Goal: Task Accomplishment & Management: Manage account settings

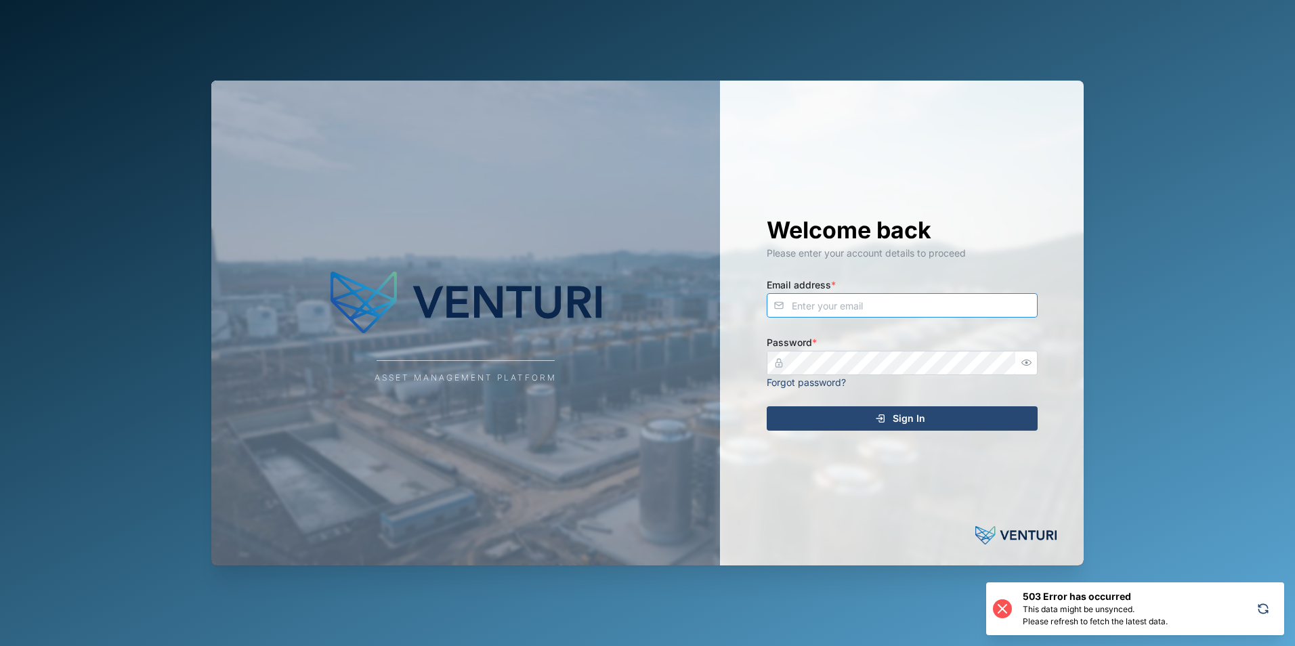
type input "admin"
type input "[PERSON_NAME][EMAIL_ADDRESS][DOMAIN_NAME]"
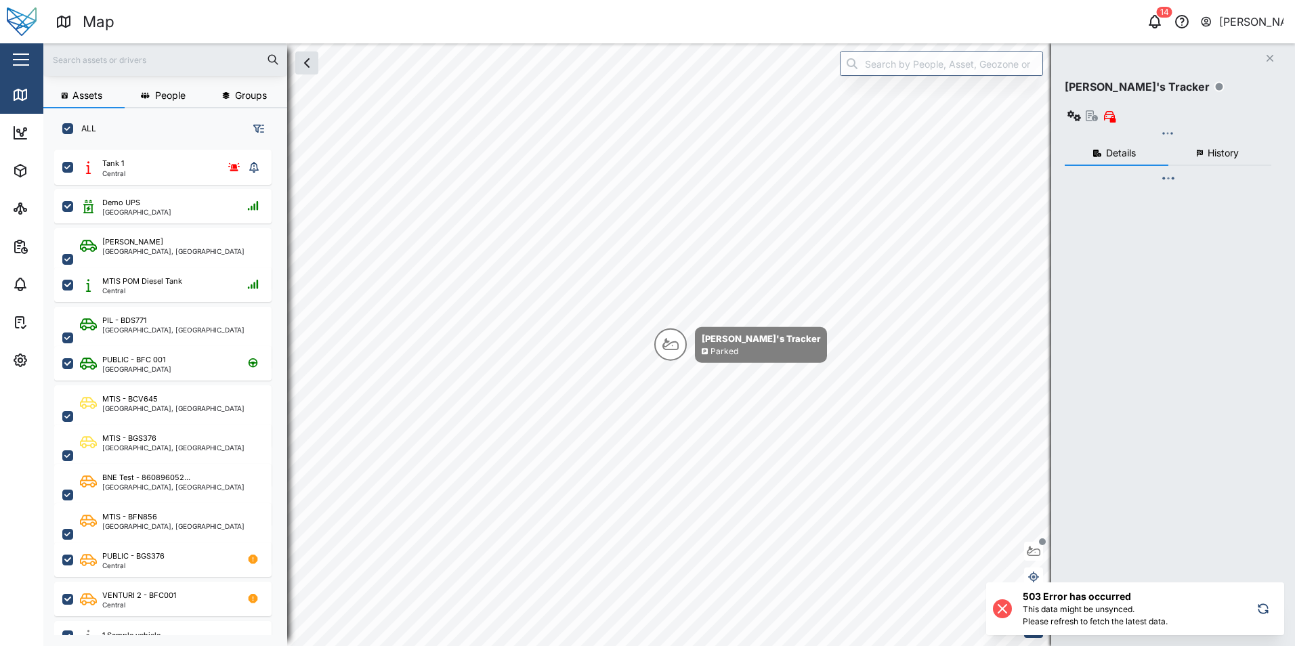
checkbox input "true"
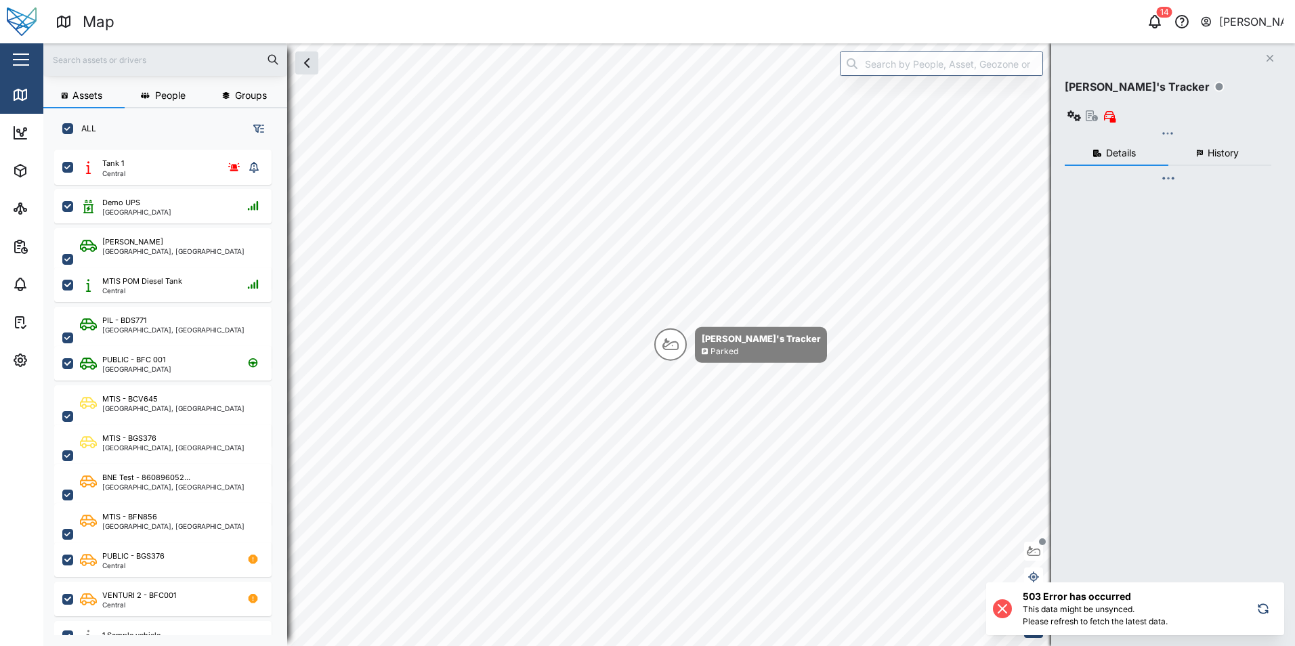
checkbox input "true"
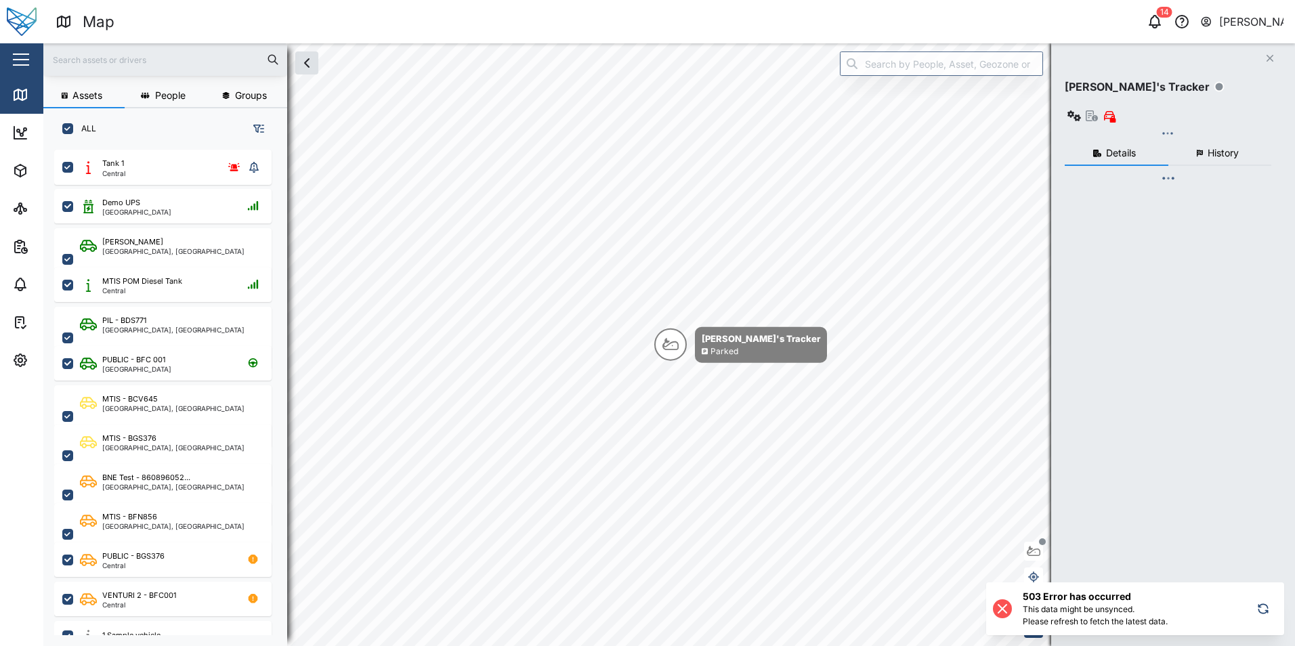
checkbox input "true"
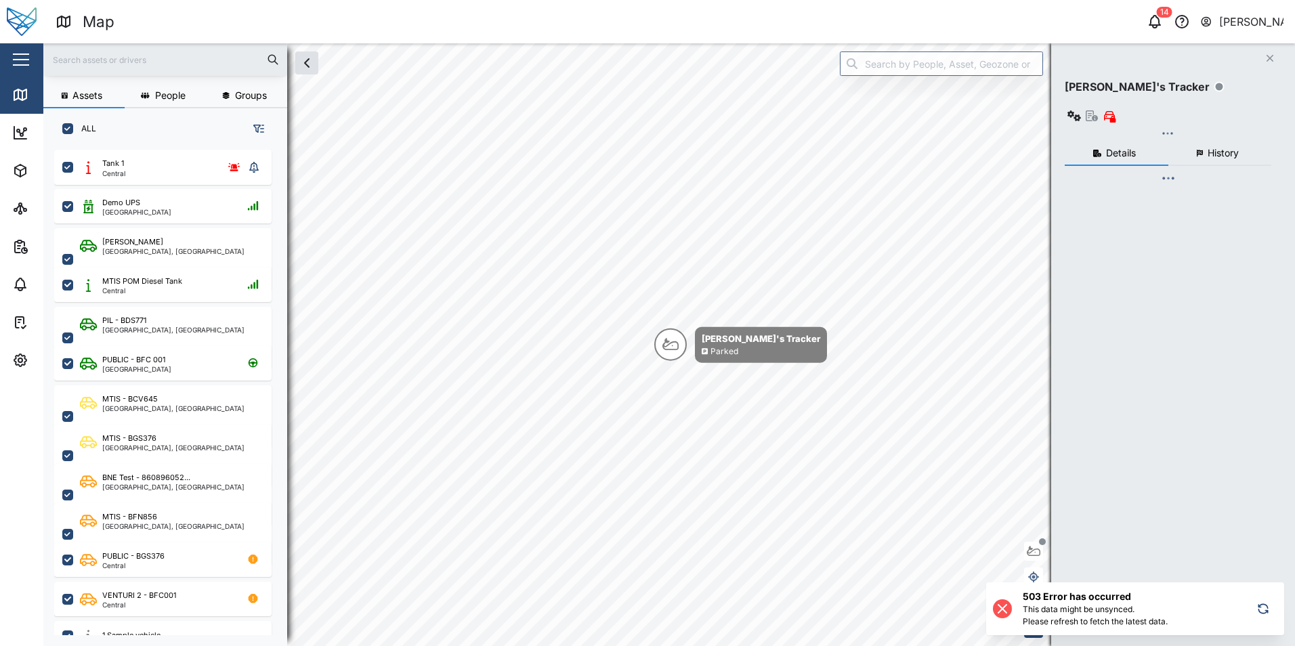
checkbox input "true"
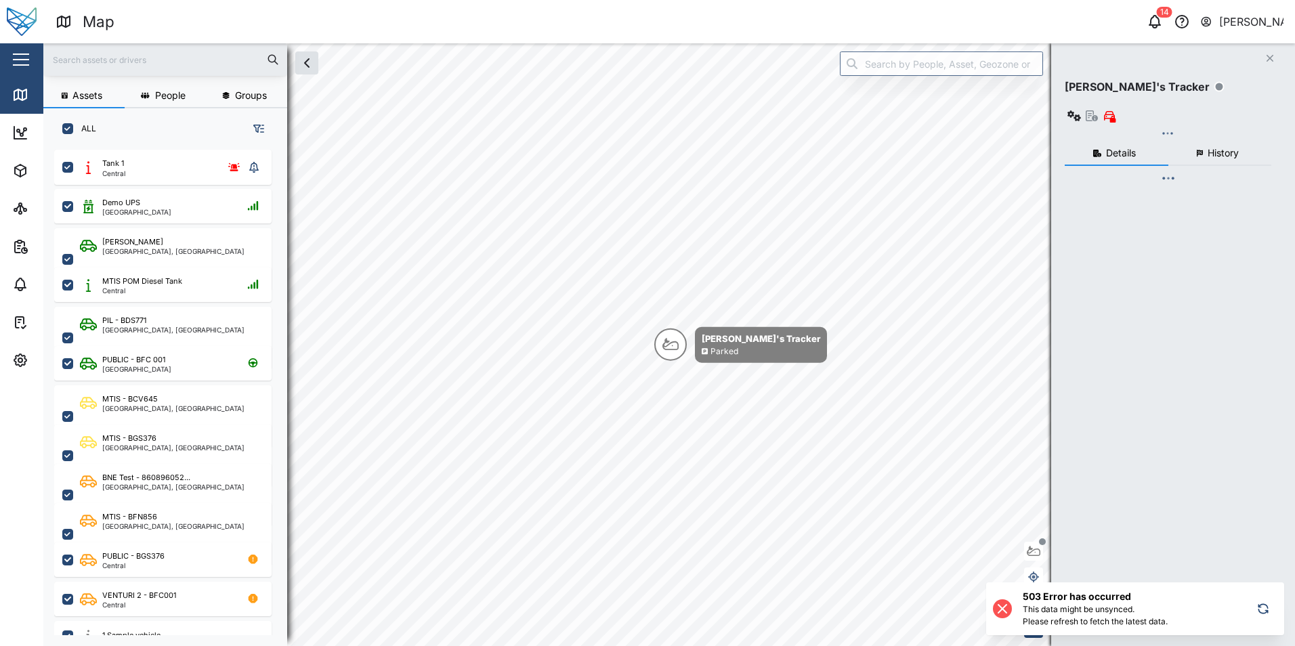
checkbox input "true"
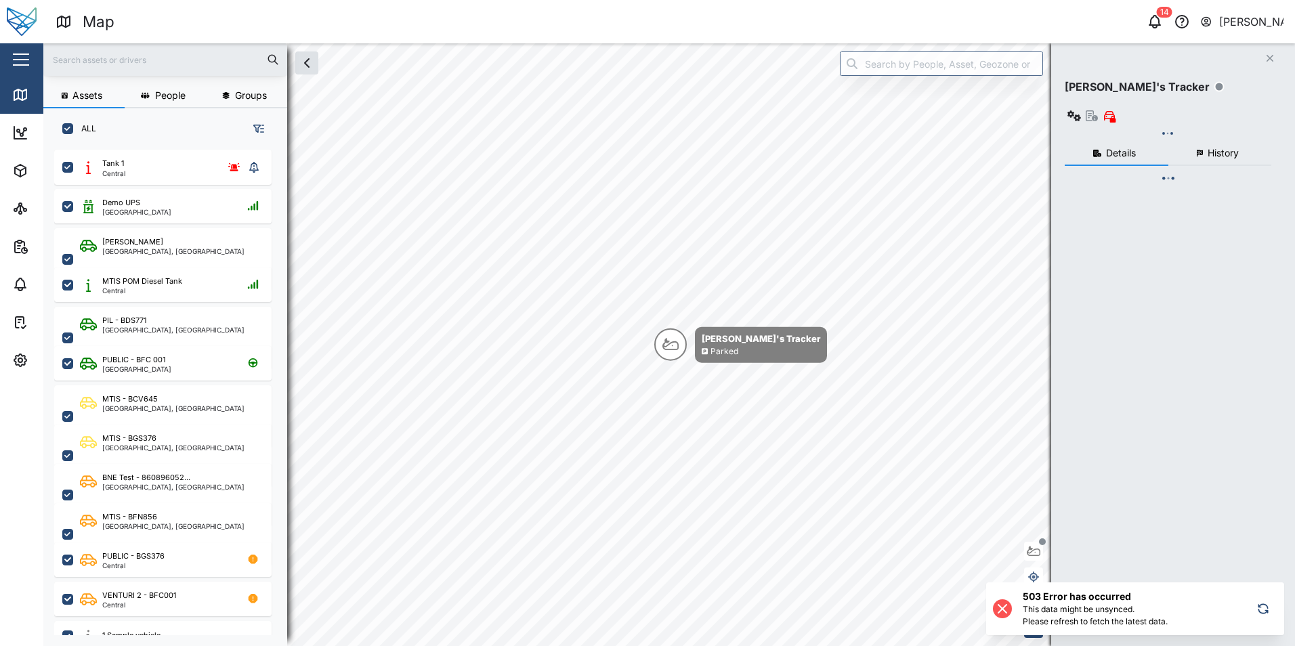
checkbox input "true"
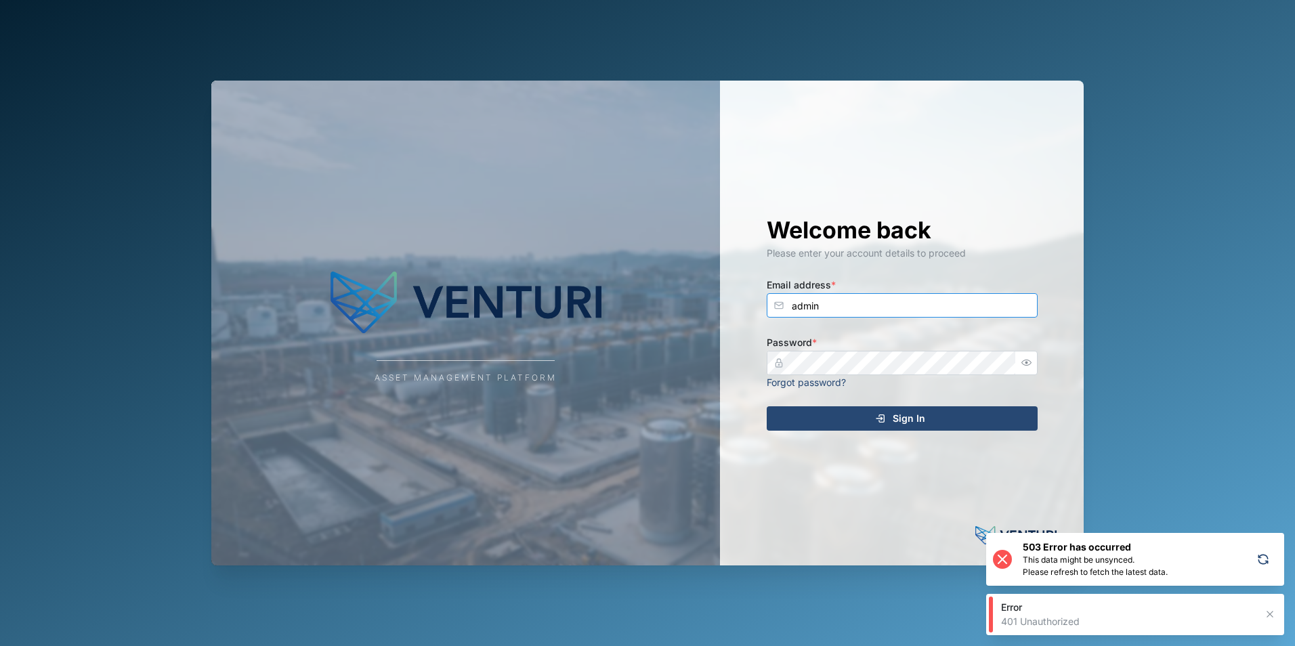
click at [999, 298] on input "admin" at bounding box center [901, 305] width 271 height 24
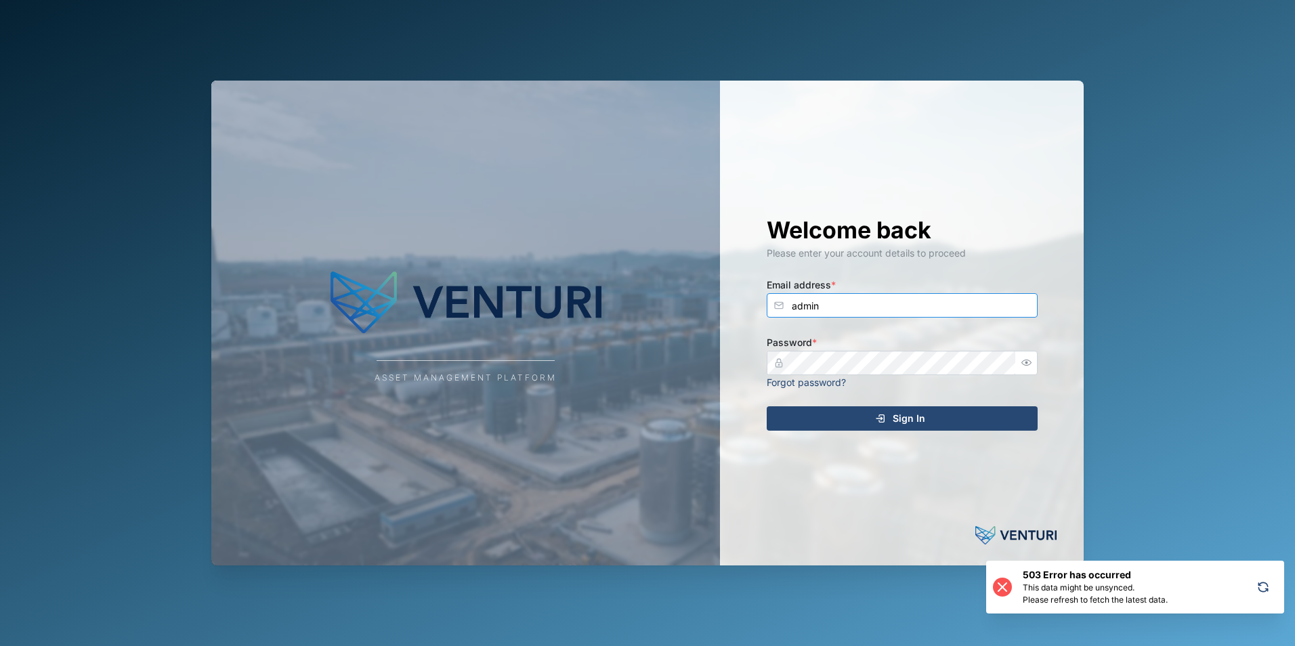
type input "shehan.simen@venturi.io"
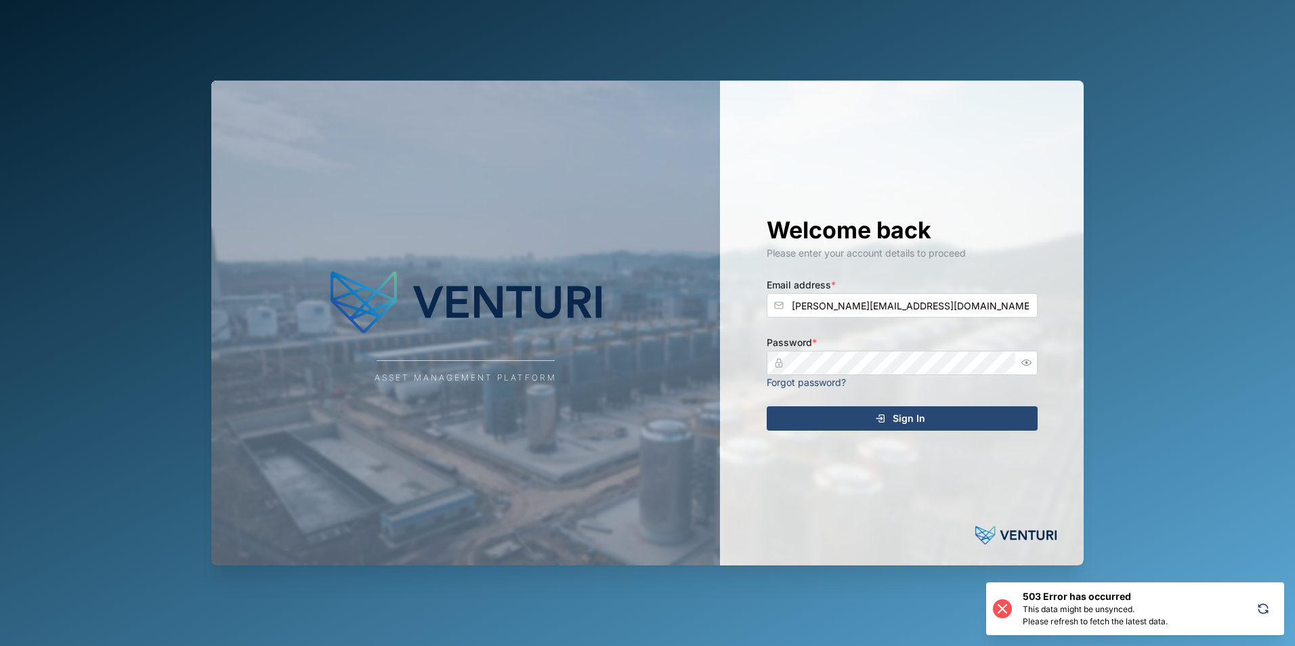
click at [895, 422] on span "Sign In" at bounding box center [908, 418] width 32 height 23
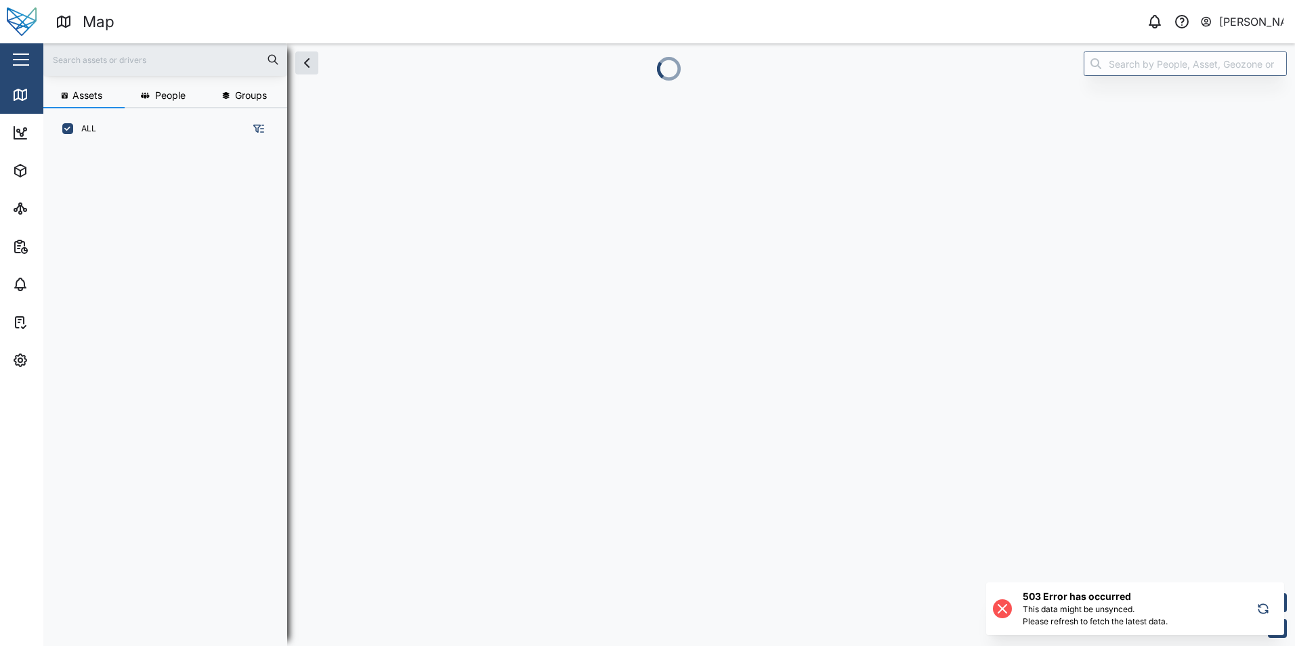
scroll to position [480, 212]
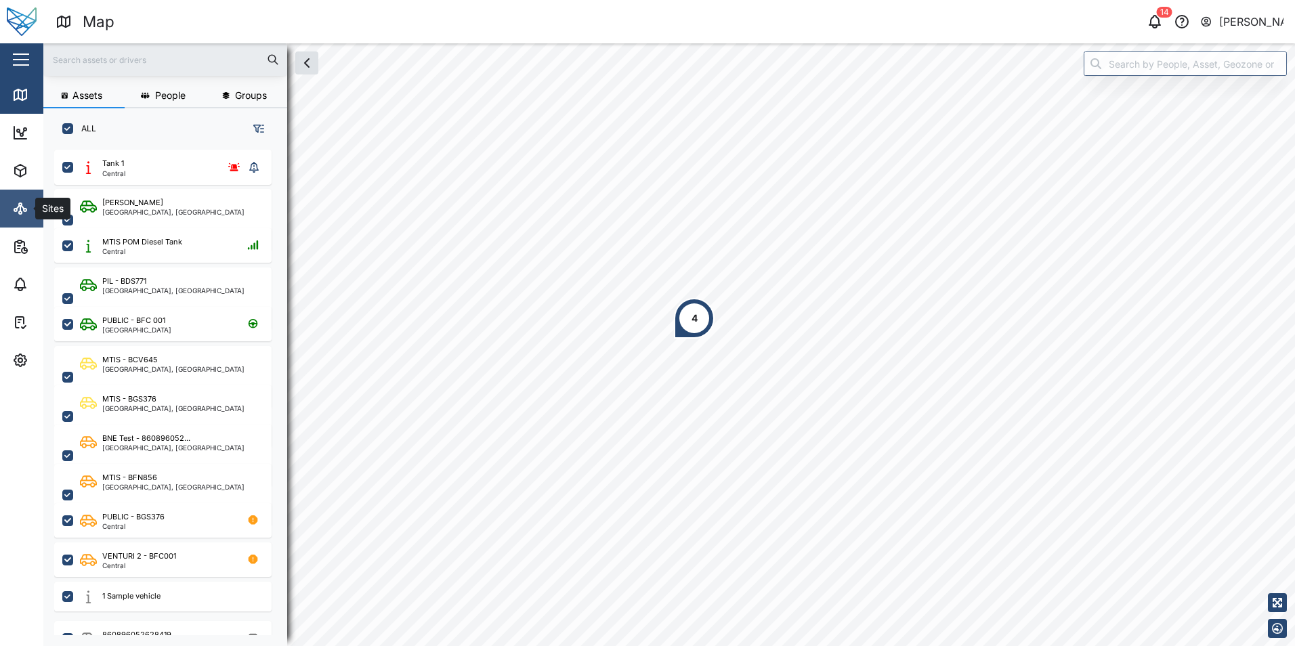
click at [24, 215] on icon at bounding box center [20, 208] width 16 height 16
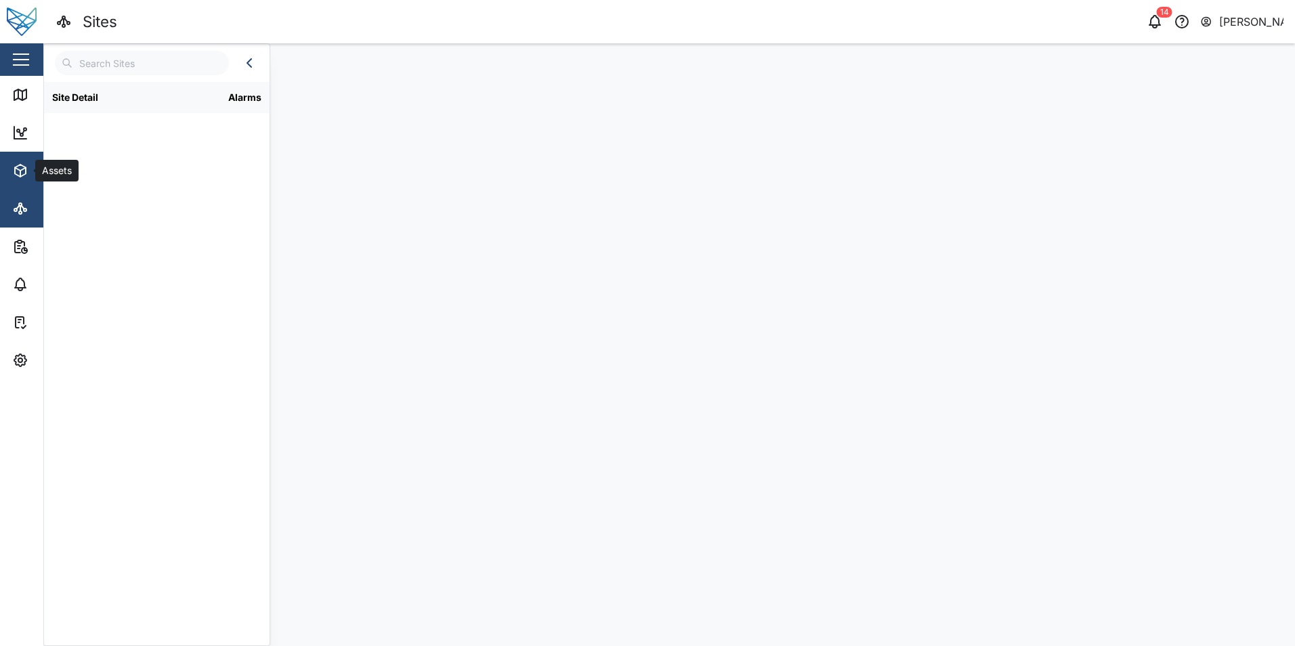
click at [29, 181] on span "Assets" at bounding box center [73, 171] width 123 height 38
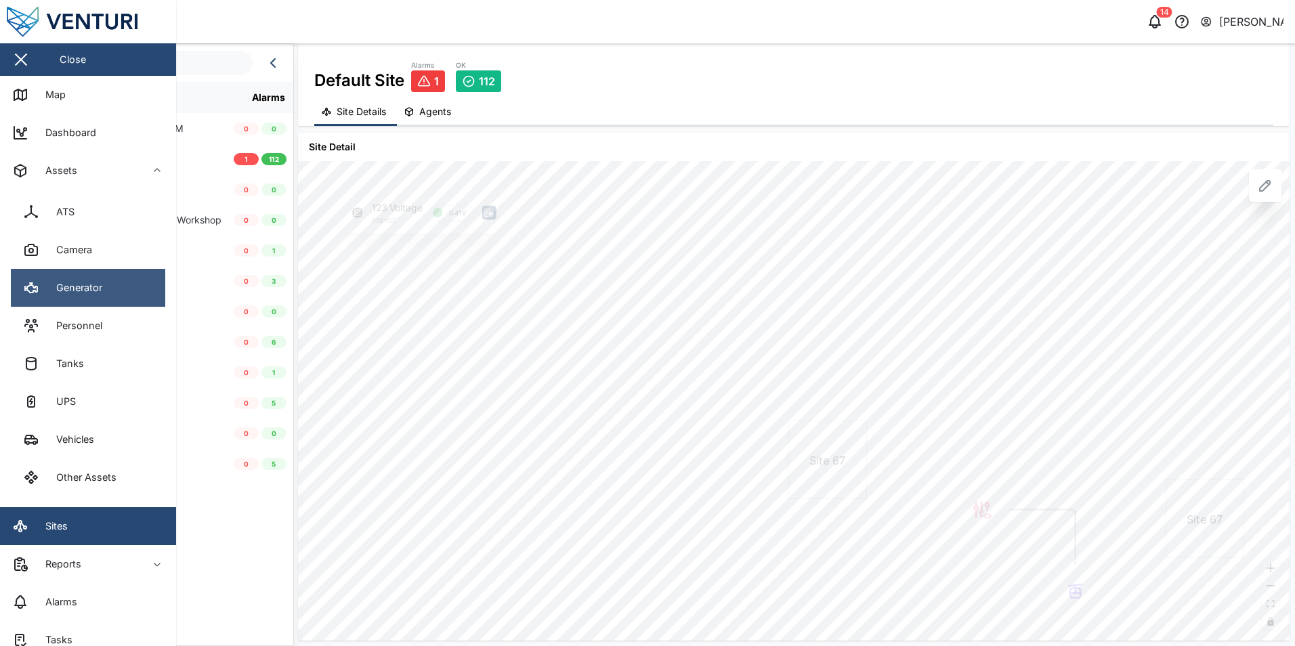
click at [89, 288] on div "Generator" at bounding box center [74, 287] width 56 height 15
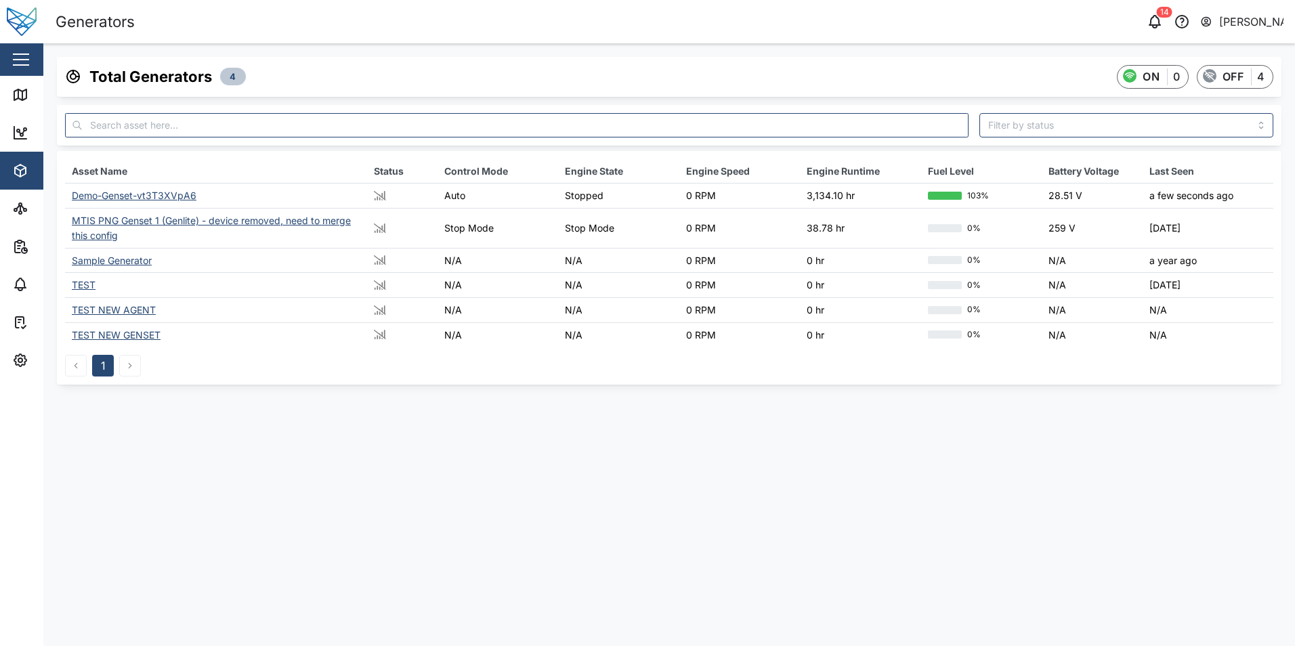
click at [167, 196] on div "Demo-Genset-vt3T3XVpA6" at bounding box center [134, 196] width 125 height 12
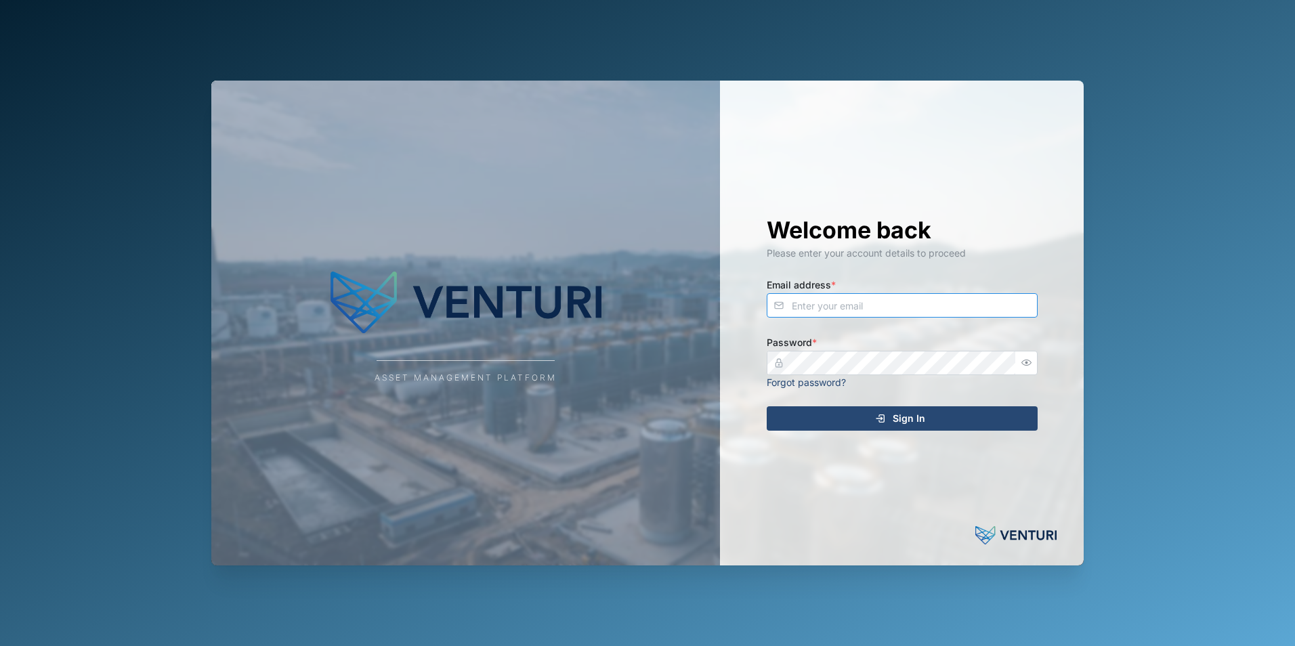
type input "[PERSON_NAME][EMAIL_ADDRESS][DOMAIN_NAME]"
click at [942, 417] on div "Sign In" at bounding box center [899, 418] width 249 height 23
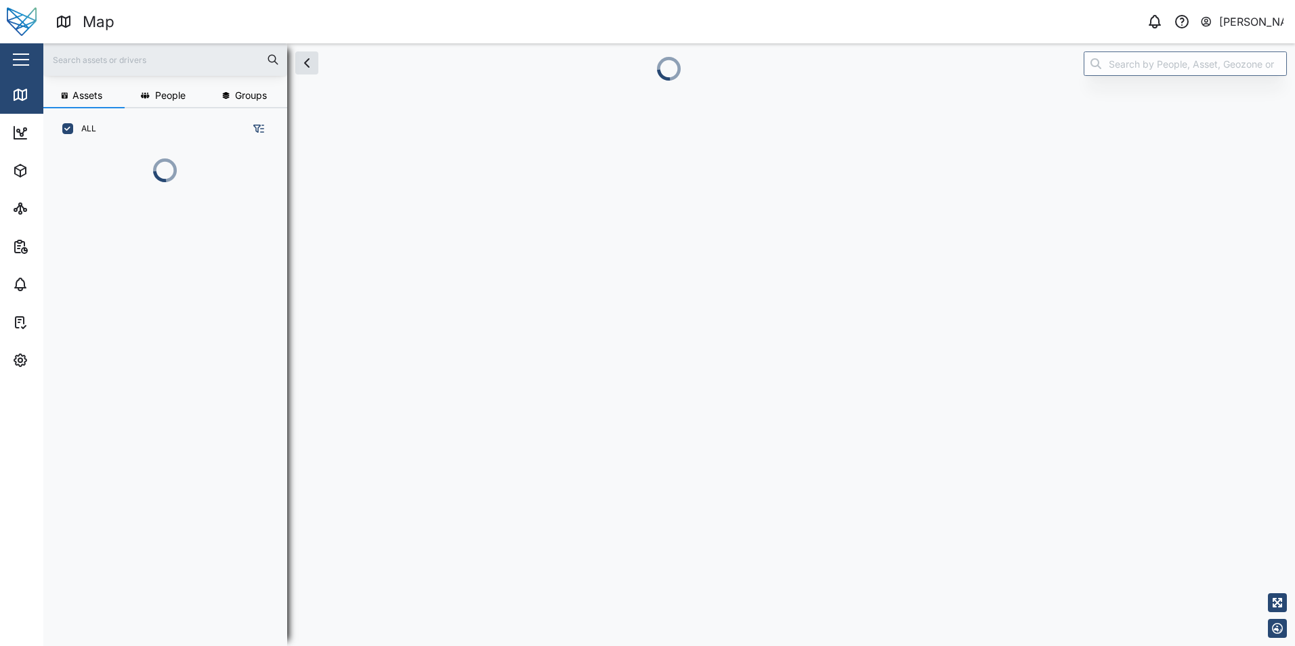
scroll to position [422, 212]
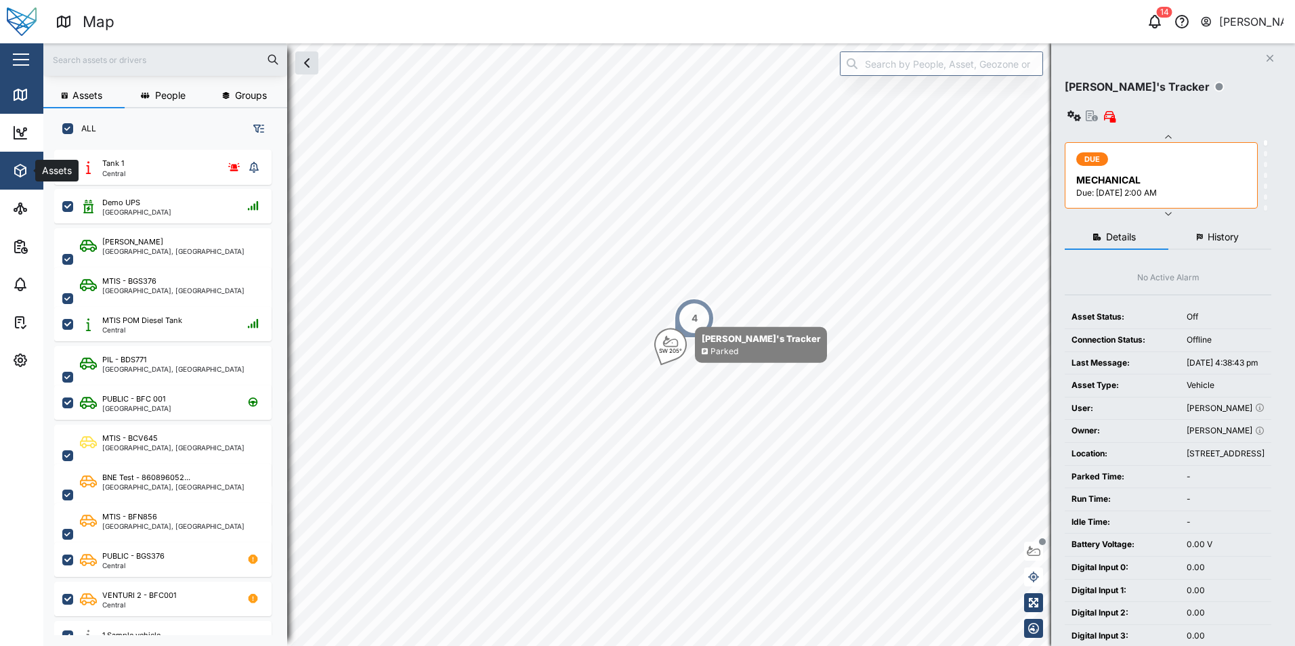
click at [20, 165] on icon "button" at bounding box center [20, 171] width 11 height 12
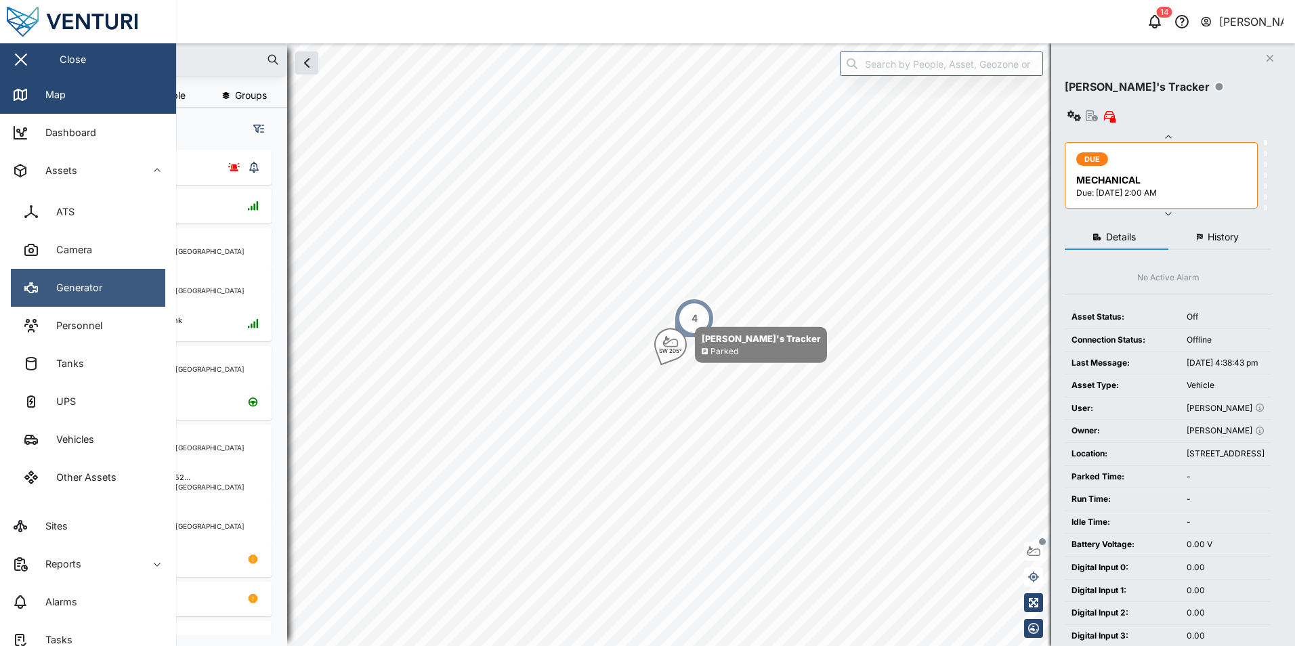
click at [81, 295] on div "Generator" at bounding box center [74, 287] width 56 height 15
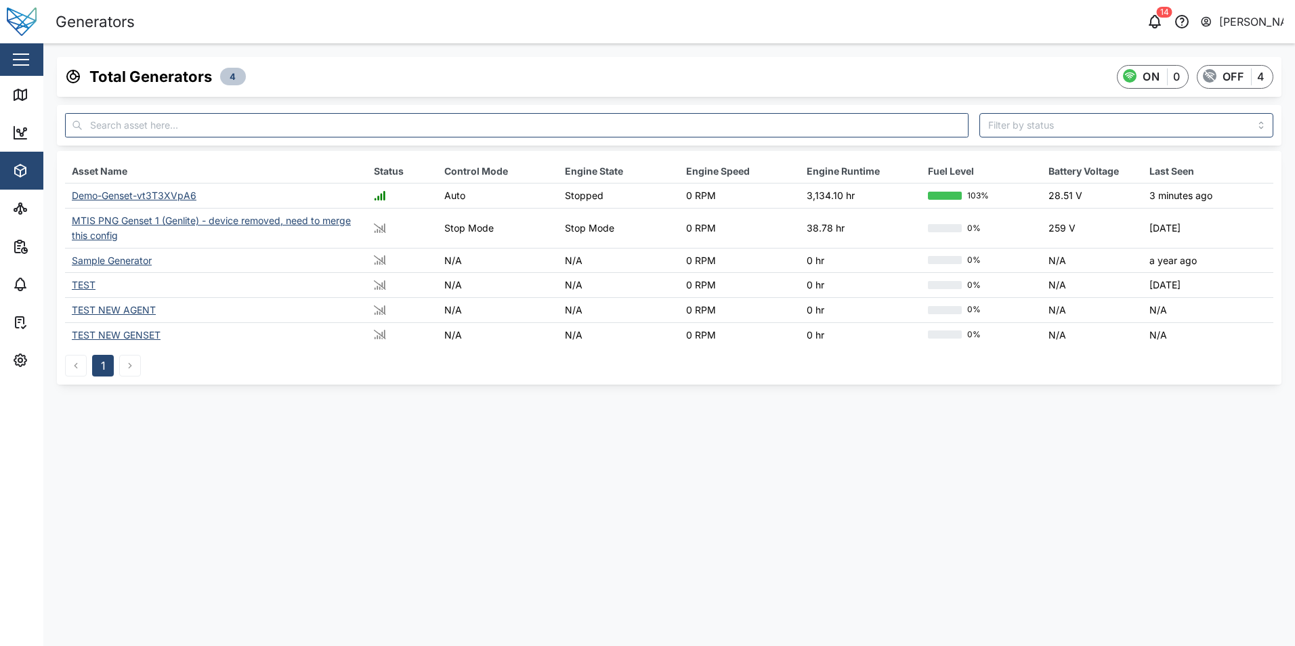
click at [157, 197] on div "Demo-Genset-vt3T3XVpA6" at bounding box center [134, 196] width 125 height 12
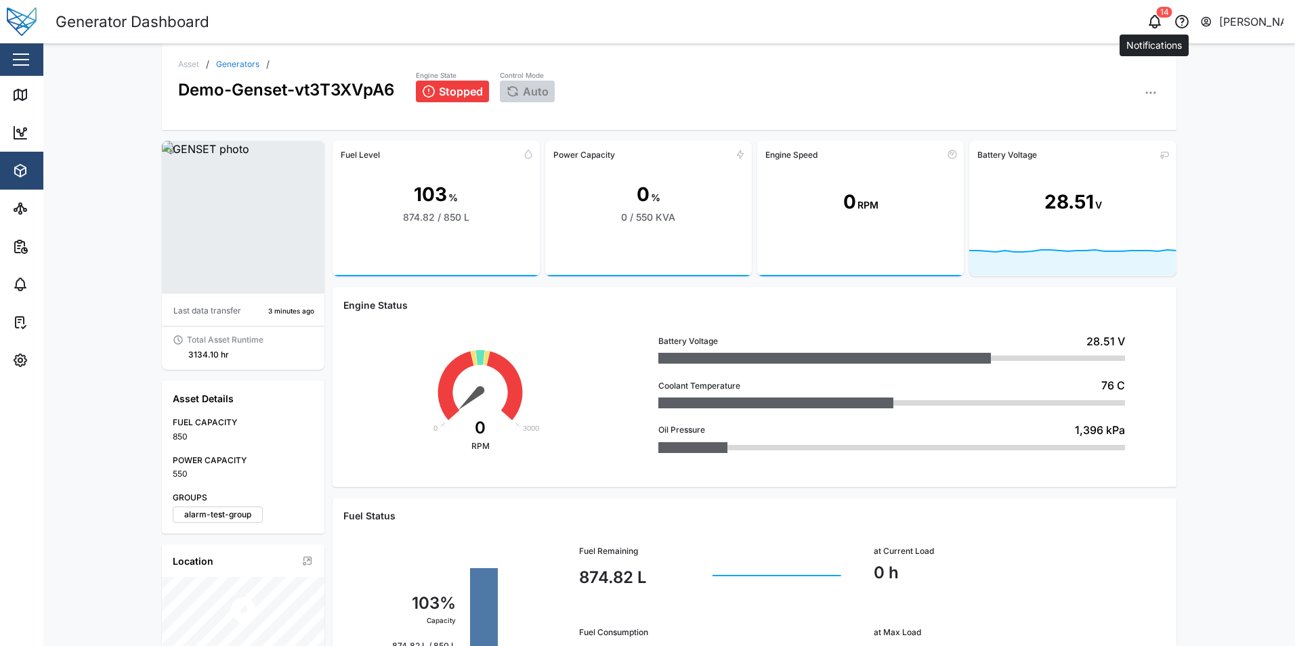
click at [1154, 19] on icon "button" at bounding box center [1154, 22] width 16 height 16
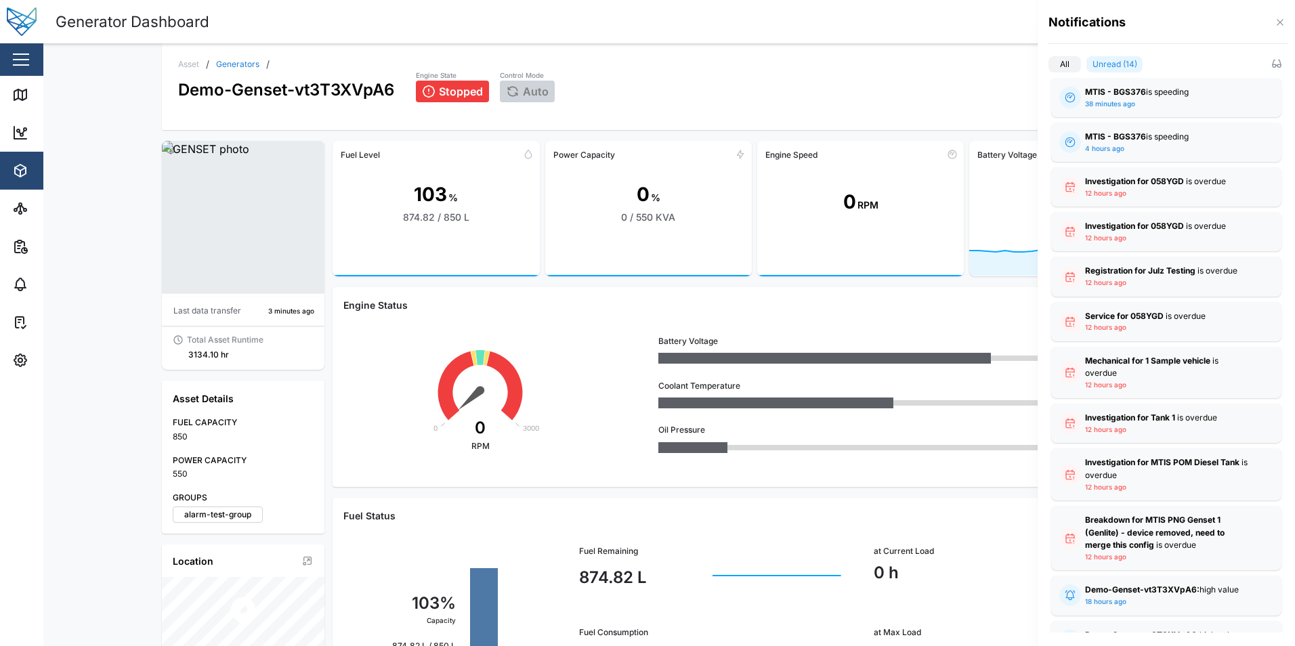
click at [1128, 67] on label "Unread (14)" at bounding box center [1114, 64] width 56 height 16
click at [1086, 67] on input "Unread (14)" at bounding box center [1086, 67] width 0 height 0
click at [1057, 62] on label "All" at bounding box center [1064, 64] width 32 height 16
click at [1048, 67] on input "All" at bounding box center [1048, 67] width 0 height 0
click at [1087, 60] on label "Unread (14)" at bounding box center [1109, 64] width 68 height 16
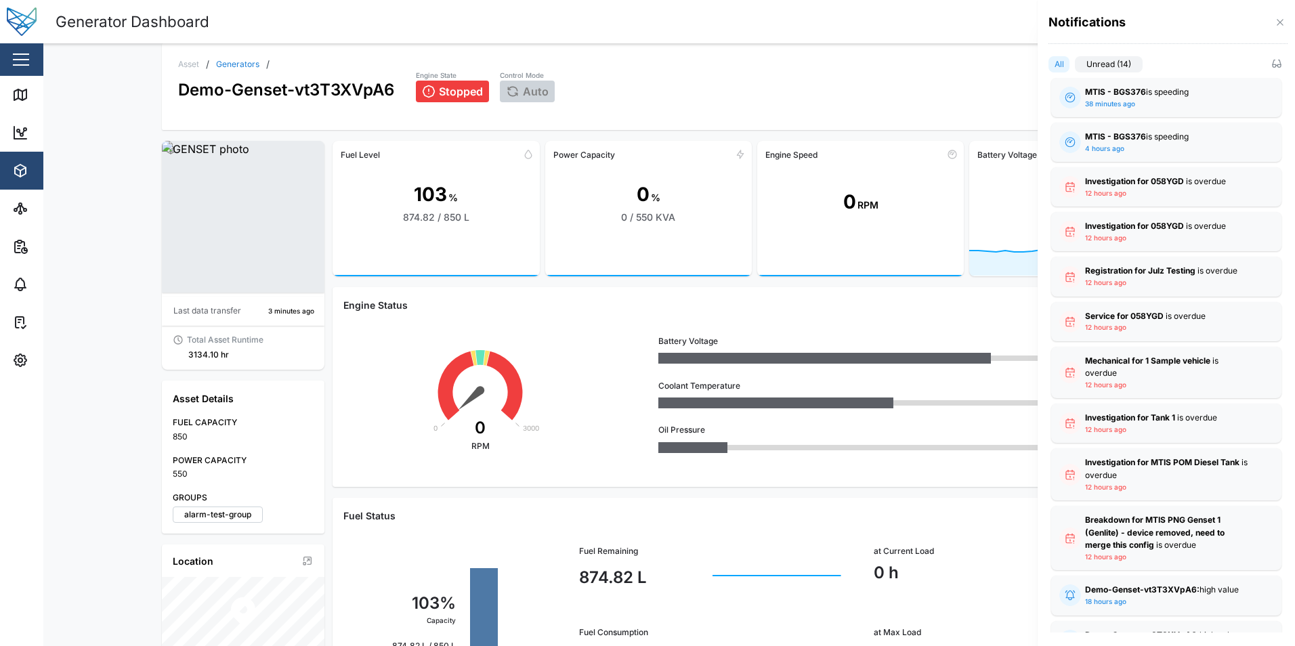
click at [1075, 67] on input "Unread (14)" at bounding box center [1075, 67] width 0 height 0
click at [1278, 64] on icon "button" at bounding box center [1276, 63] width 11 height 11
click at [1006, 24] on div at bounding box center [647, 323] width 1295 height 646
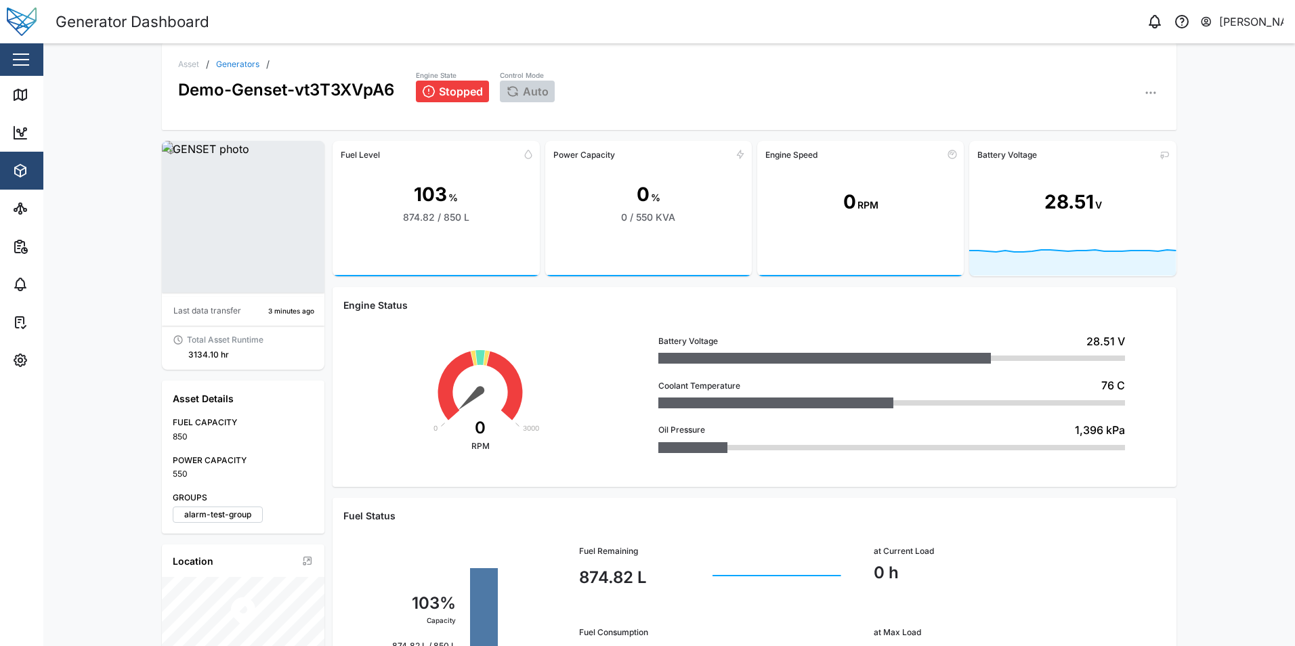
click at [1144, 91] on icon "button" at bounding box center [1151, 93] width 14 height 14
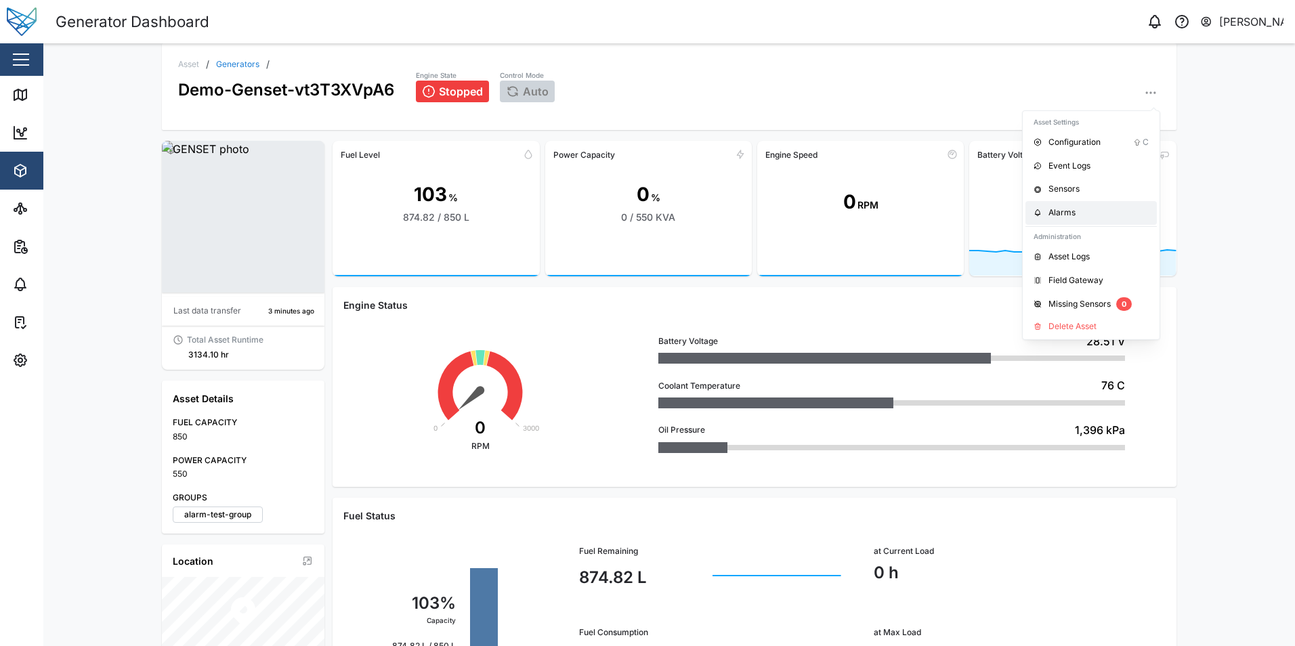
click at [1087, 211] on div "Alarms" at bounding box center [1098, 213] width 100 height 13
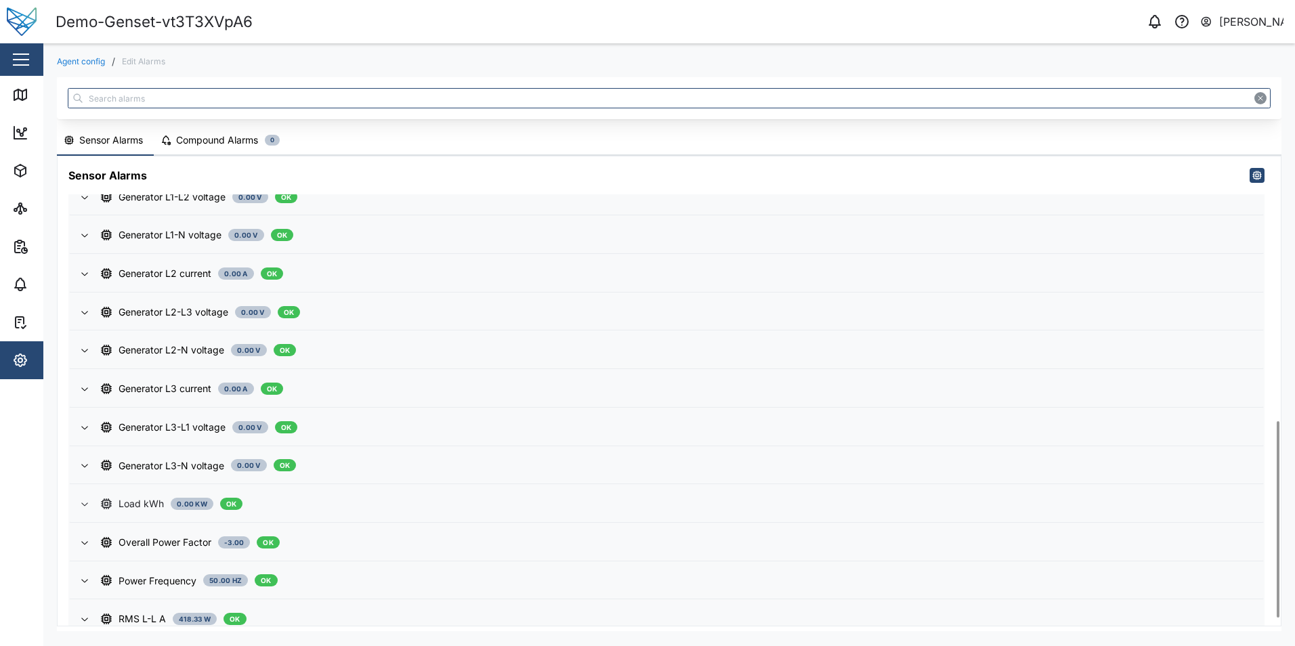
scroll to position [649, 0]
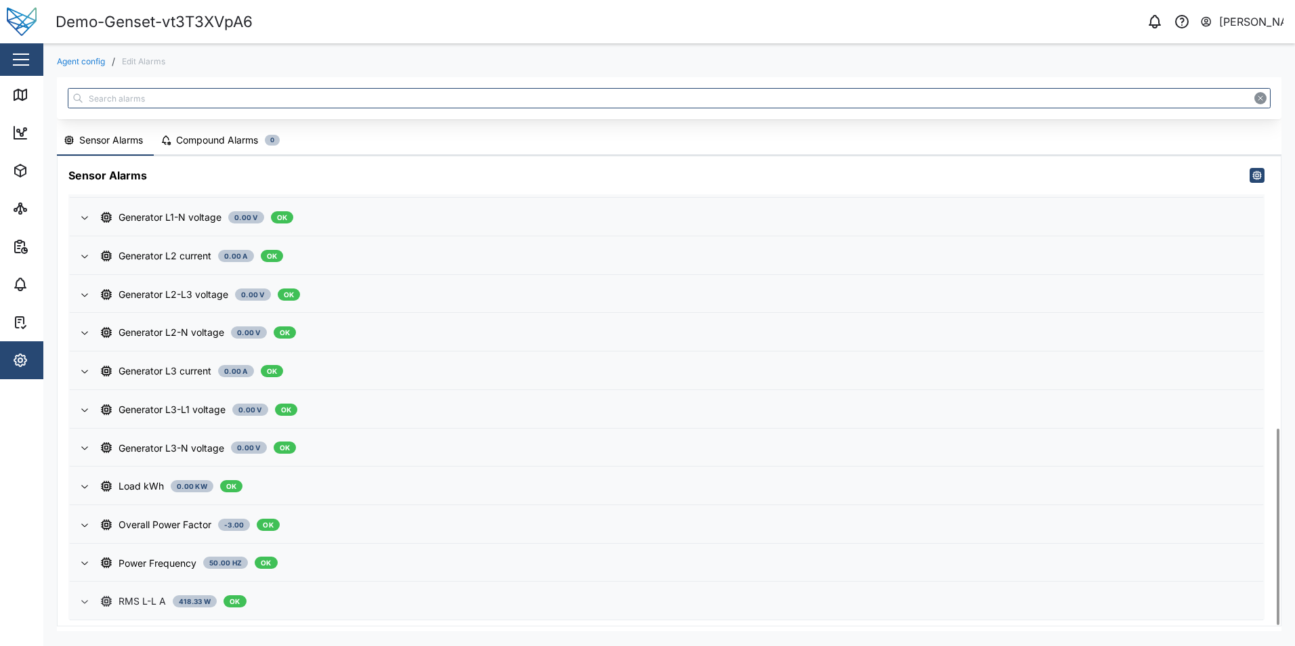
click at [311, 602] on div "RMS L-L A 418.33 W OK" at bounding box center [676, 601] width 1151 height 15
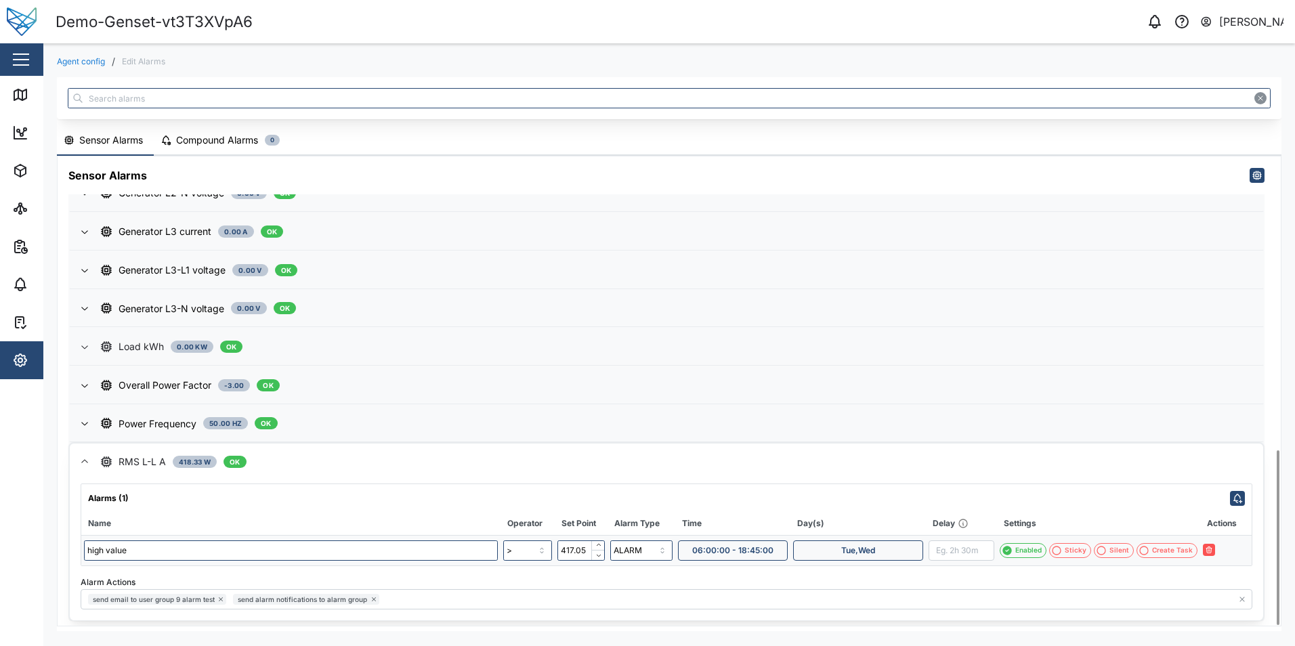
scroll to position [789, 0]
click at [878, 550] on div "Tue,Wed" at bounding box center [858, 549] width 110 height 19
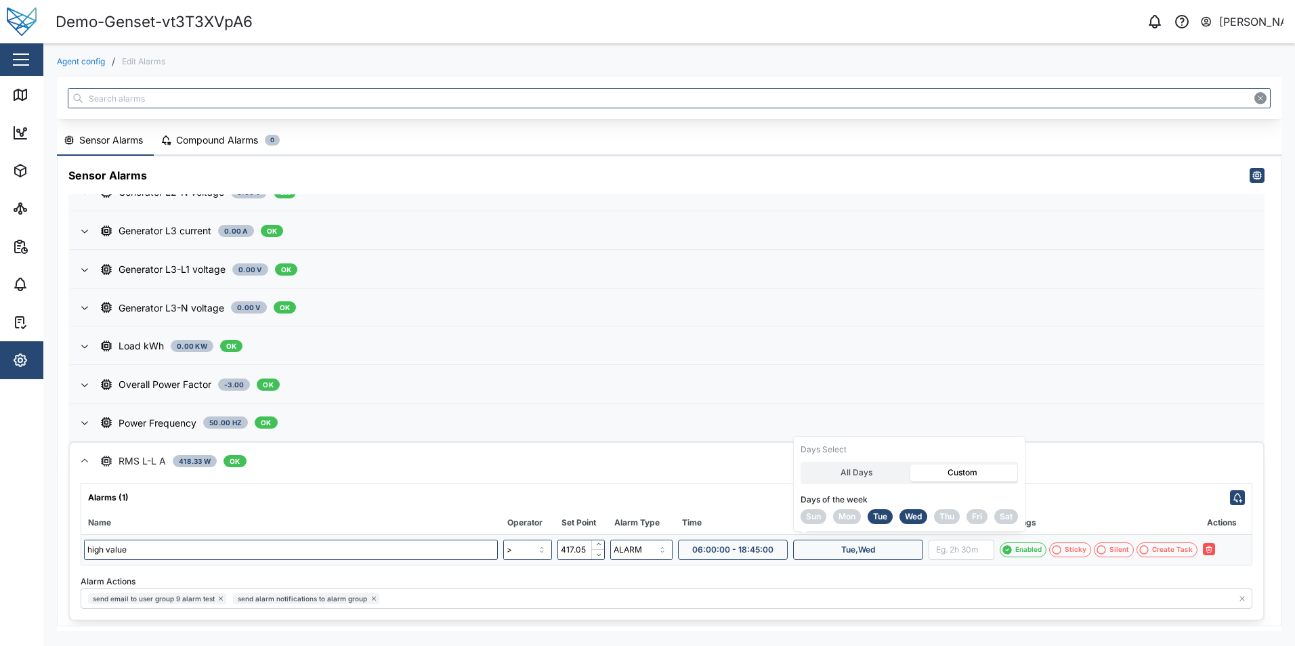
click at [974, 516] on span "Fri" at bounding box center [977, 517] width 10 height 14
click at [1225, 546] on icon "button" at bounding box center [1223, 549] width 8 height 8
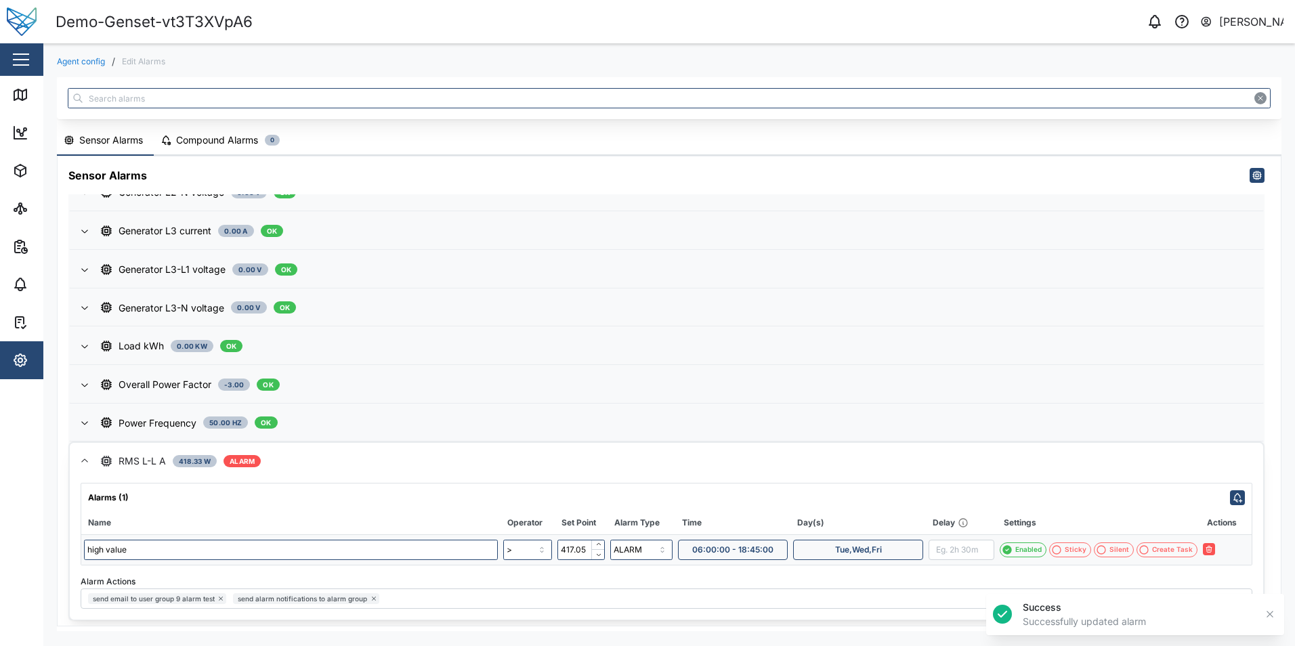
click at [1269, 609] on icon "button" at bounding box center [1269, 614] width 11 height 11
click at [1160, 28] on icon "button" at bounding box center [1154, 22] width 16 height 16
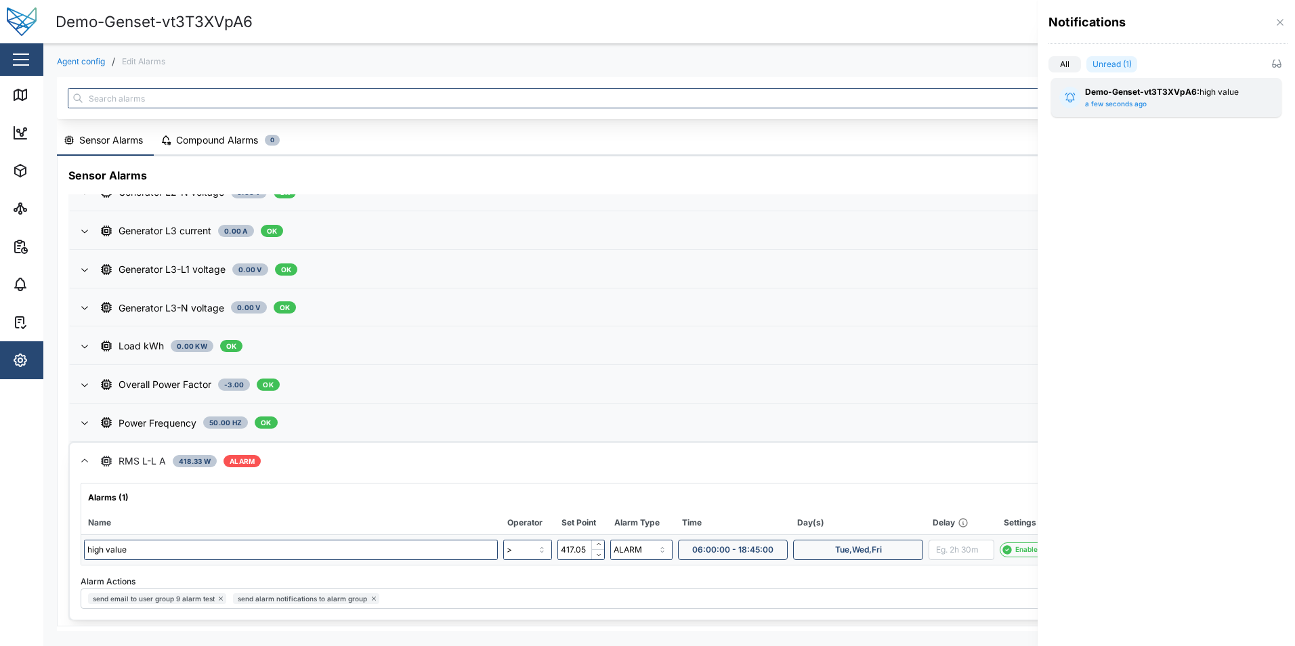
click at [1171, 97] on div "Demo-Genset-vt3T3XVpA6: high value" at bounding box center [1166, 92] width 162 height 13
click at [978, 38] on div at bounding box center [647, 323] width 1295 height 646
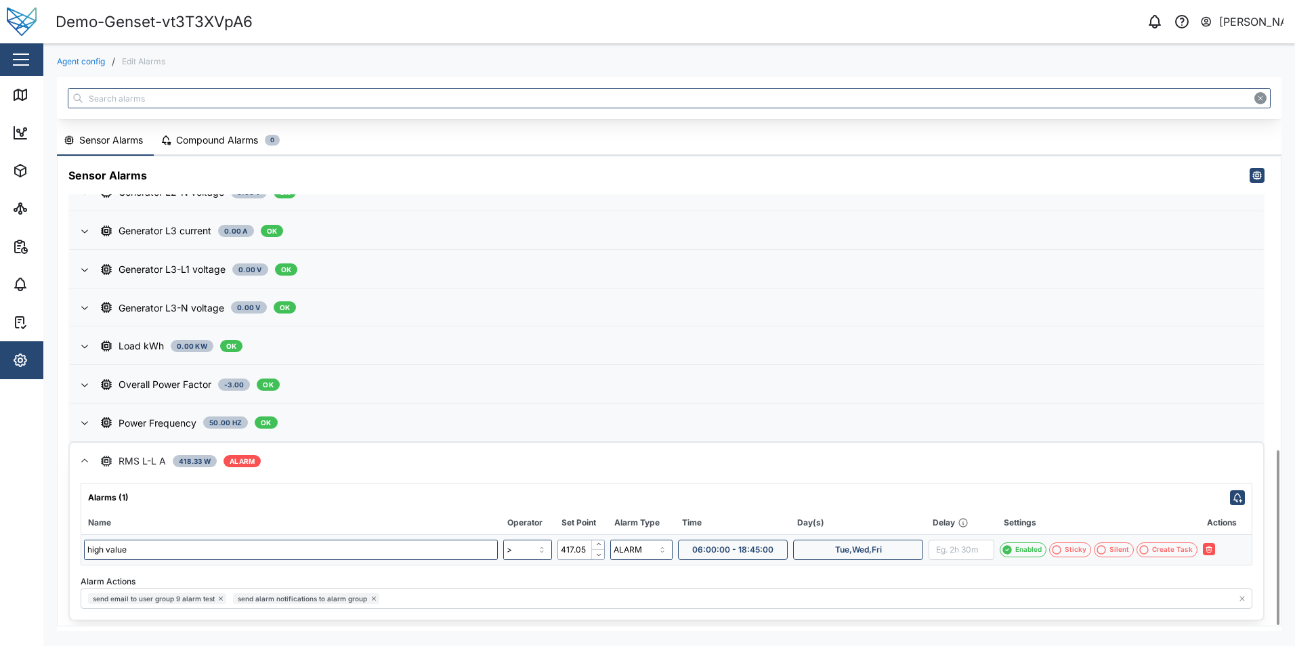
drag, startPoint x: 588, startPoint y: 548, endPoint x: 567, endPoint y: 548, distance: 21.0
click at [567, 548] on input "417.05" at bounding box center [580, 550] width 47 height 20
click at [870, 558] on span "Tue,Wed,Fri" at bounding box center [858, 549] width 47 height 19
click at [978, 519] on span "Fri" at bounding box center [977, 517] width 10 height 14
click at [1079, 502] on div "Alarms (1)" at bounding box center [666, 494] width 1170 height 22
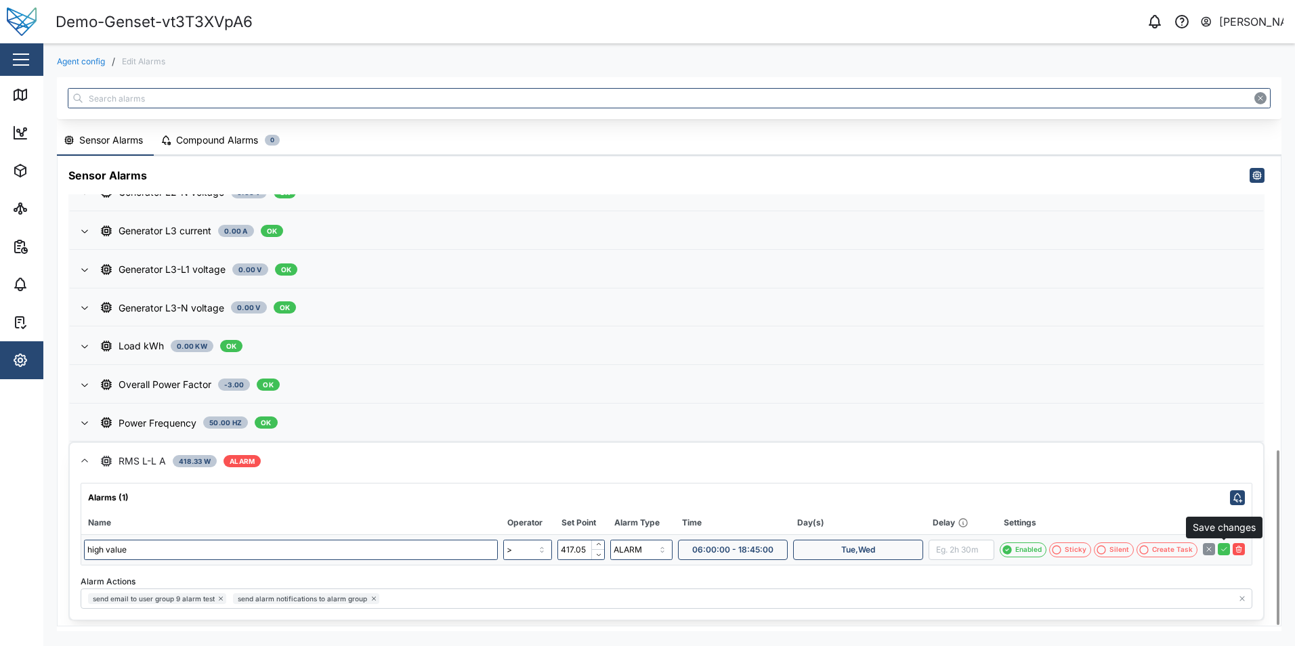
click at [1226, 547] on icon "button" at bounding box center [1223, 549] width 8 height 8
click at [1272, 611] on icon "button" at bounding box center [1269, 614] width 11 height 11
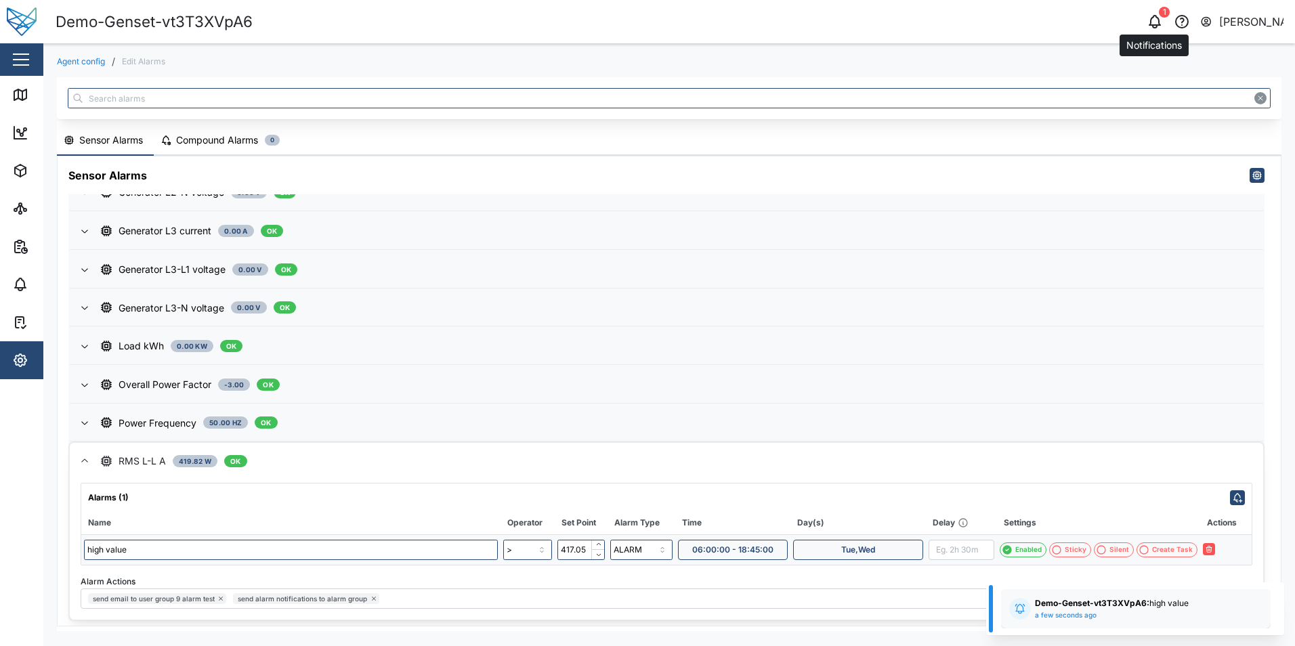
click at [1153, 17] on icon "button" at bounding box center [1154, 20] width 11 height 9
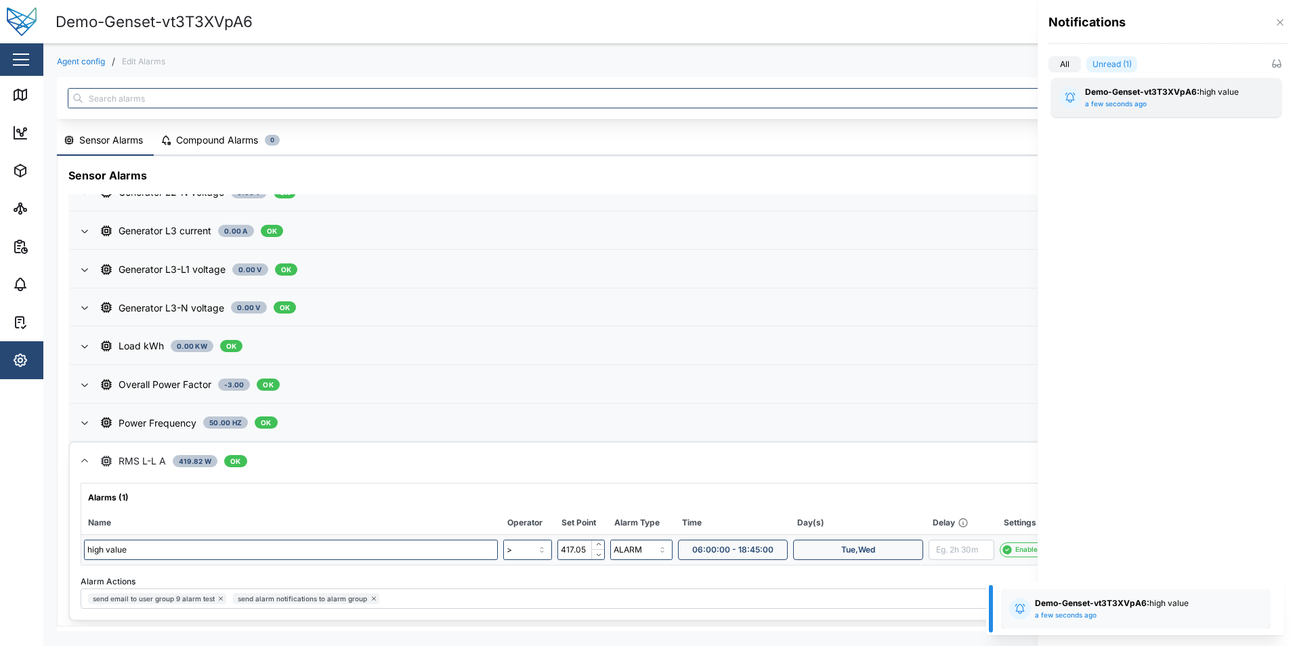
click at [1196, 104] on div "Demo-Genset-vt3T3XVpA6: high value a few seconds ago" at bounding box center [1166, 97] width 162 height 23
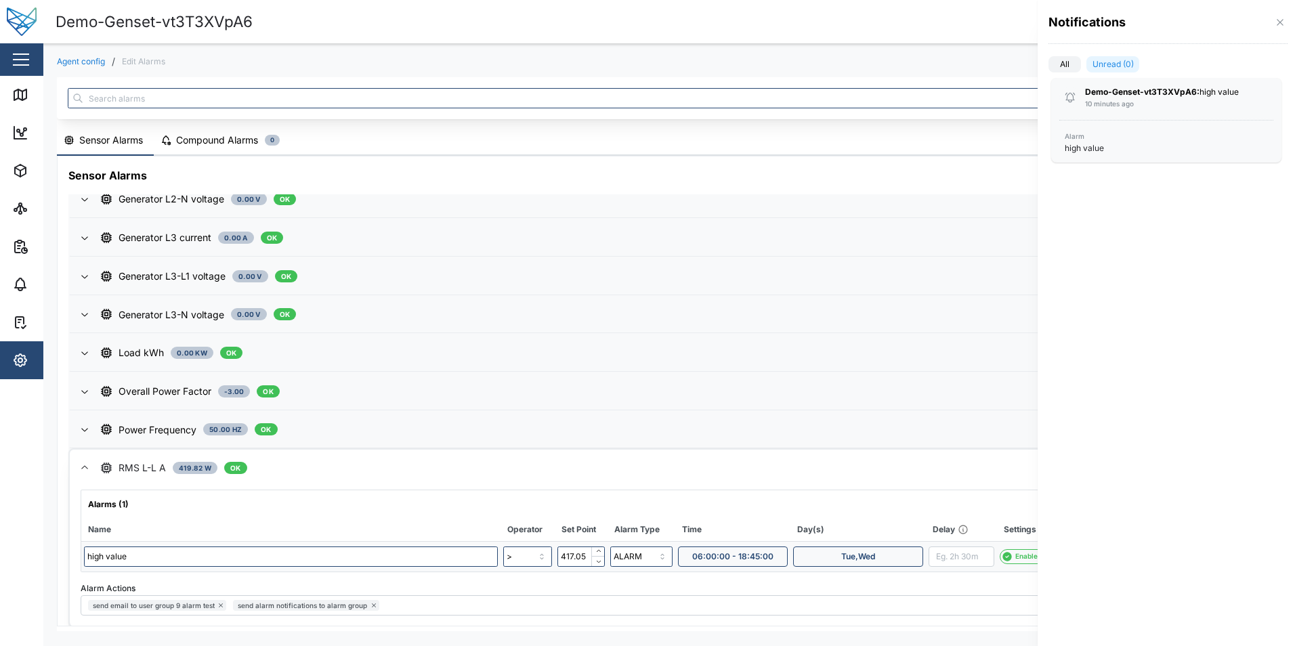
scroll to position [782, 0]
click at [890, 555] on div at bounding box center [647, 323] width 1295 height 646
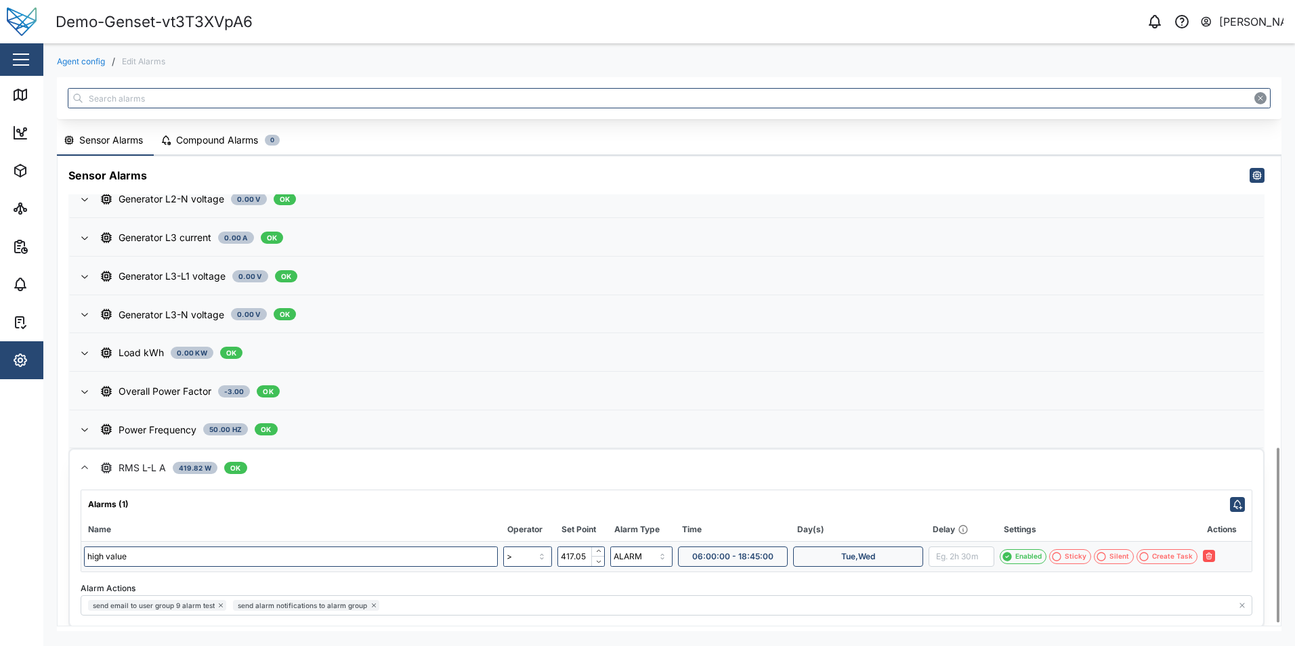
click at [907, 555] on div "Tue,Wed" at bounding box center [858, 556] width 110 height 19
click at [970, 525] on button "Fri" at bounding box center [976, 523] width 21 height 15
click at [1227, 561] on button "button" at bounding box center [1223, 556] width 12 height 12
click at [1270, 609] on icon "button" at bounding box center [1269, 614] width 11 height 11
click at [576, 559] on input "417.05" at bounding box center [580, 556] width 47 height 20
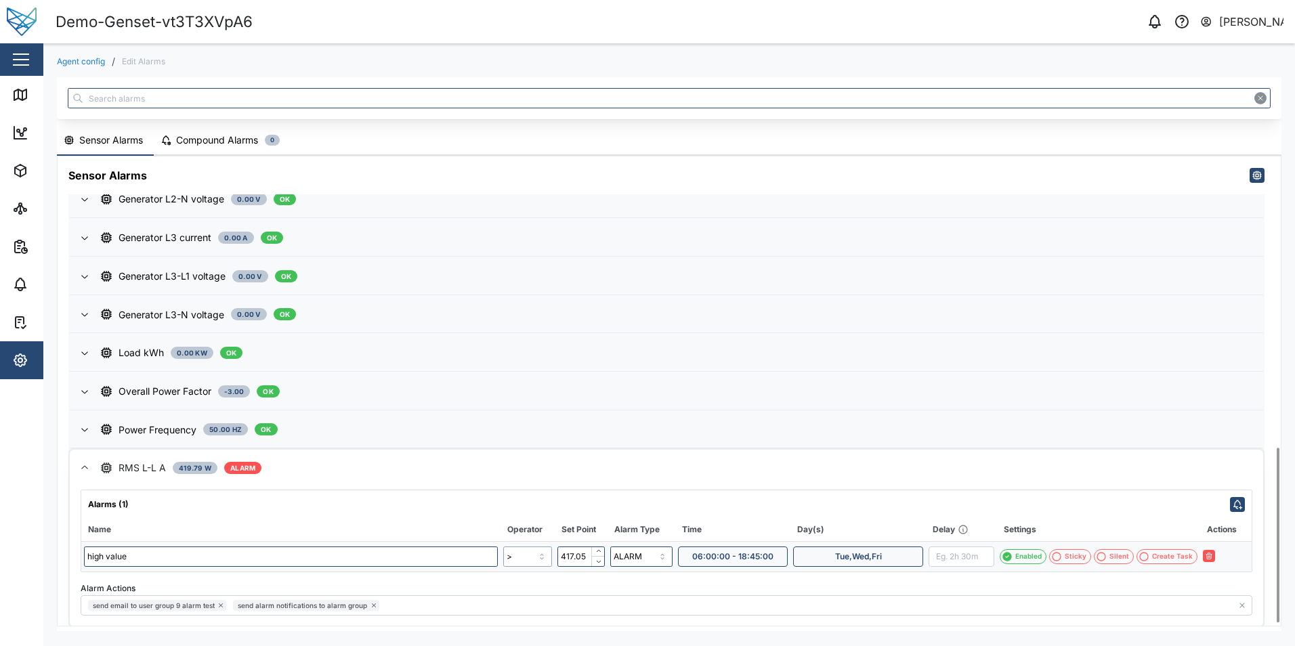
click at [511, 559] on input ">" at bounding box center [527, 556] width 49 height 20
click at [1226, 556] on icon "button" at bounding box center [1223, 556] width 8 height 8
click at [525, 559] on input "<" at bounding box center [527, 556] width 49 height 20
type input ">"
click at [1226, 557] on icon "button" at bounding box center [1223, 556] width 8 height 8
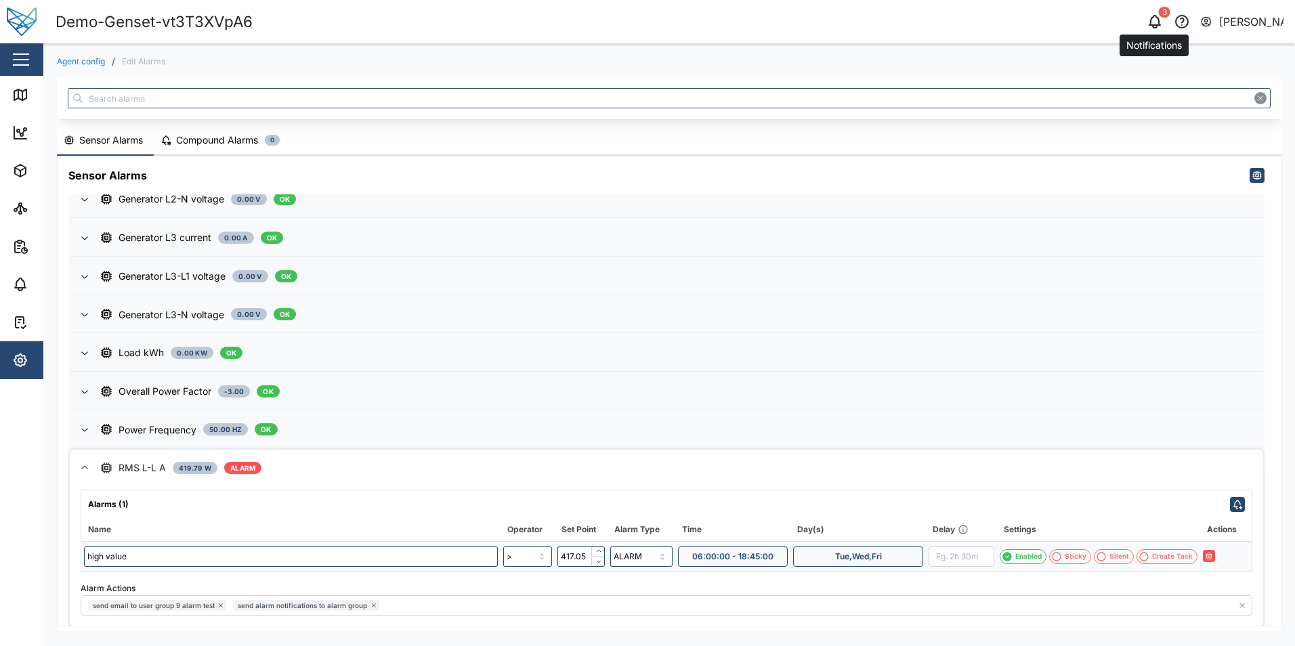
click at [1163, 16] on div "3" at bounding box center [1164, 12] width 12 height 11
click at [1156, 21] on icon "button" at bounding box center [1154, 22] width 16 height 16
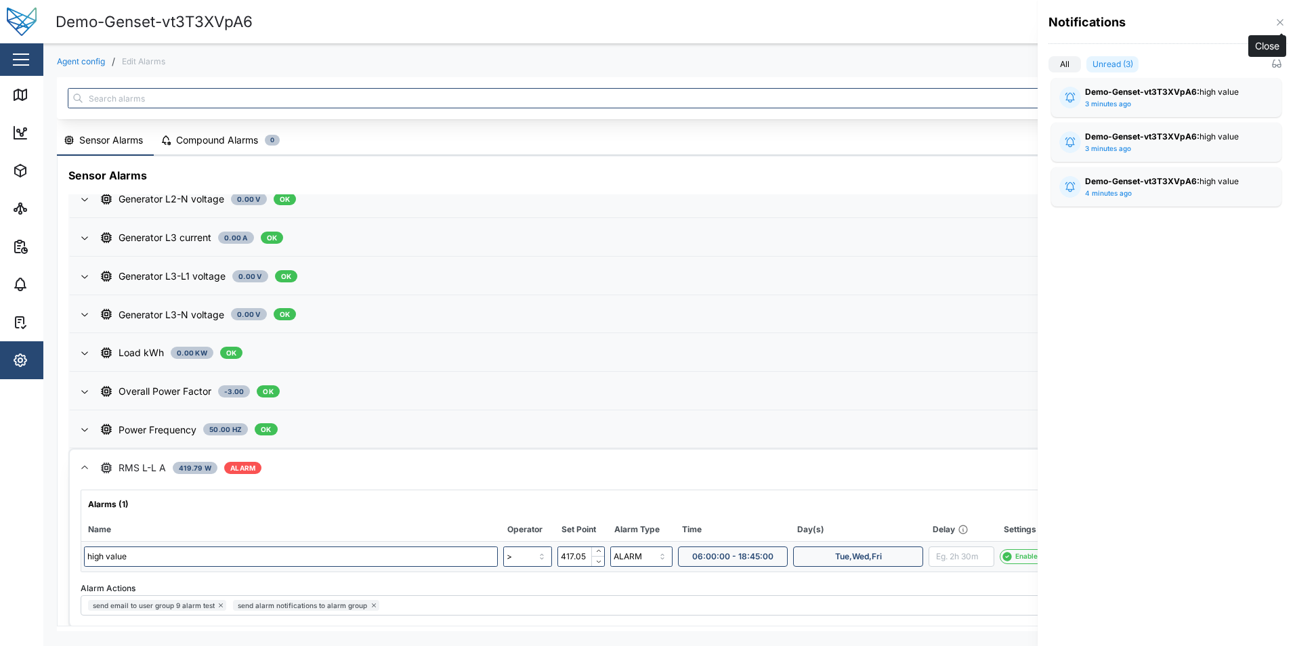
click at [1272, 26] on button "button" at bounding box center [1279, 22] width 15 height 15
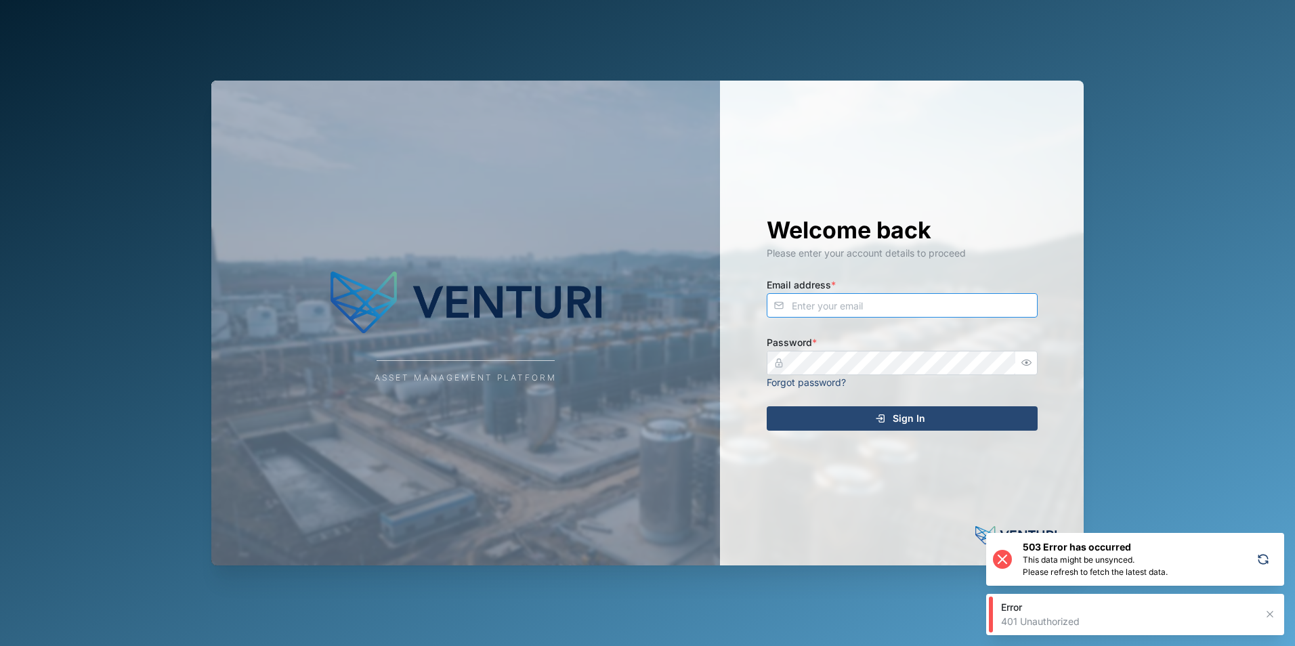
type input "[PERSON_NAME][EMAIL_ADDRESS][DOMAIN_NAME]"
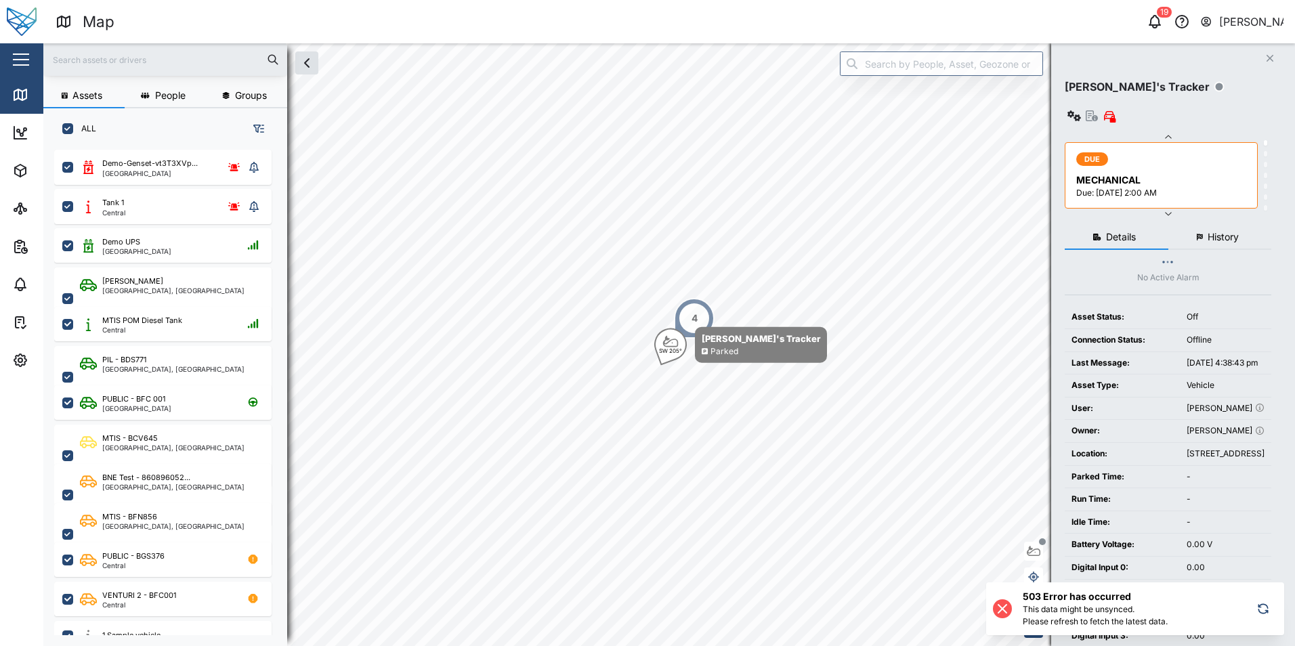
scroll to position [480, 212]
click at [37, 288] on div "Alarms" at bounding box center [56, 284] width 42 height 15
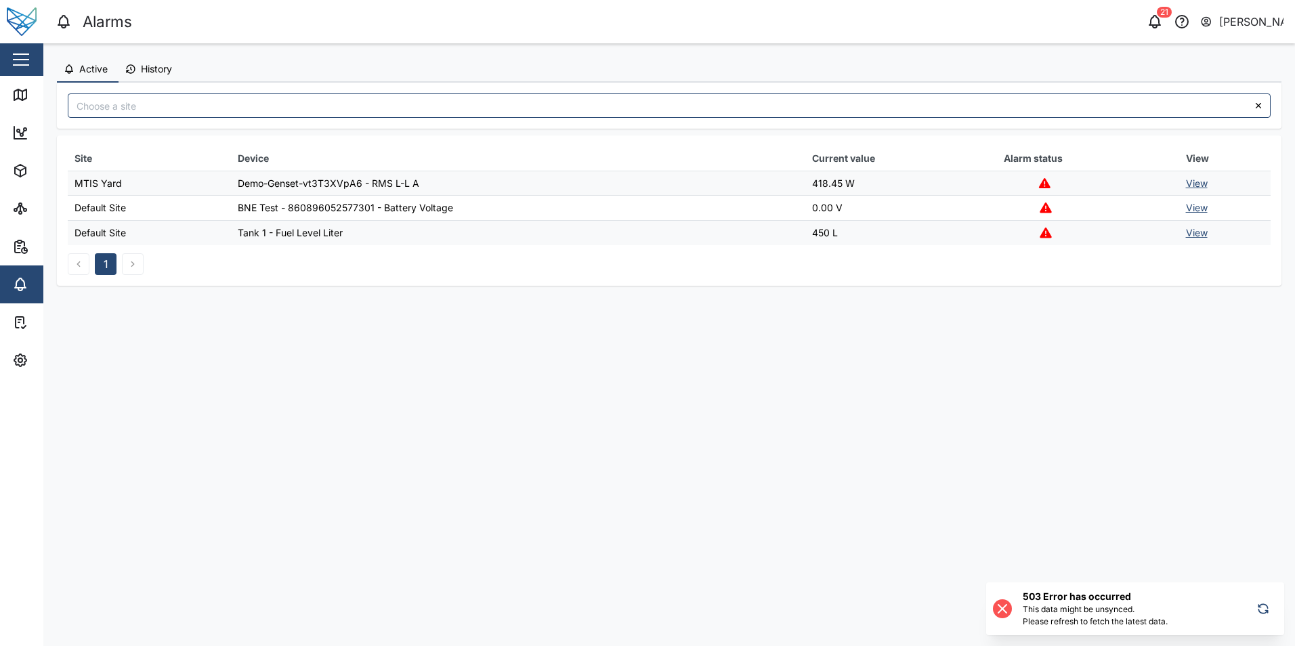
click at [1190, 183] on link "View" at bounding box center [1197, 183] width 22 height 12
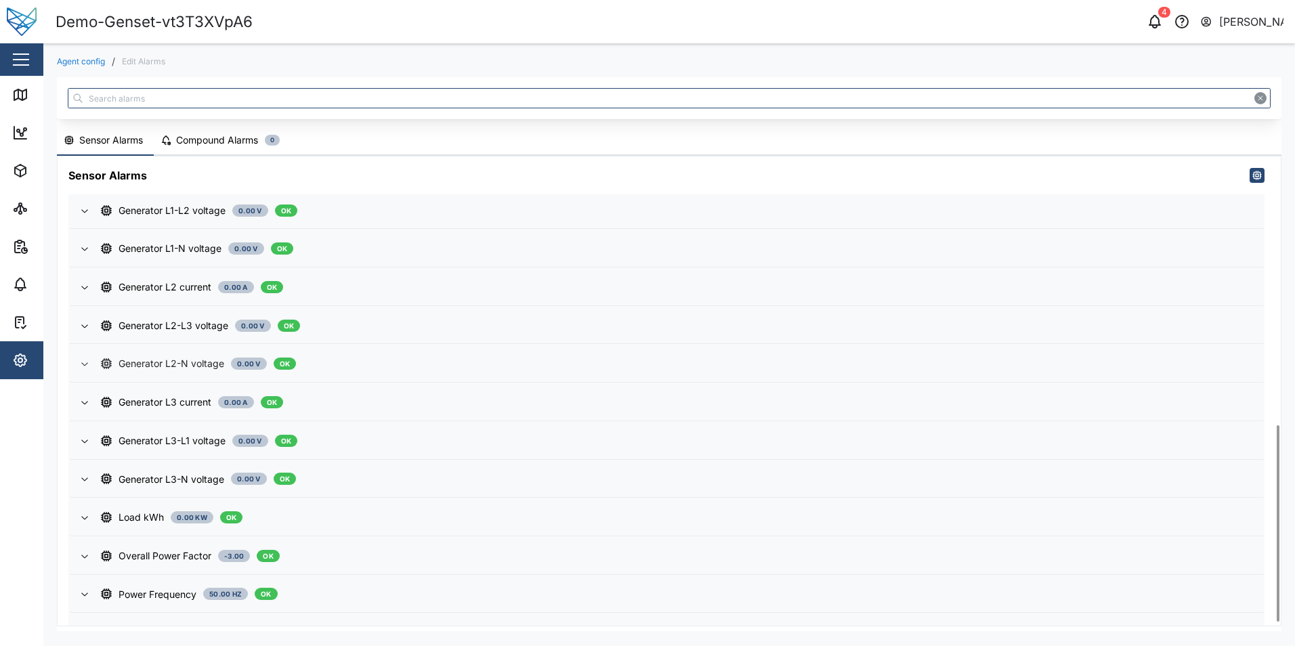
scroll to position [649, 0]
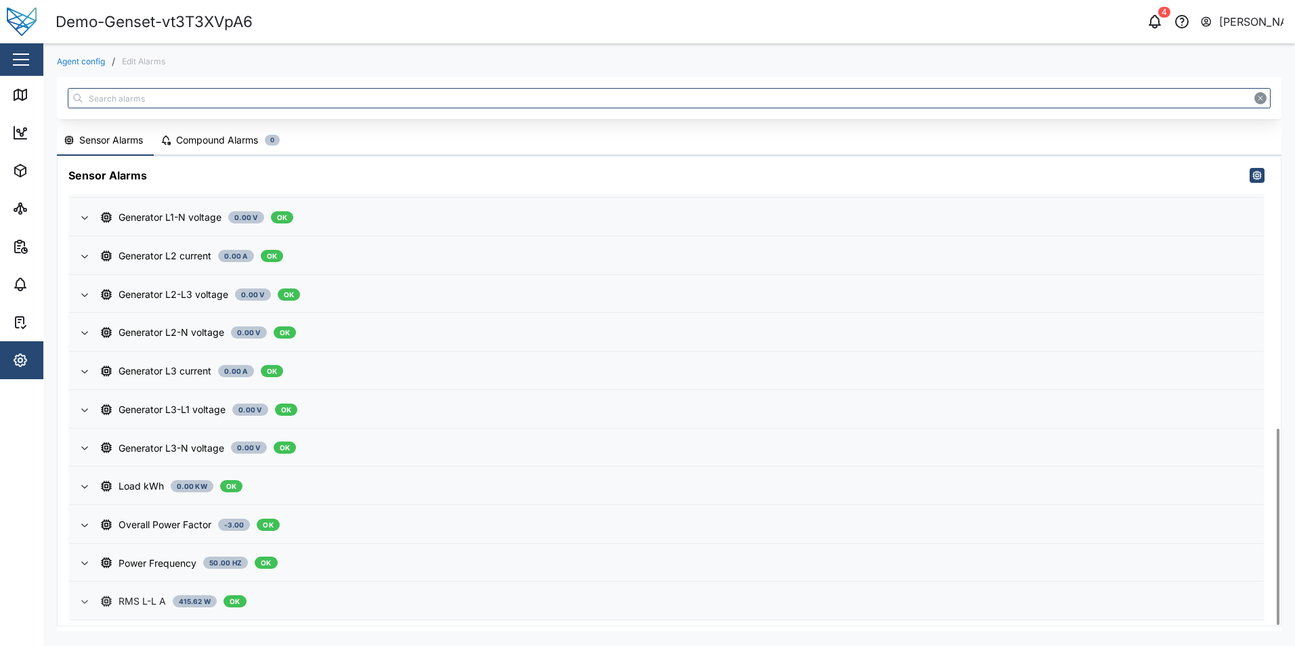
click at [136, 601] on div "RMS L-L A" at bounding box center [141, 601] width 47 height 15
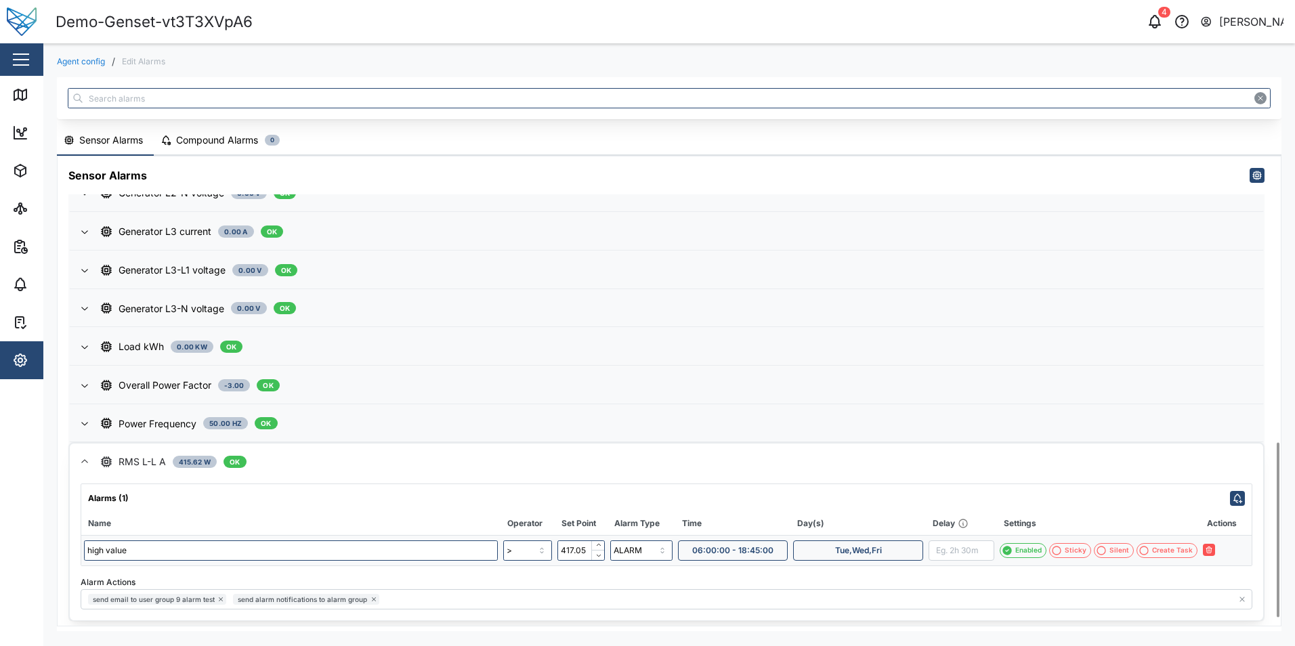
scroll to position [789, 0]
click at [1152, 23] on icon "button" at bounding box center [1154, 22] width 16 height 16
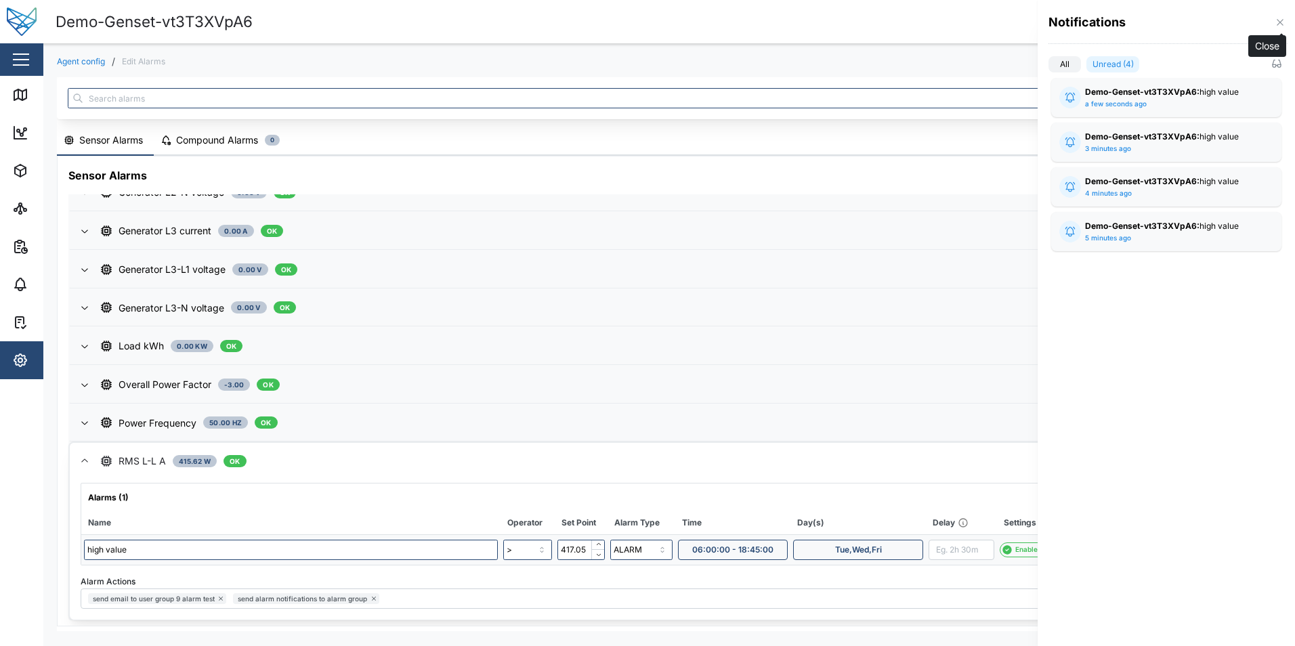
click at [1279, 21] on icon "button" at bounding box center [1279, 22] width 11 height 11
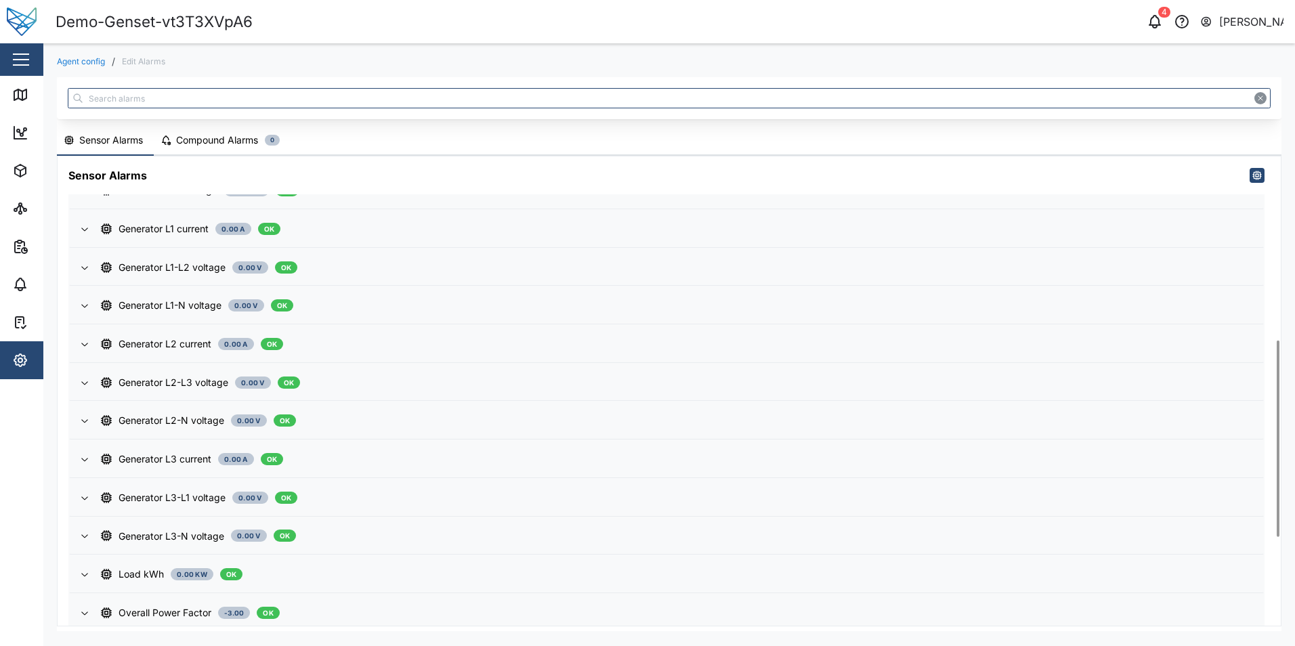
scroll to position [649, 0]
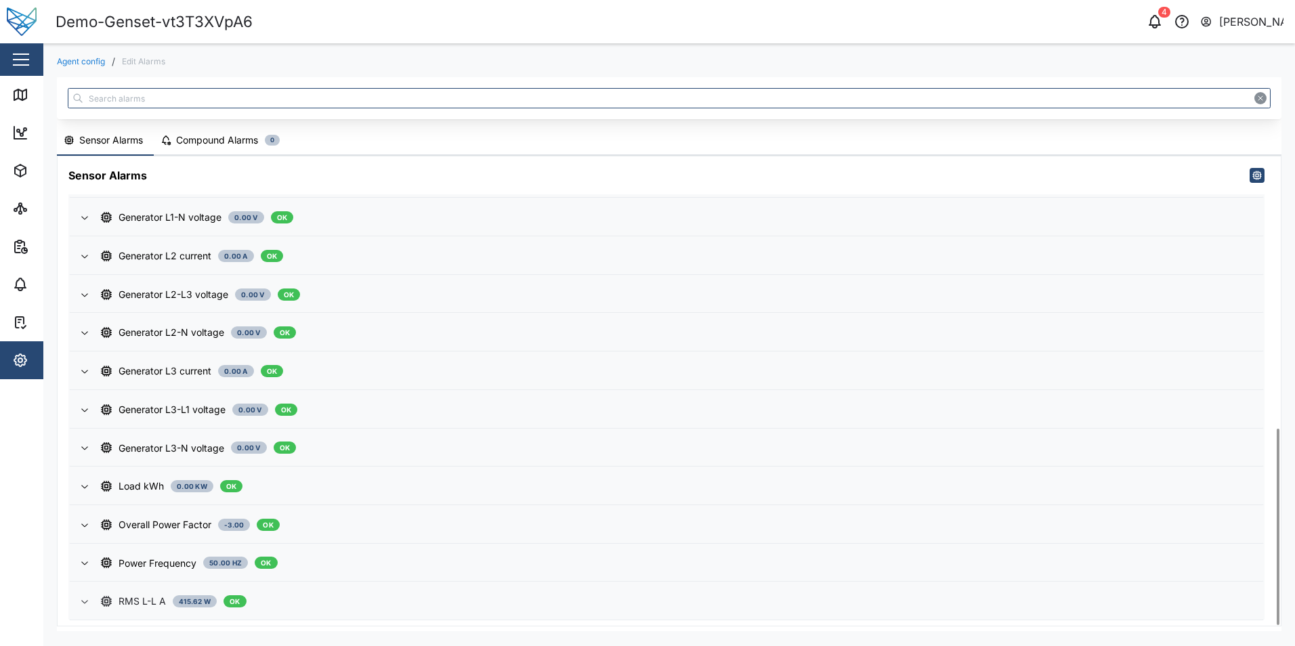
click at [445, 603] on div "RMS L-L A 415.62 W OK" at bounding box center [676, 601] width 1151 height 15
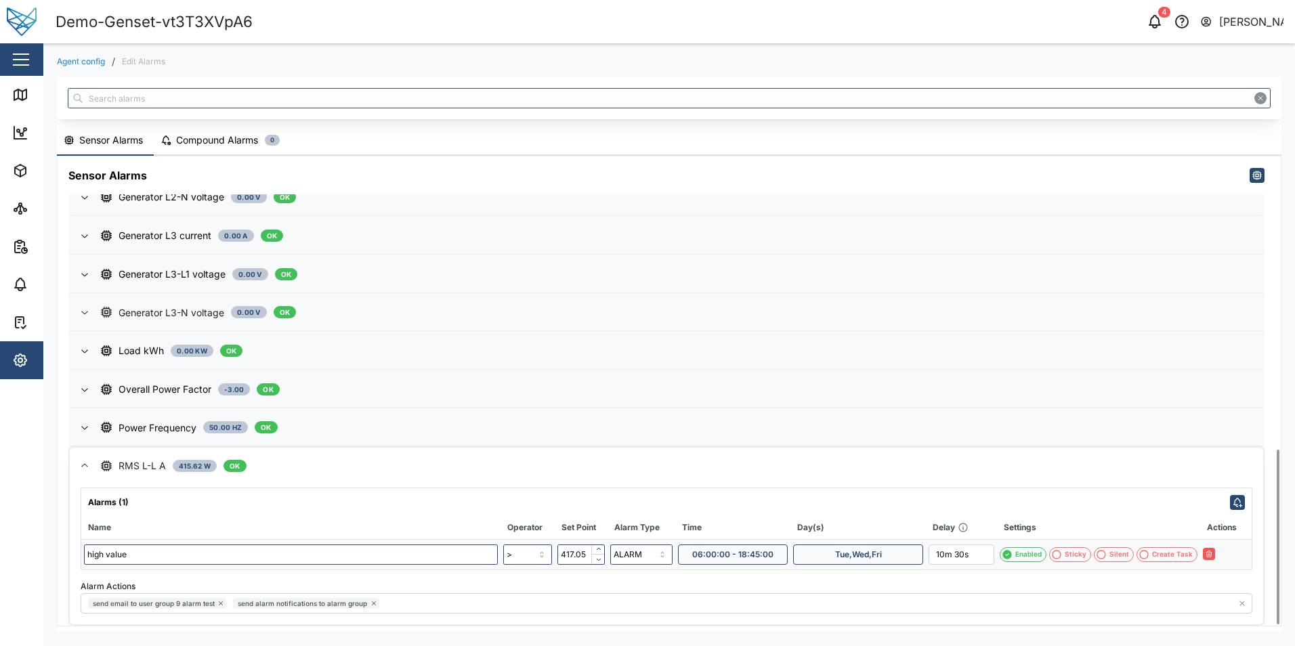
scroll to position [789, 0]
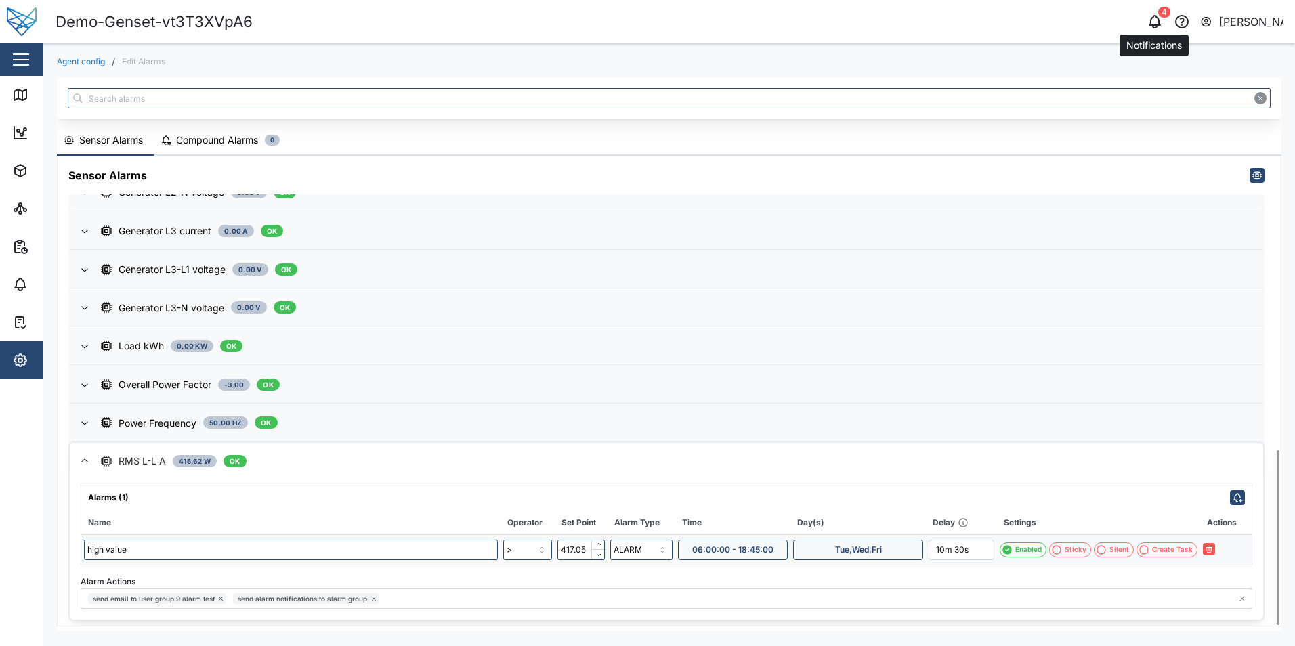
click at [1149, 25] on icon "button" at bounding box center [1154, 20] width 11 height 9
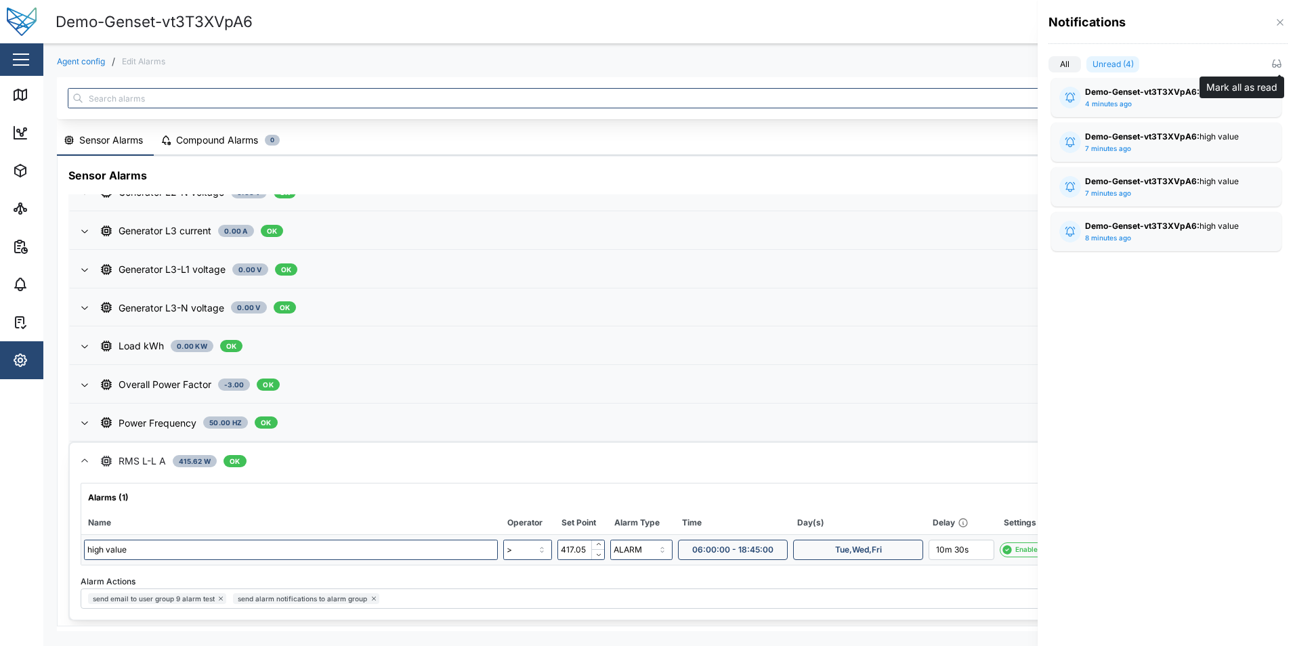
click at [1272, 62] on icon "button" at bounding box center [1276, 63] width 11 height 11
click at [1283, 28] on icon "button" at bounding box center [1279, 22] width 11 height 11
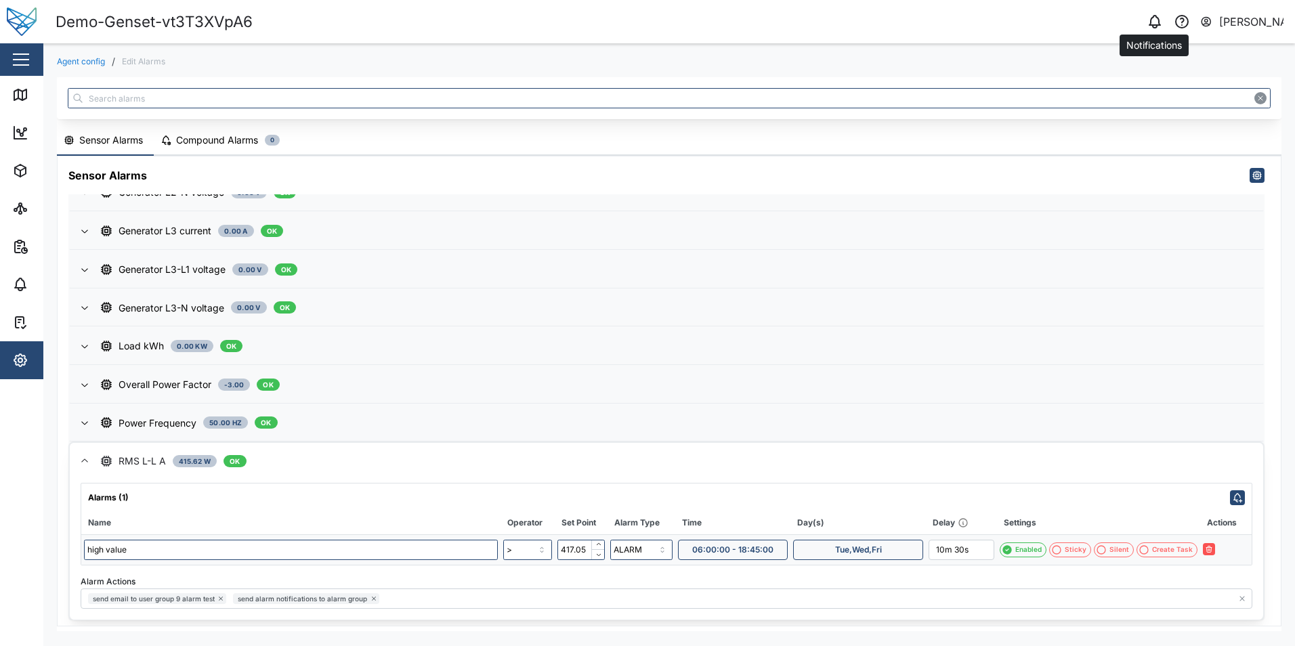
click at [1152, 24] on icon "button" at bounding box center [1154, 22] width 16 height 16
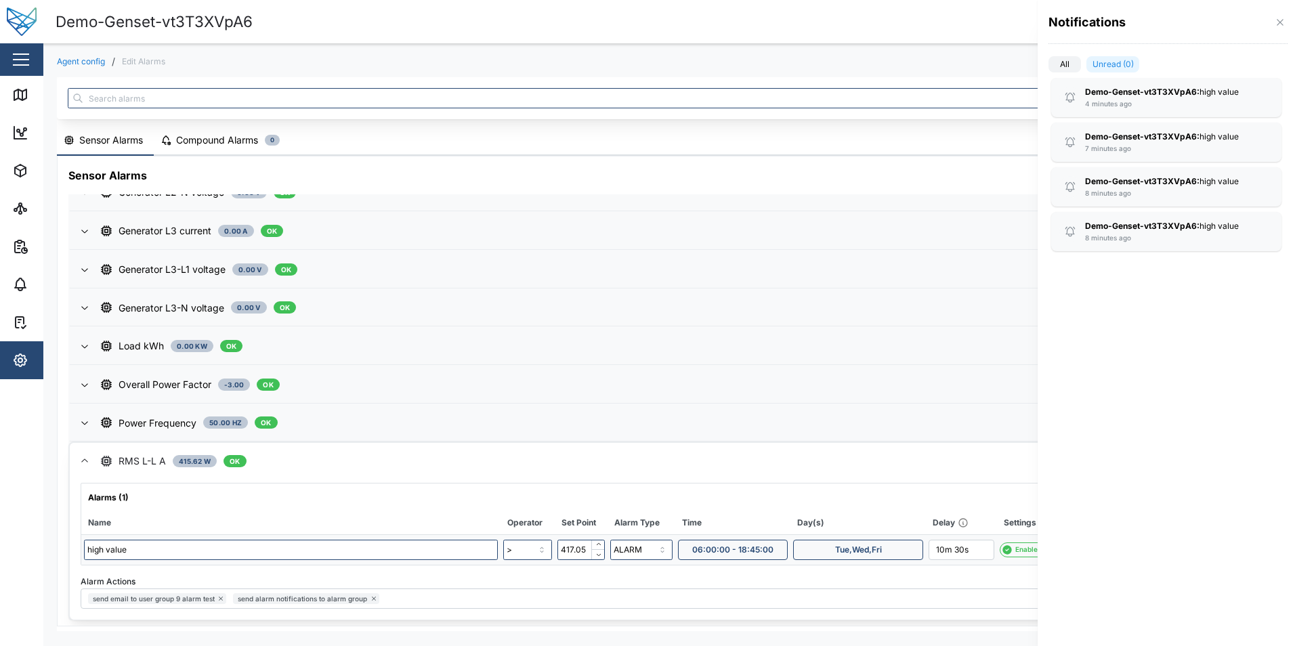
click at [1053, 66] on label "All" at bounding box center [1064, 64] width 32 height 16
click at [1048, 67] on input "All" at bounding box center [1048, 67] width 0 height 0
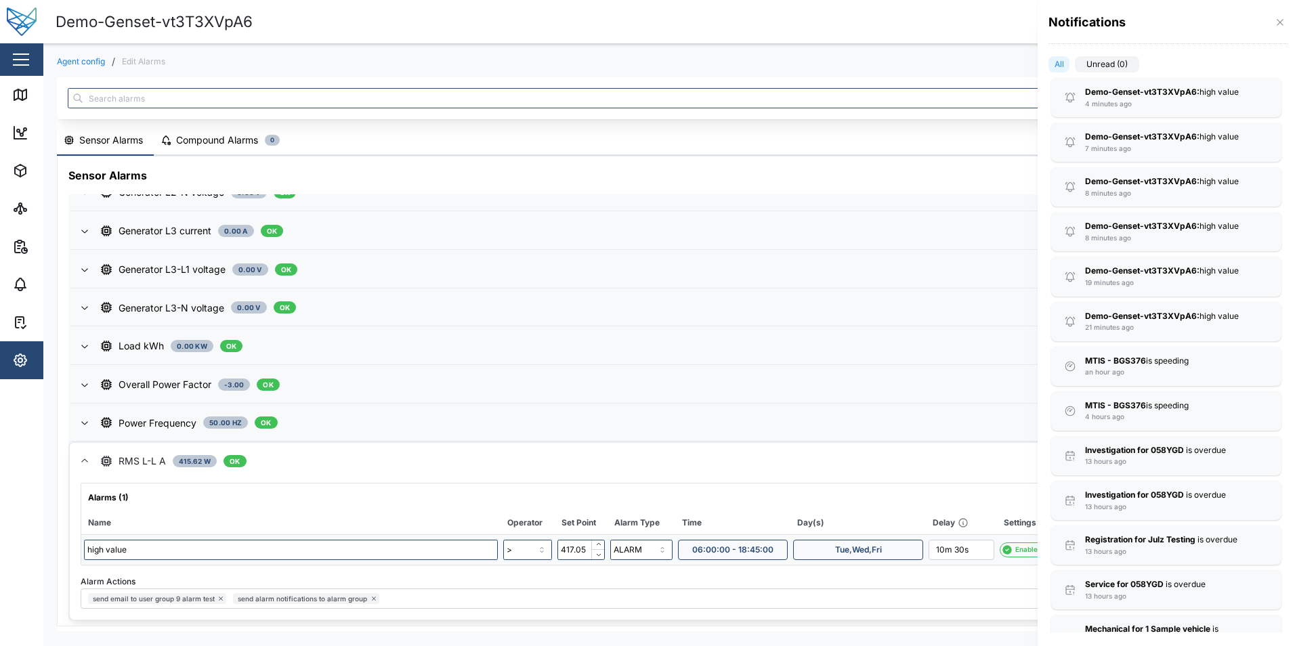
click at [1085, 64] on label "Unread (0)" at bounding box center [1107, 64] width 64 height 16
click at [1075, 67] on input "Unread (0)" at bounding box center [1075, 67] width 0 height 0
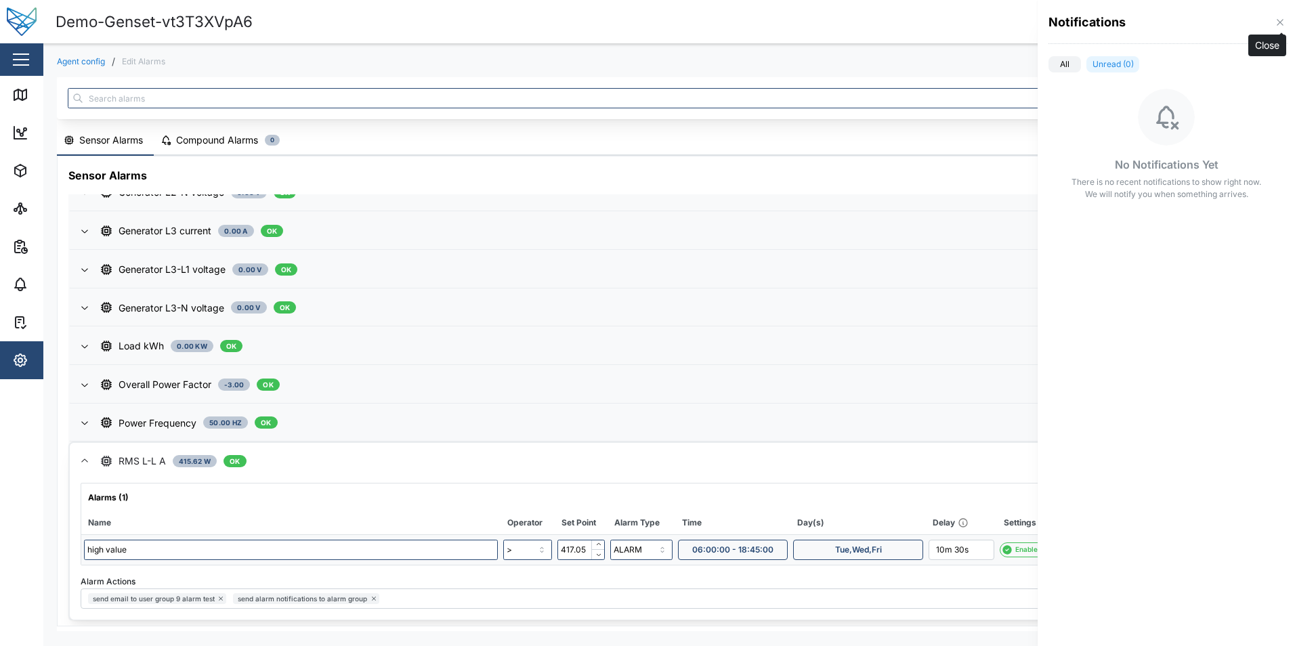
click at [1276, 22] on icon "button" at bounding box center [1279, 22] width 11 height 11
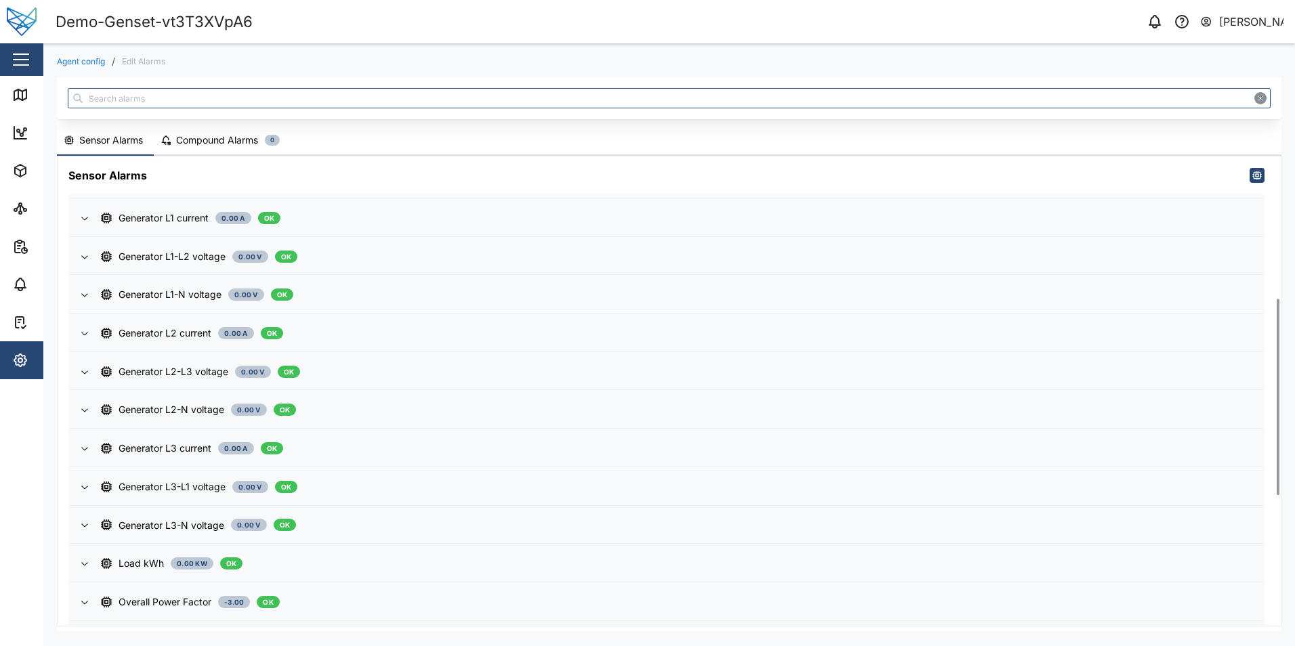
scroll to position [649, 0]
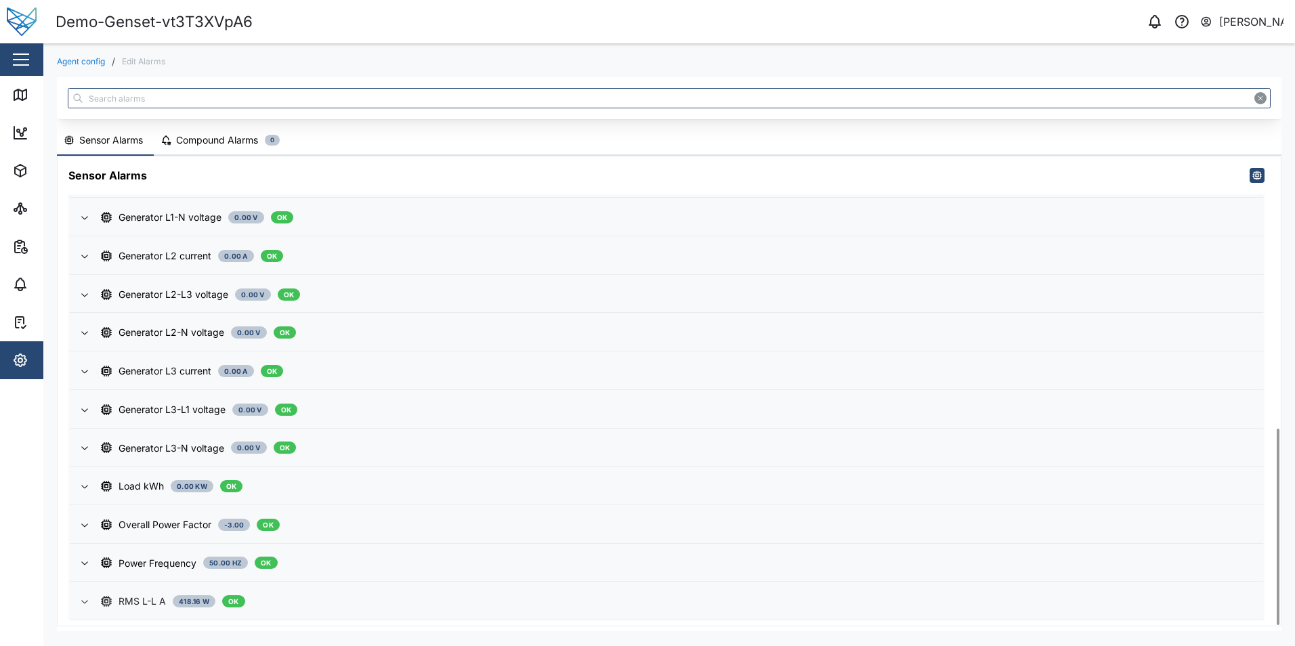
click at [696, 601] on div "RMS L-L A 418.16 W OK" at bounding box center [676, 601] width 1151 height 15
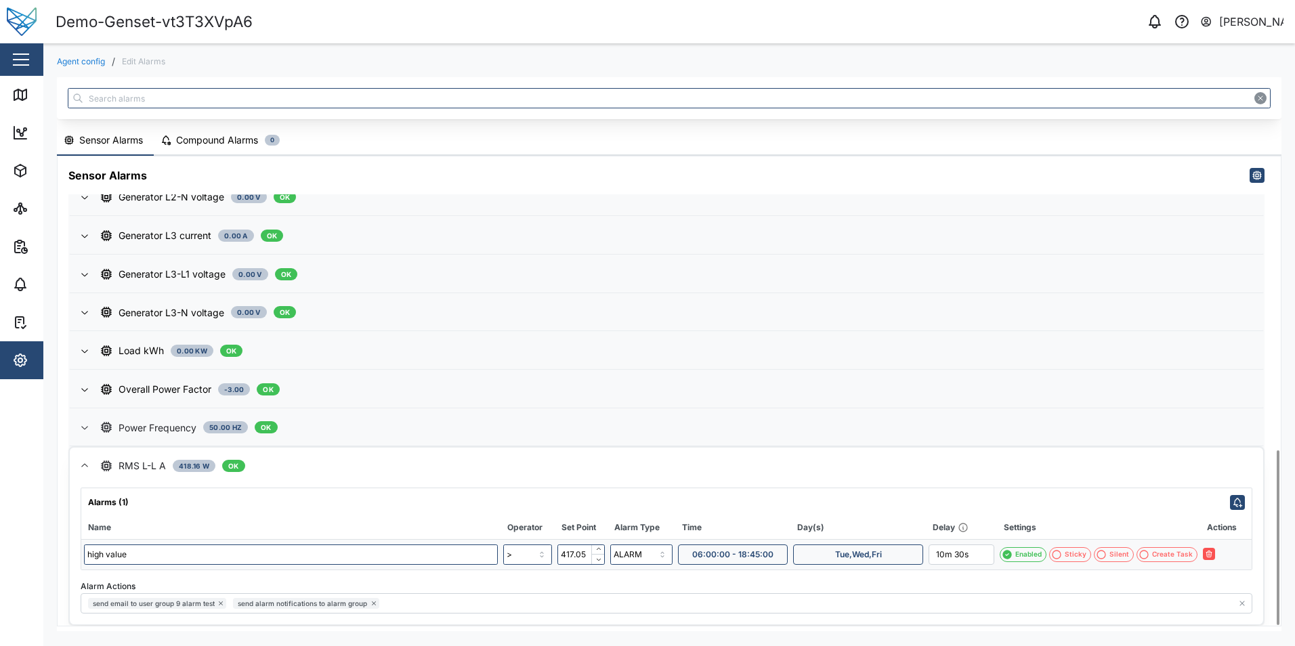
scroll to position [789, 0]
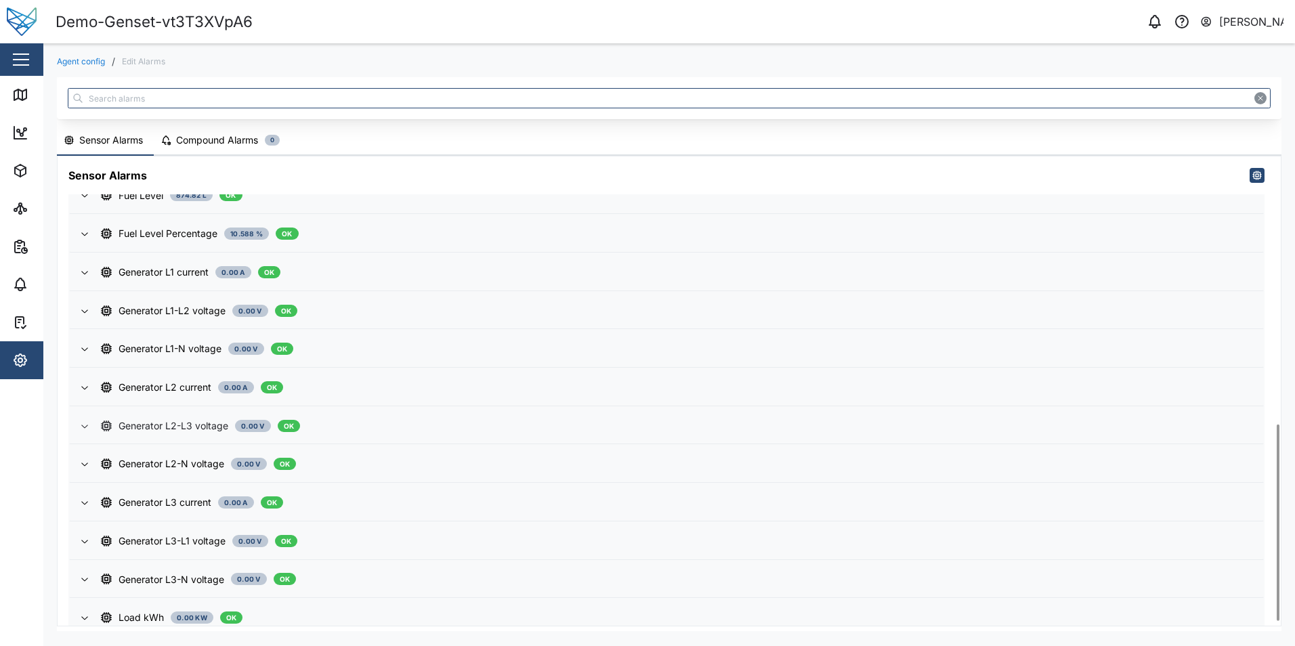
scroll to position [649, 0]
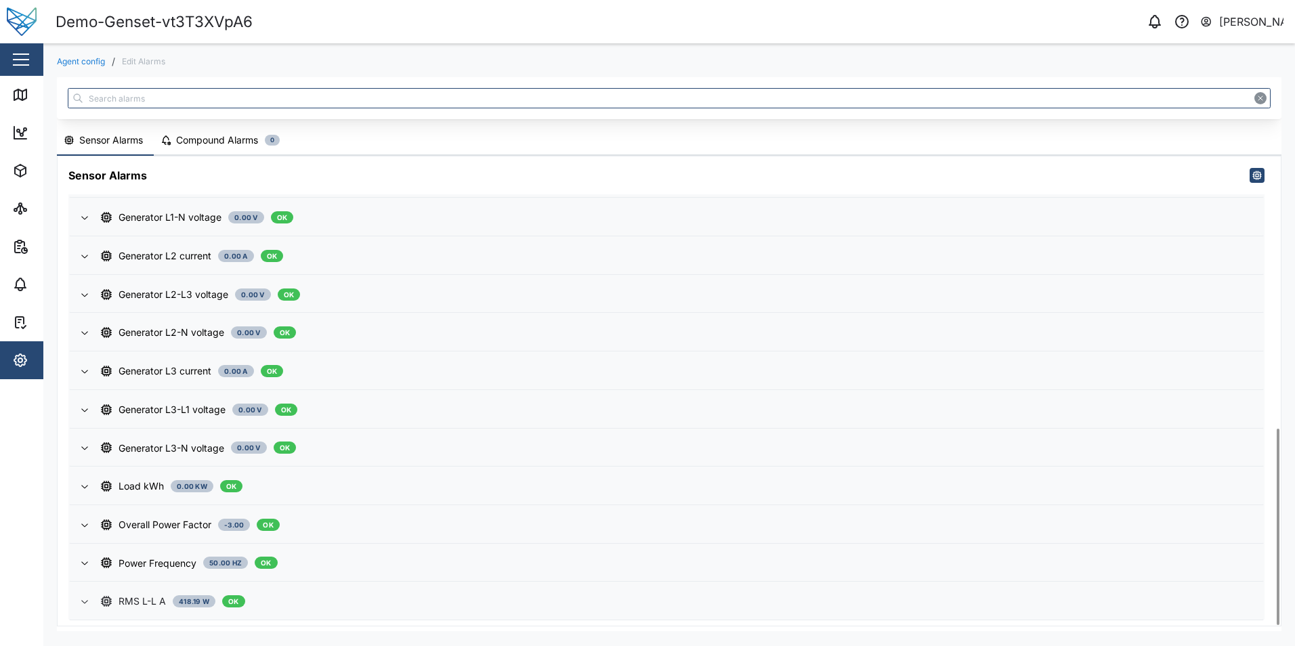
click at [374, 599] on div "RMS L-L A 418.19 W OK" at bounding box center [676, 601] width 1151 height 15
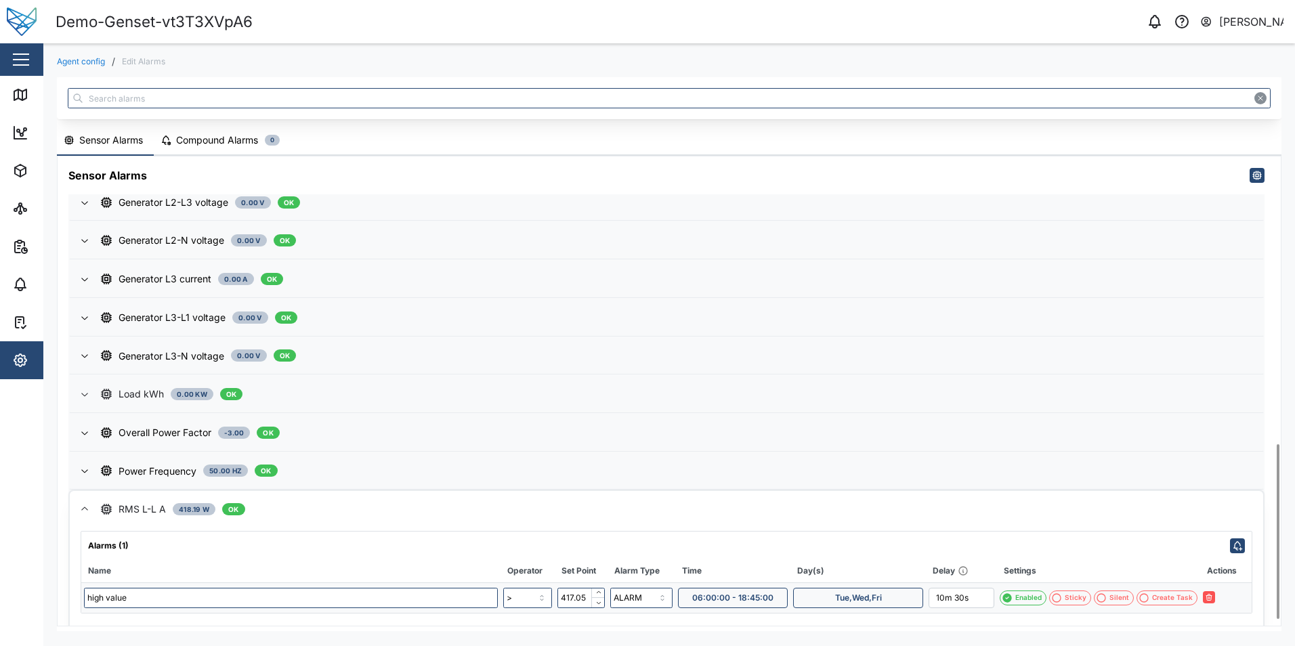
scroll to position [789, 0]
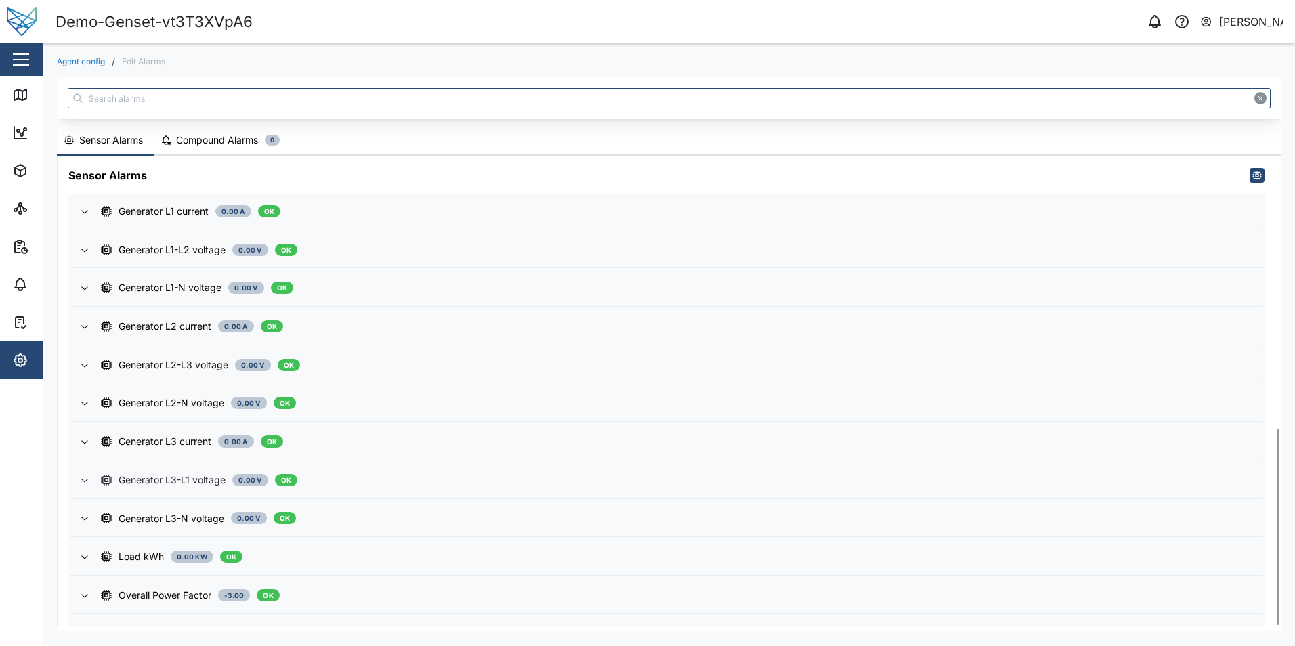
scroll to position [649, 0]
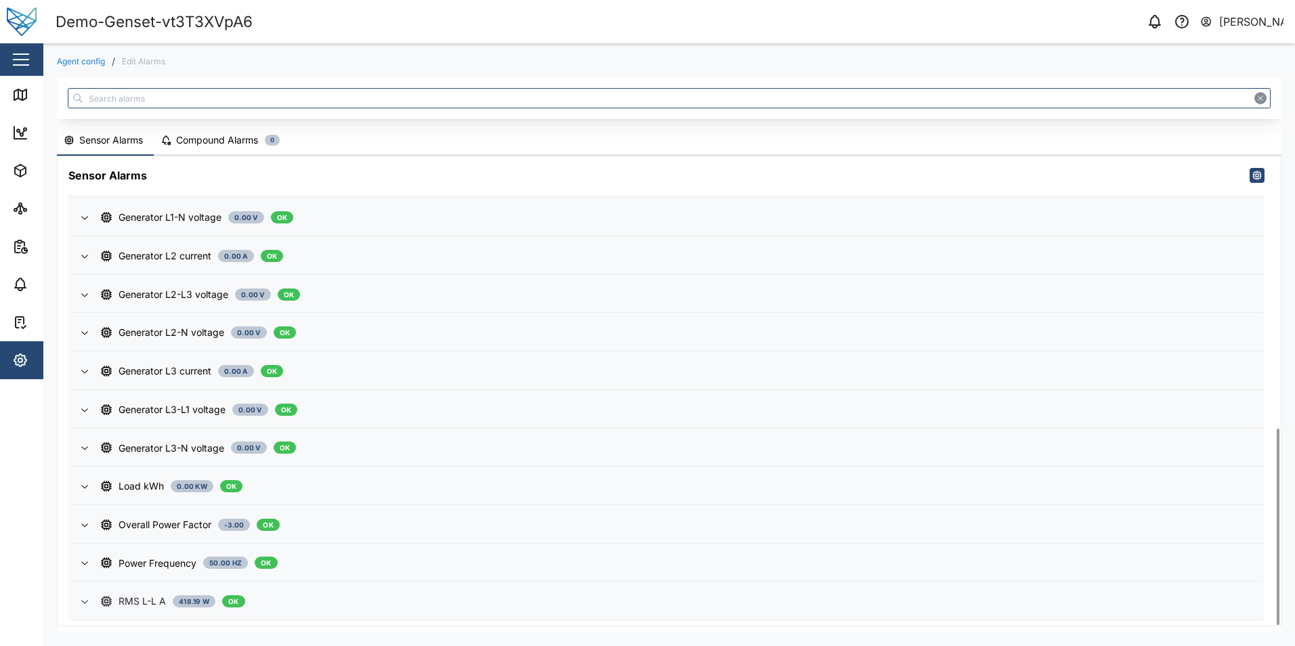
click at [311, 599] on div "RMS L-L A 418.19 W OK" at bounding box center [676, 601] width 1151 height 15
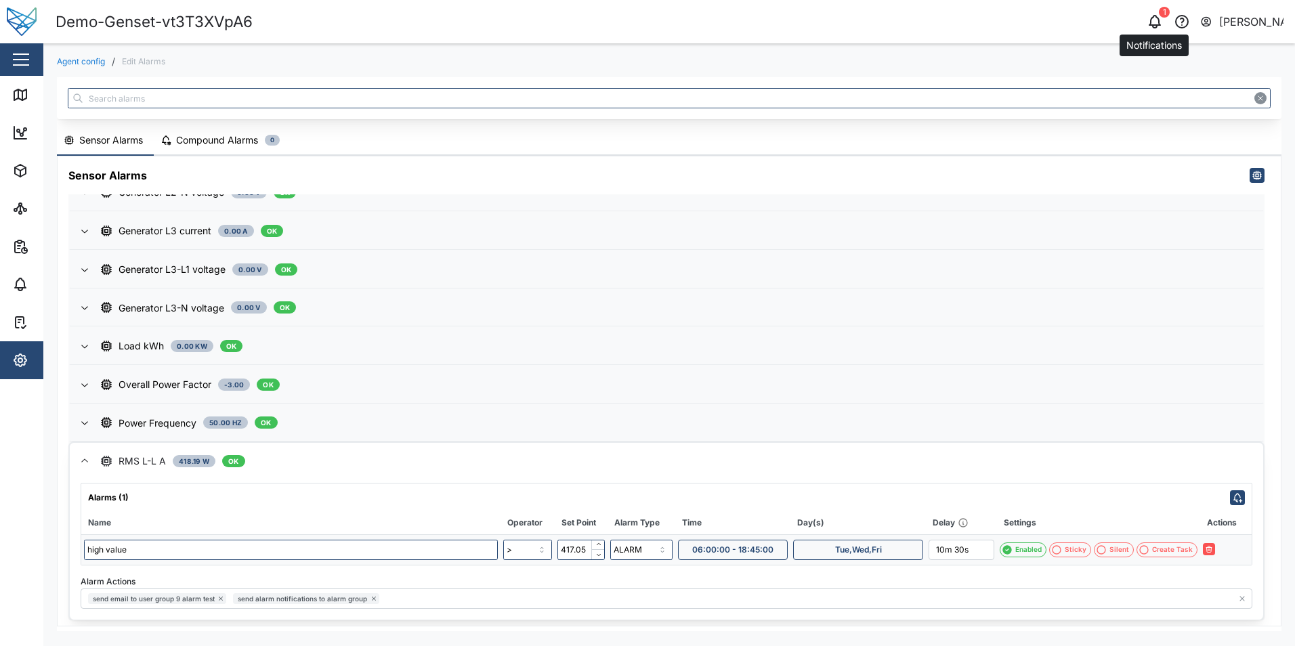
click at [1151, 25] on icon "button" at bounding box center [1154, 20] width 11 height 9
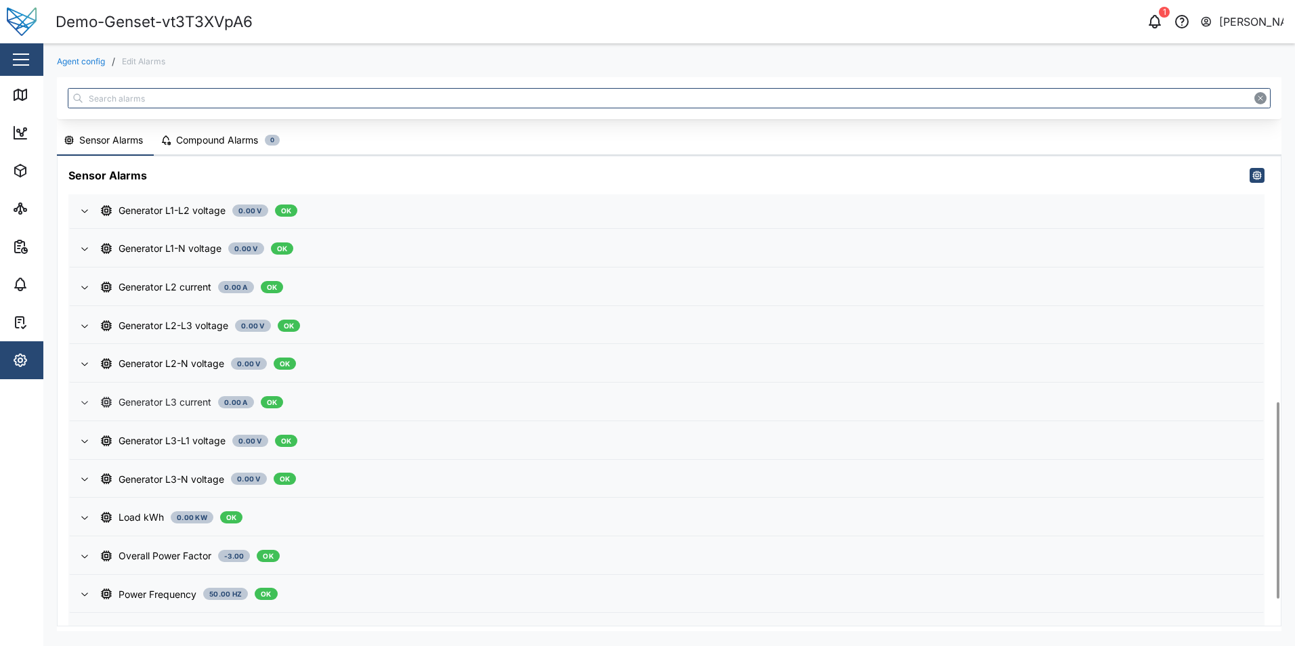
scroll to position [649, 0]
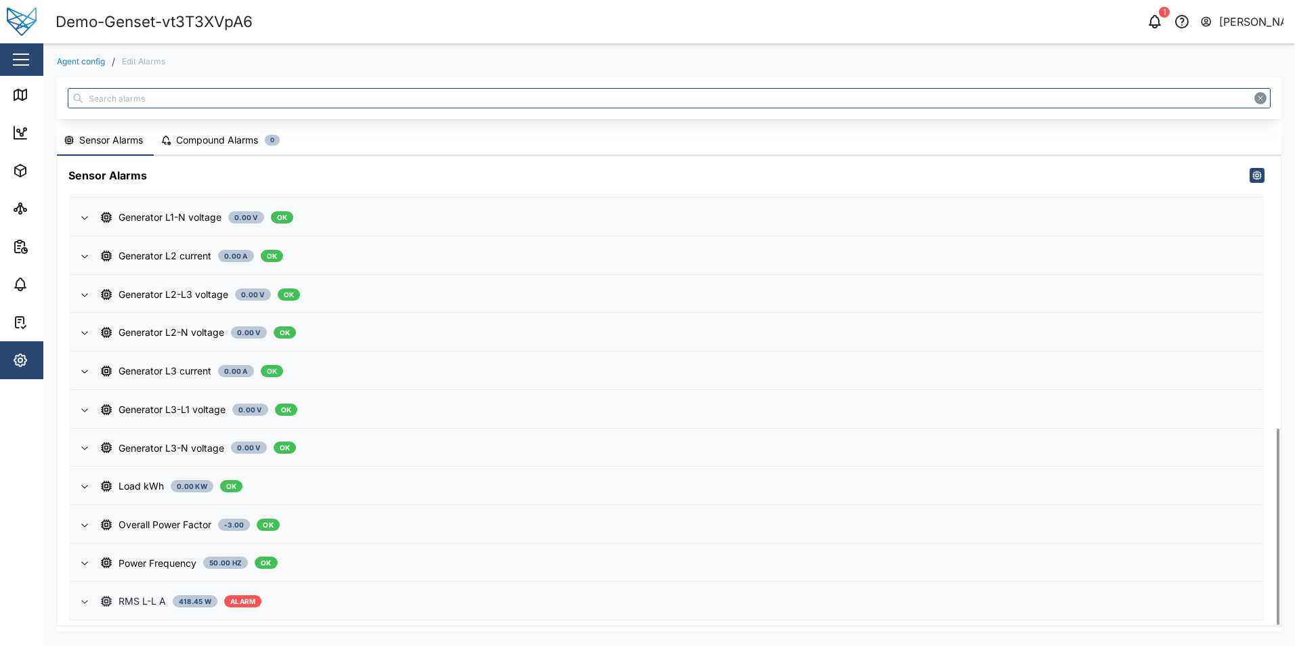
click at [318, 599] on div "RMS L-L A 418.45 W ALARM" at bounding box center [676, 601] width 1151 height 15
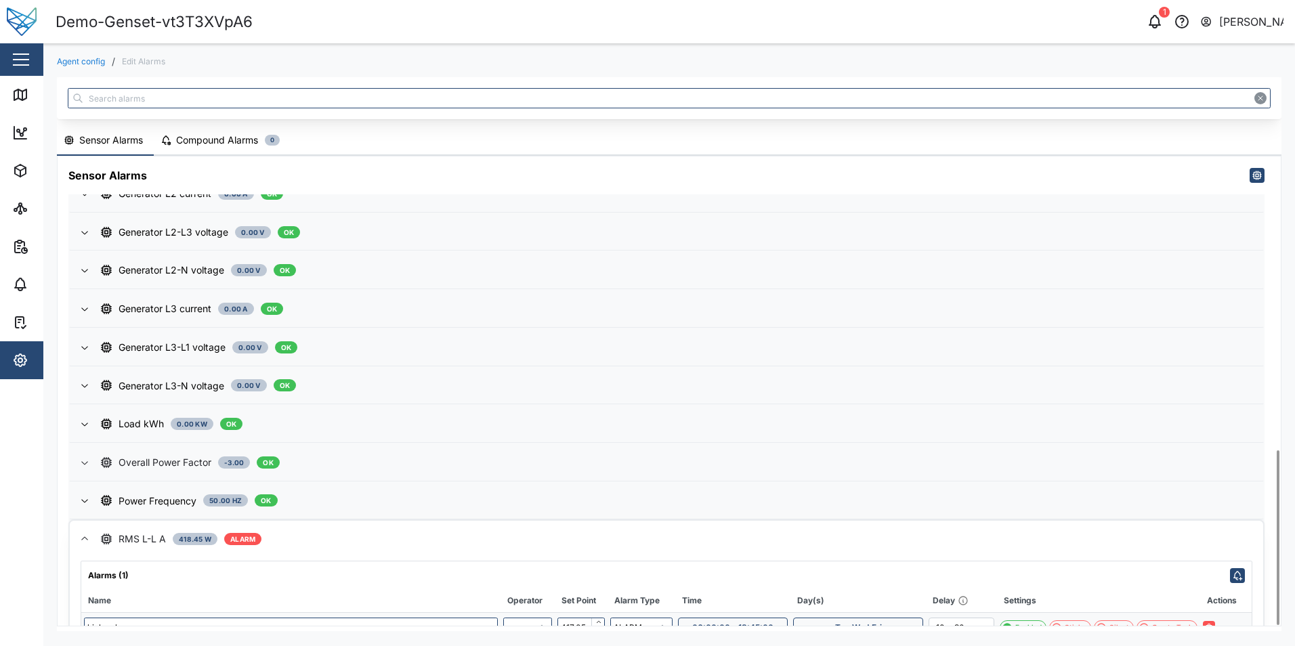
scroll to position [789, 0]
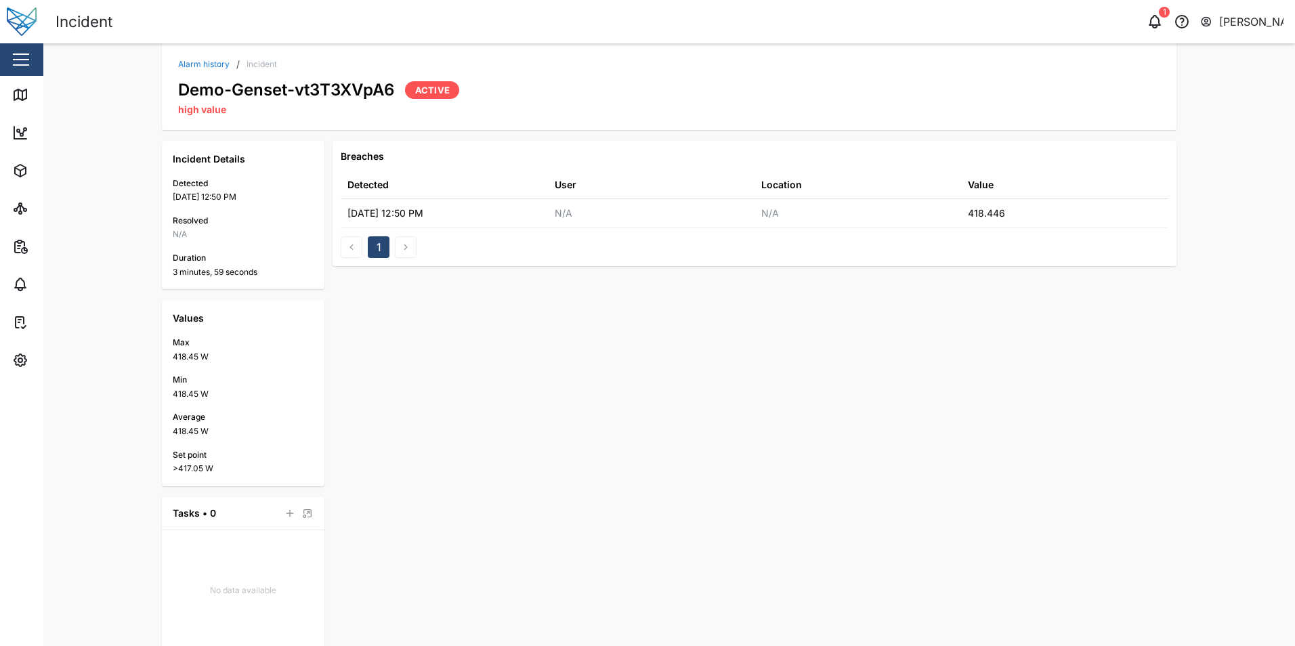
click at [207, 64] on link "Alarm history" at bounding box center [203, 64] width 51 height 8
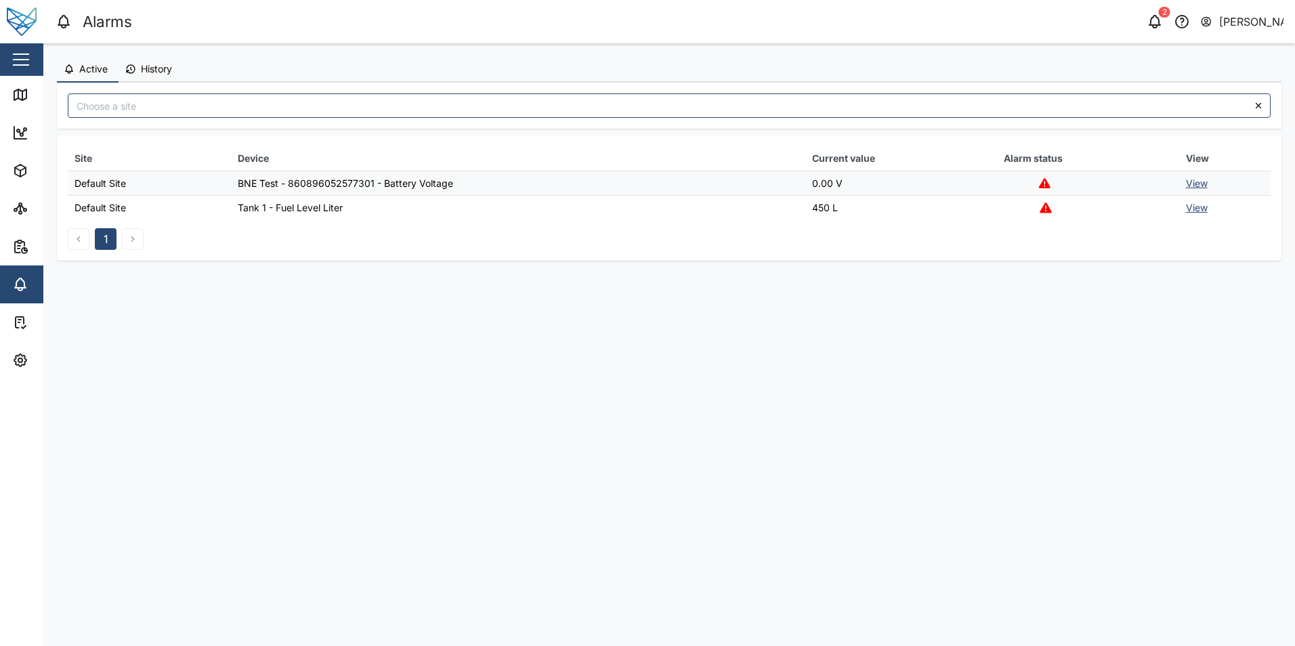
click at [95, 70] on span "Active" at bounding box center [93, 68] width 28 height 9
click at [147, 67] on span "History" at bounding box center [156, 68] width 31 height 9
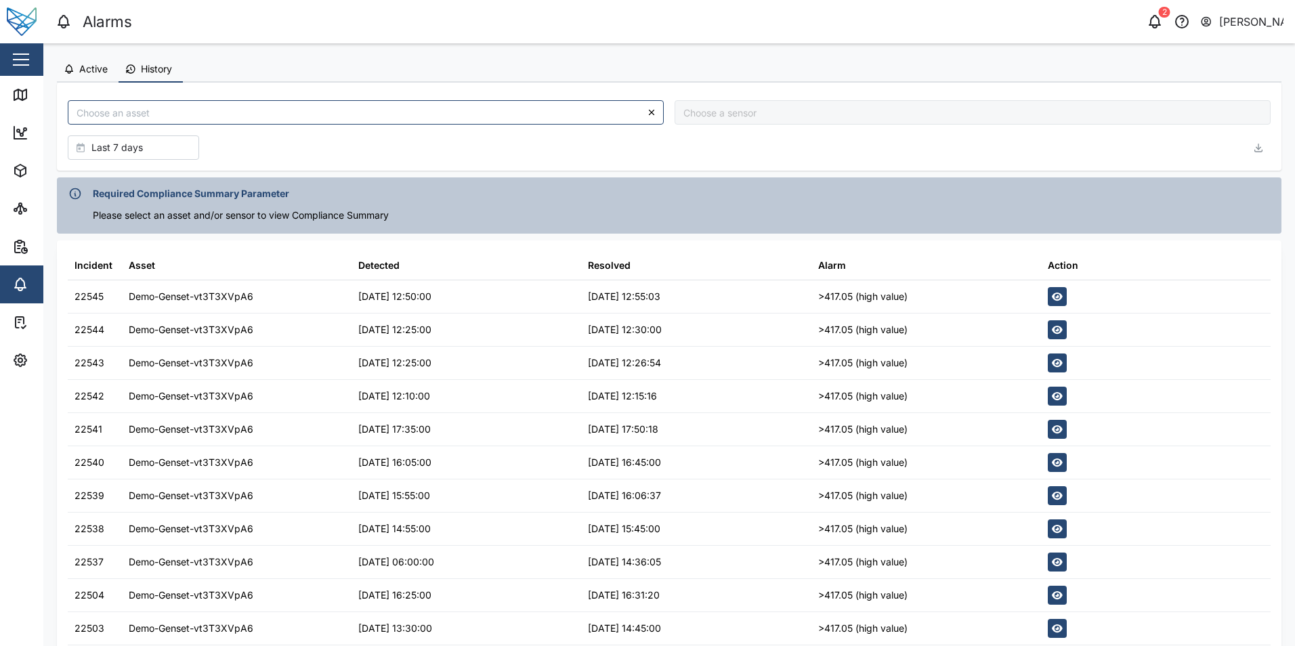
click at [77, 68] on button "Active" at bounding box center [88, 70] width 62 height 26
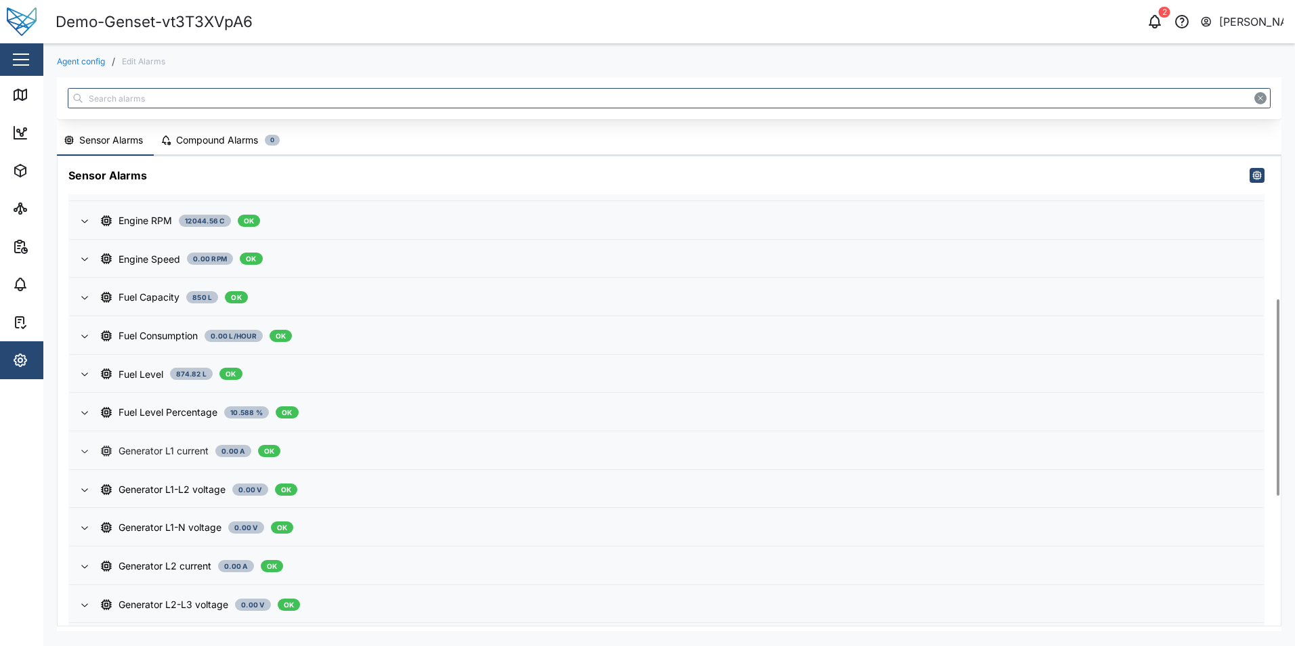
scroll to position [649, 0]
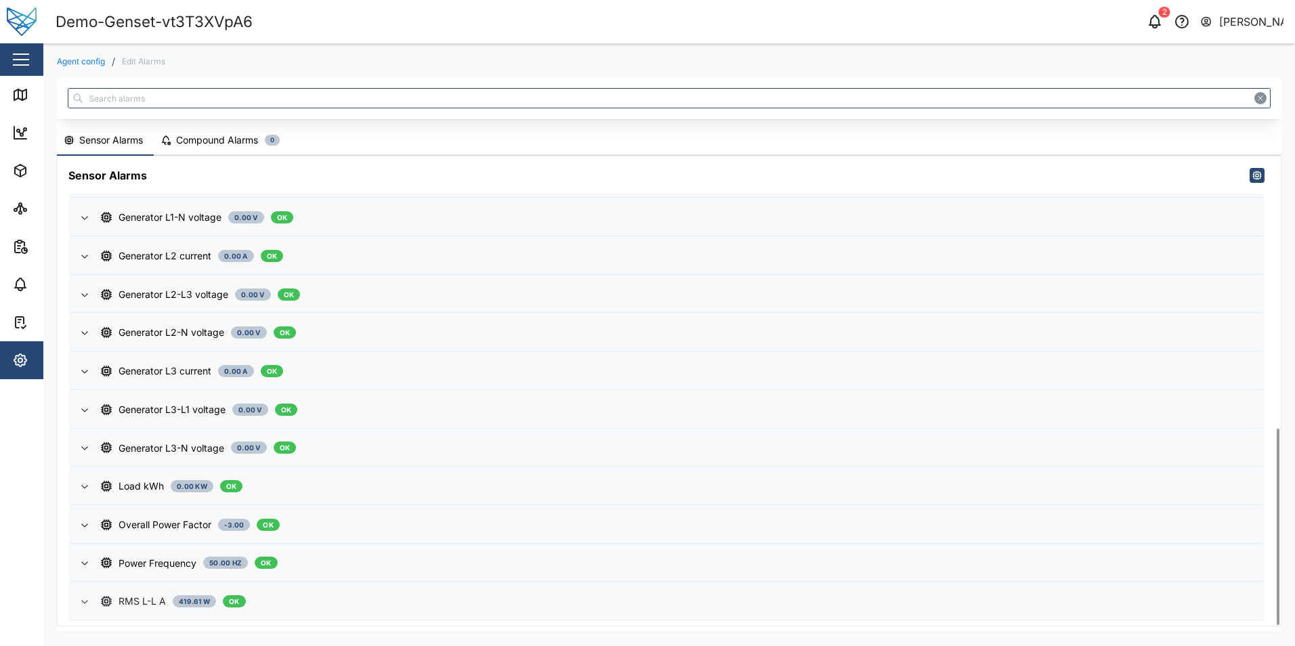
click at [467, 601] on div "RMS L-L A 419.61 W OK" at bounding box center [676, 601] width 1151 height 15
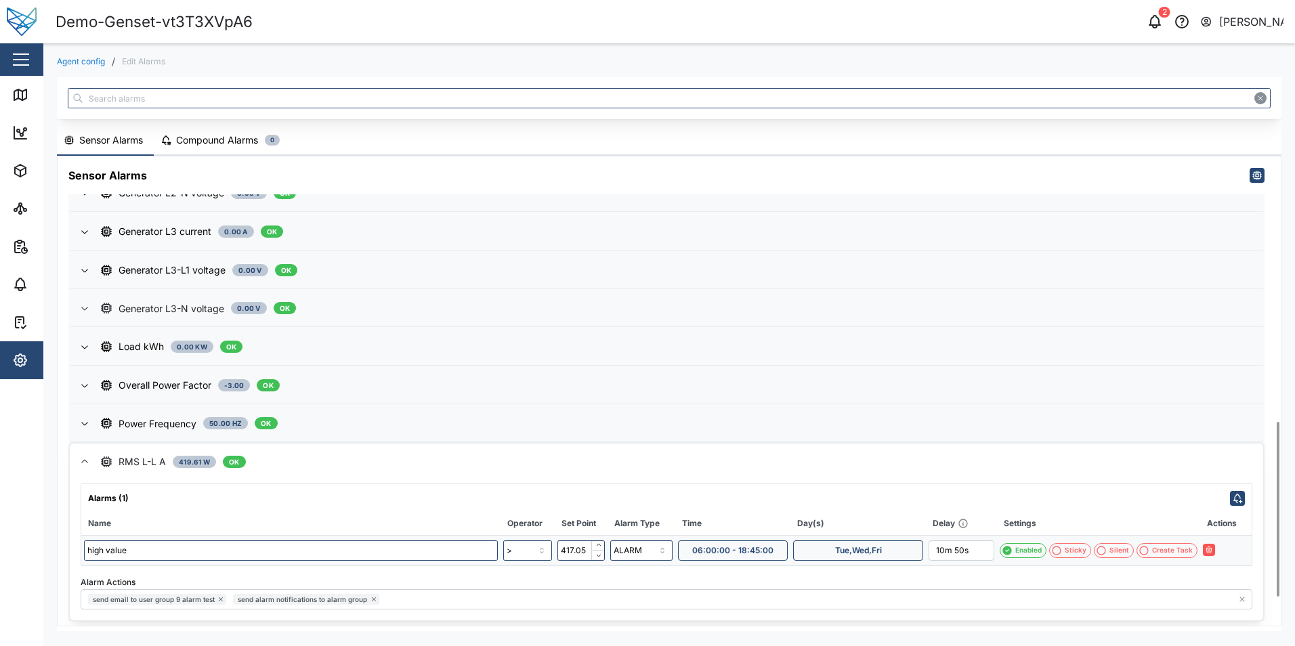
scroll to position [789, 0]
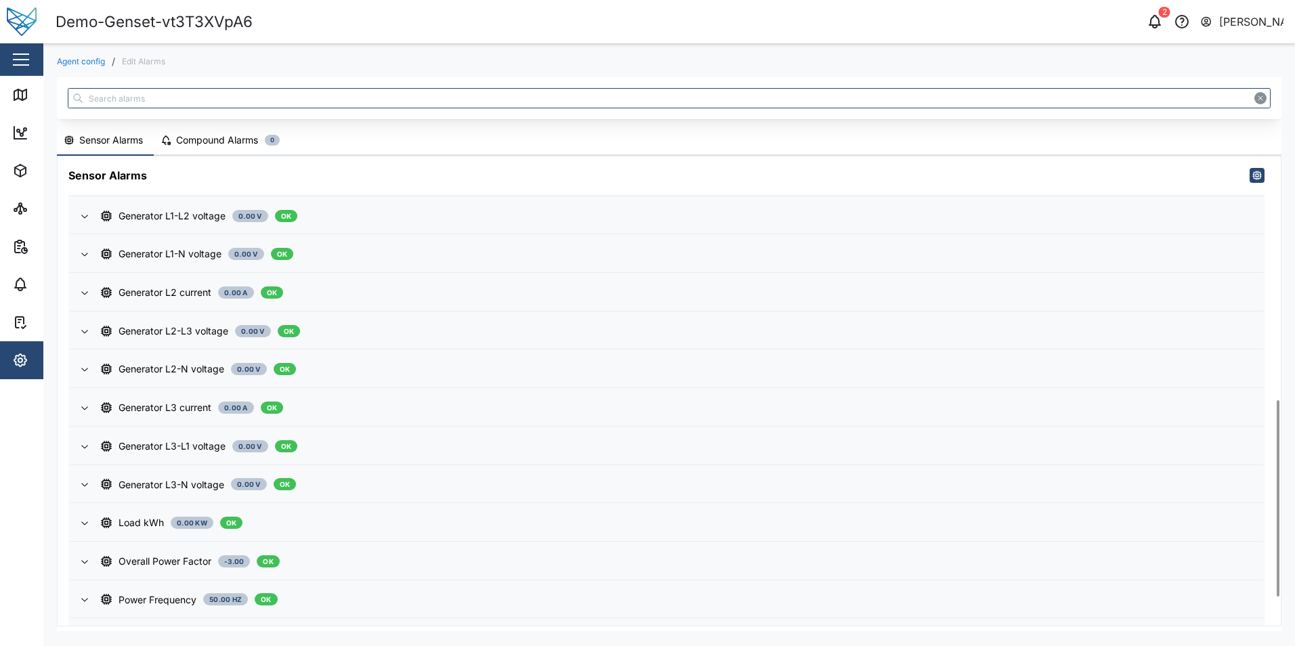
scroll to position [649, 0]
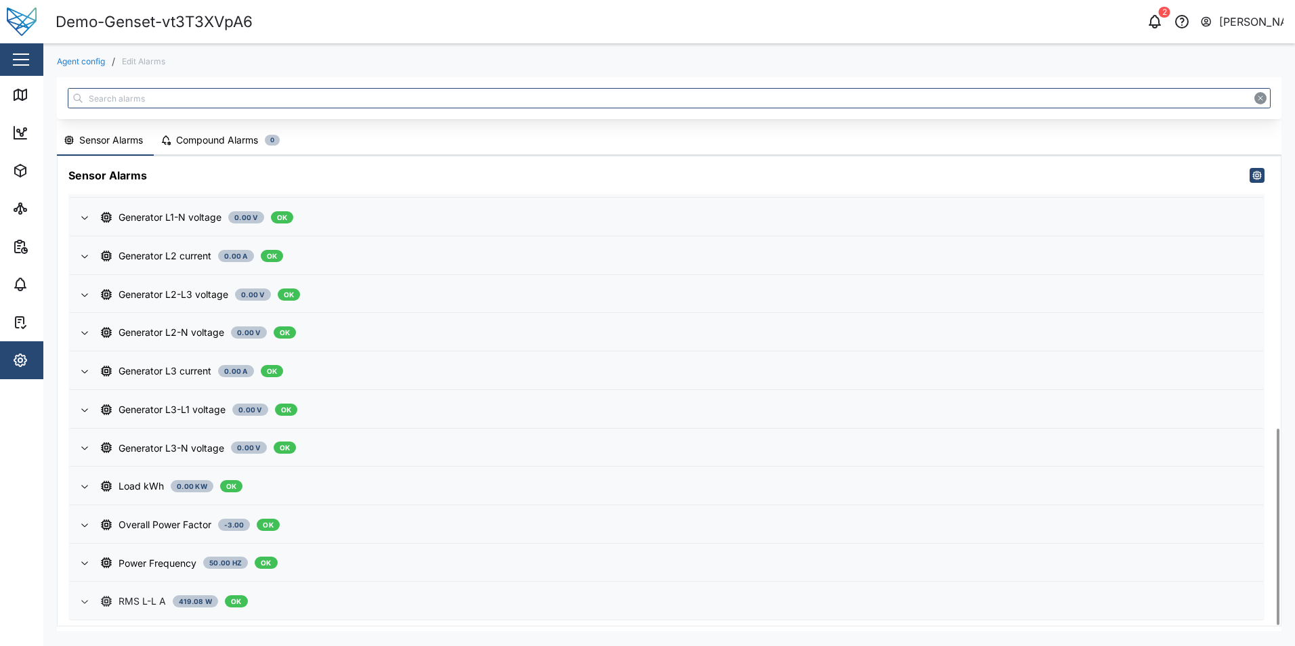
click at [175, 594] on div "RMS L-L A 419.08 W OK" at bounding box center [676, 601] width 1151 height 15
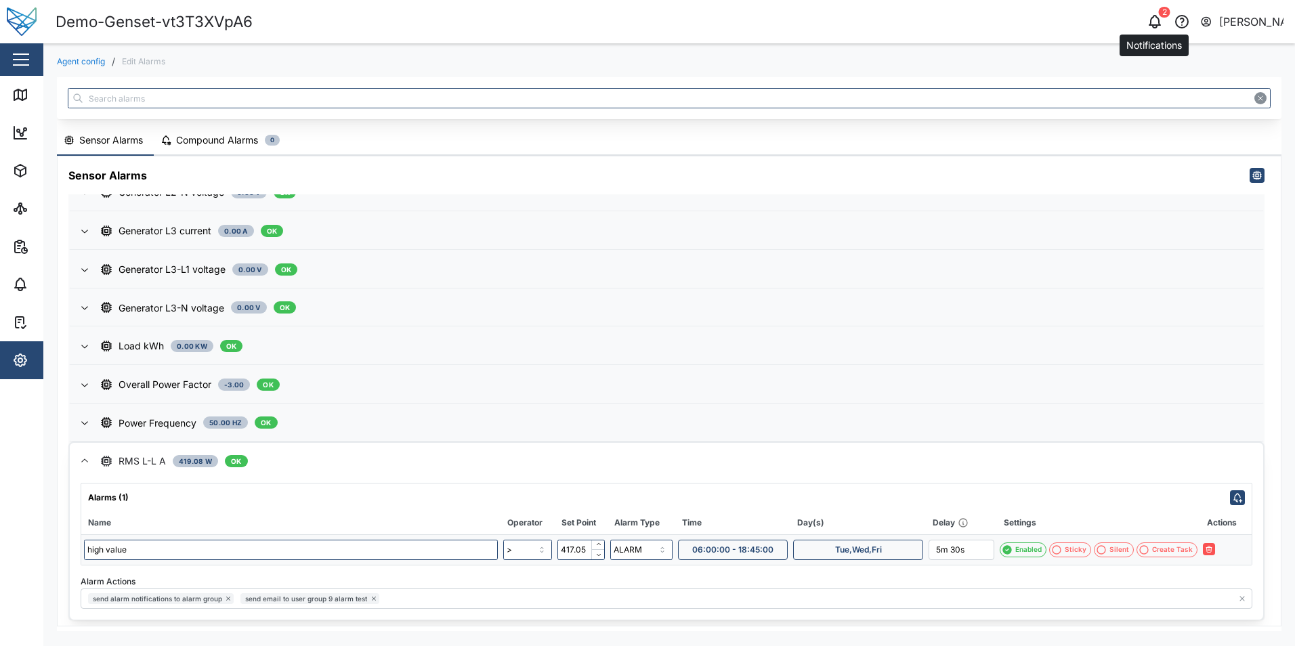
click at [1161, 24] on icon "button" at bounding box center [1154, 22] width 16 height 16
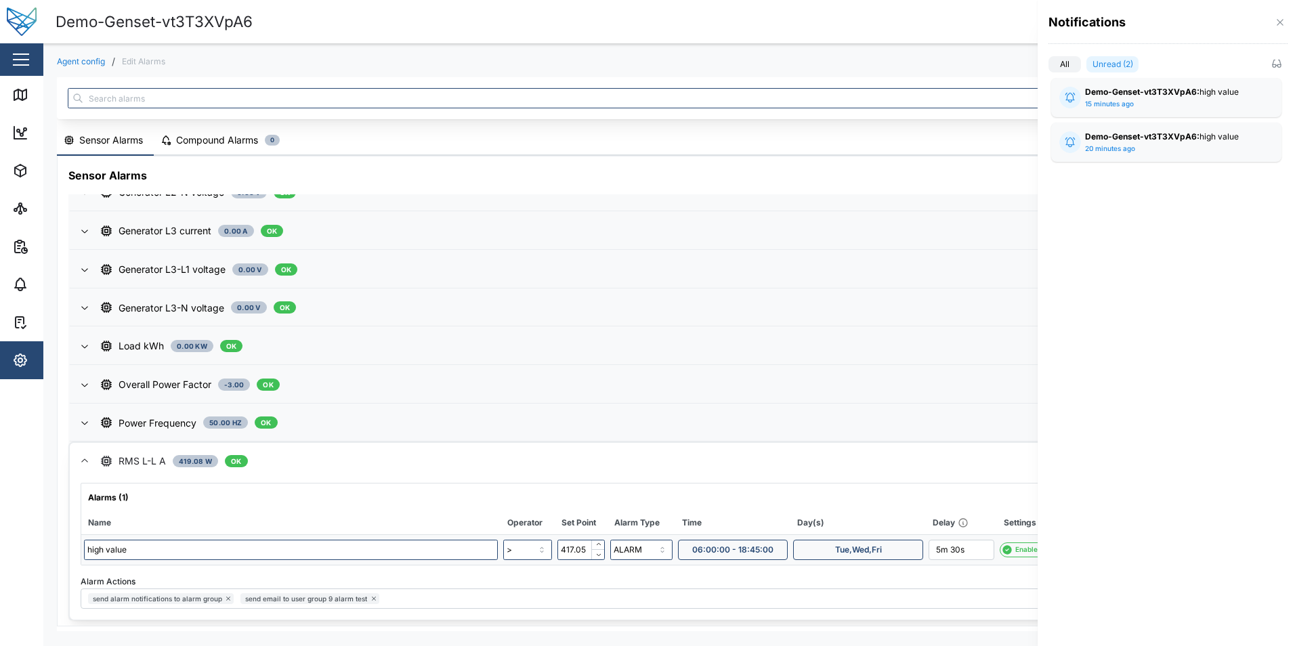
click at [792, 18] on div at bounding box center [647, 323] width 1295 height 646
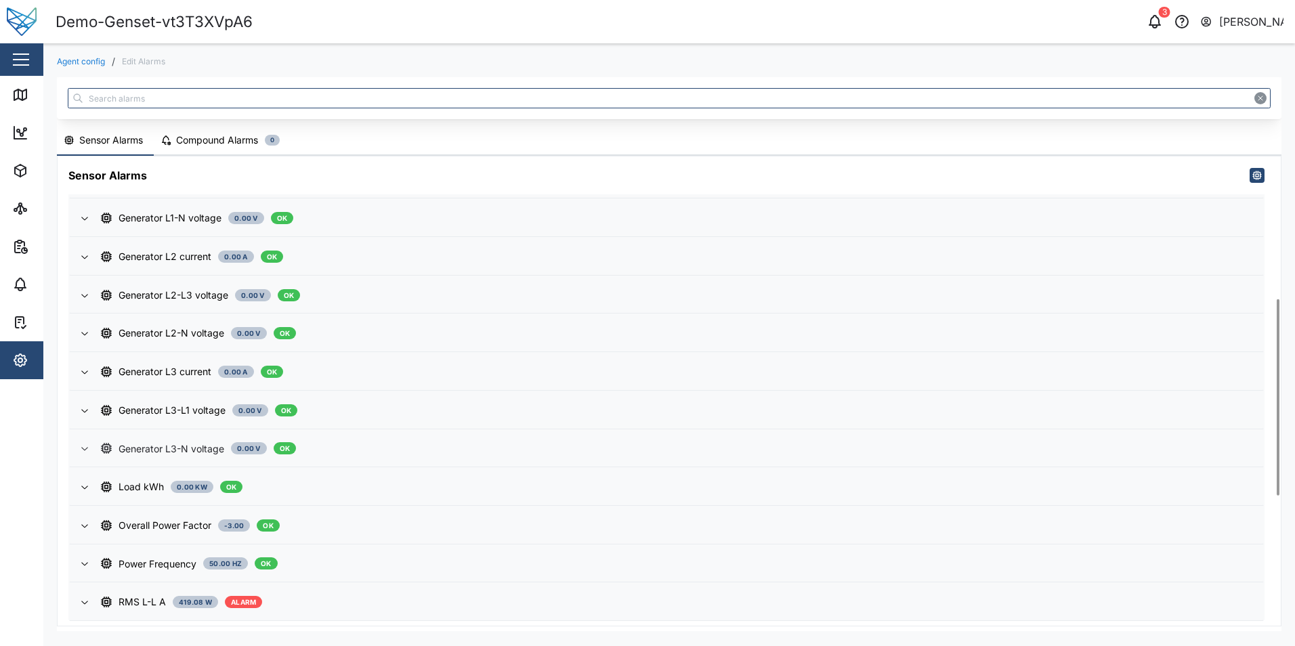
scroll to position [649, 0]
click at [368, 607] on div "RMS L-L A 419.08 W ALARM" at bounding box center [676, 601] width 1151 height 15
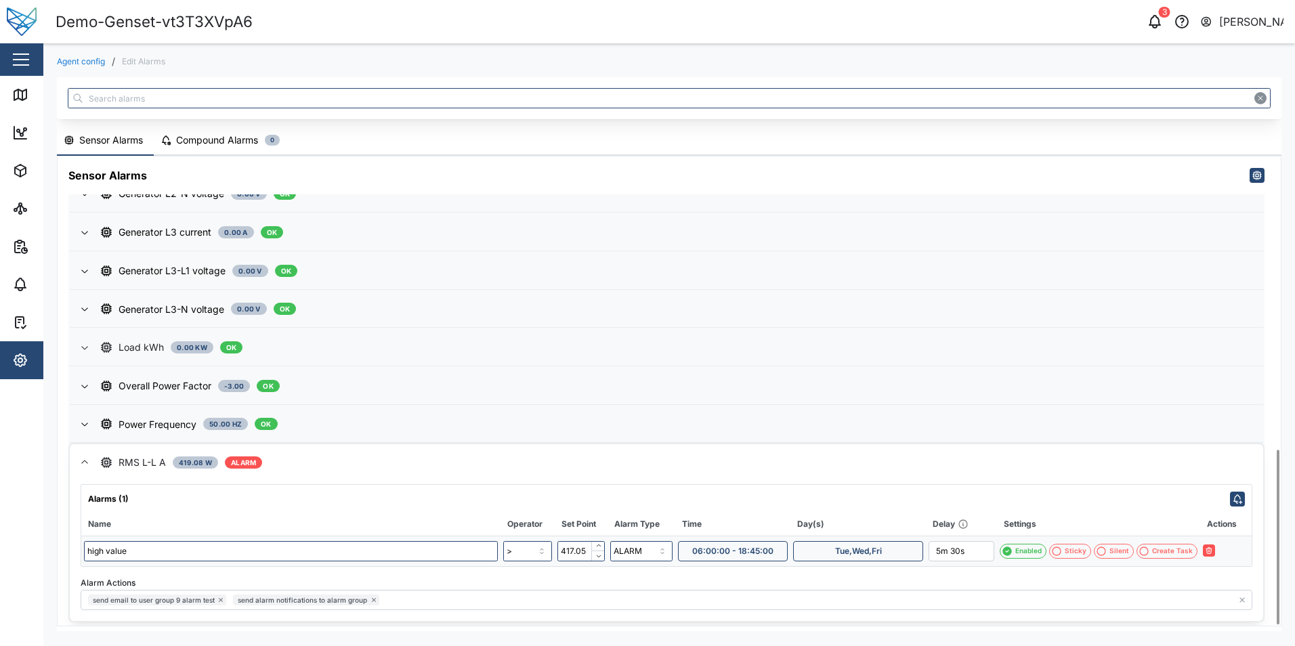
scroll to position [789, 0]
